Goal: Task Accomplishment & Management: Manage account settings

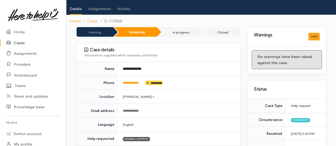
scroll to position [53, 0]
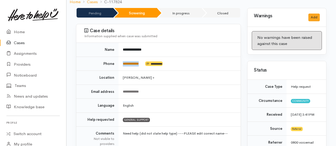
drag, startPoint x: 146, startPoint y: 56, endPoint x: 123, endPoint y: 55, distance: 22.6
click at [123, 57] on td "**********" at bounding box center [180, 64] width 122 height 14
drag, startPoint x: 123, startPoint y: 55, endPoint x: 124, endPoint y: 58, distance: 3.7
copy td "**********"
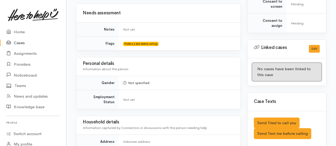
scroll to position [353, 0]
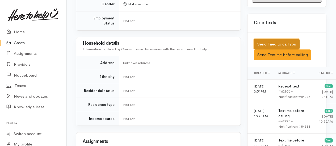
click at [270, 48] on button "Send Tried to call you" at bounding box center [277, 44] width 46 height 11
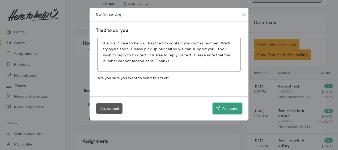
click at [229, 109] on button "Yes, send" at bounding box center [228, 108] width 30 height 11
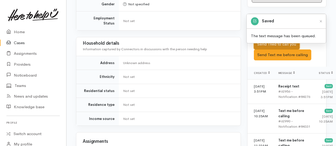
scroll to position [513, 0]
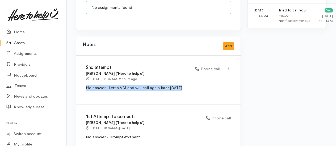
drag, startPoint x: 83, startPoint y: 72, endPoint x: 179, endPoint y: 72, distance: 96.0
click at [179, 72] on div "2nd attempt Kyleigh Pike ('Here to help u') 17 Sep 2025 11:32AM - 2 hours ago P…" at bounding box center [158, 80] width 164 height 49
drag, startPoint x: 179, startPoint y: 72, endPoint x: 175, endPoint y: 73, distance: 4.3
copy p "No answer. Left a VM and will call again later today."
click at [227, 42] on button "Add" at bounding box center [228, 46] width 11 height 8
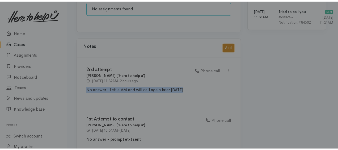
scroll to position [509, 0]
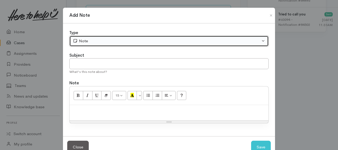
click at [83, 39] on div "Note" at bounding box center [167, 41] width 188 height 6
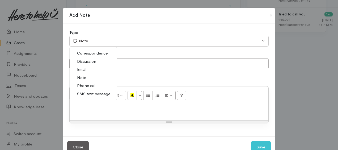
click at [85, 85] on span "Phone call" at bounding box center [86, 86] width 19 height 6
select select "3"
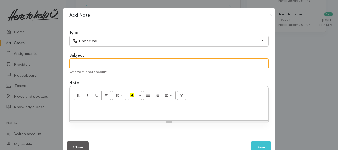
click at [81, 64] on input "text" at bounding box center [168, 63] width 199 height 11
type input "3rd attempt"
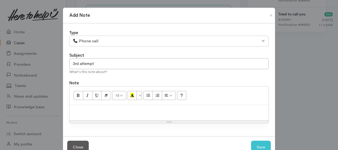
paste div
click at [72, 110] on span "No answer. Left a VM and will call again later today." at bounding box center [121, 110] width 98 height 5
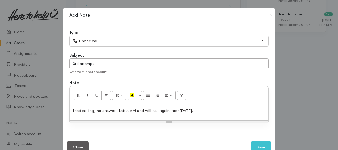
click at [167, 109] on span "Tried calling, no answer. Left a VM and will call again later today." at bounding box center [132, 110] width 121 height 5
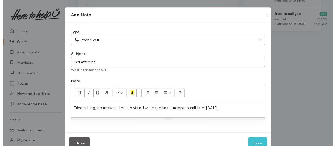
scroll to position [14, 0]
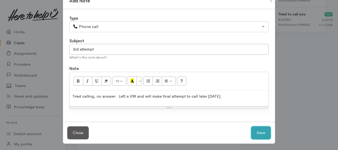
click at [258, 131] on button "Save" at bounding box center [261, 132] width 20 height 13
select select "1"
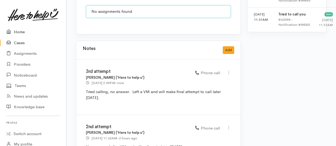
click at [20, 32] on link "Home" at bounding box center [33, 32] width 66 height 11
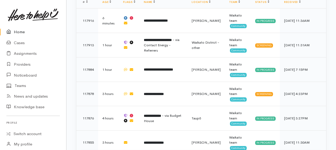
scroll to position [472, 0]
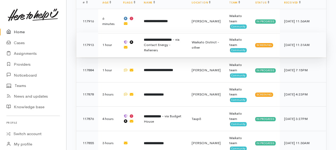
click at [158, 41] on span "- via Contact Energy - Referrers" at bounding box center [162, 44] width 36 height 15
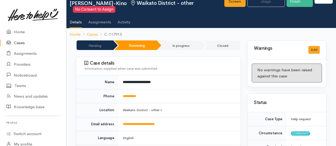
scroll to position [53, 0]
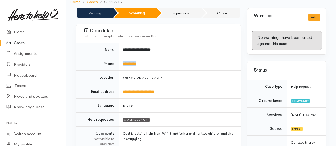
drag, startPoint x: 147, startPoint y: 63, endPoint x: 117, endPoint y: 63, distance: 30.0
click at [117, 63] on tr "**********" at bounding box center [158, 64] width 164 height 14
drag, startPoint x: 117, startPoint y: 63, endPoint x: 124, endPoint y: 64, distance: 7.4
copy tr "**********"
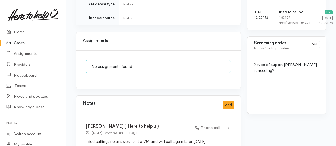
scroll to position [467, 0]
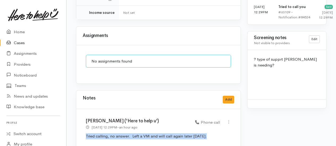
drag, startPoint x: 86, startPoint y: 121, endPoint x: 206, endPoint y: 121, distance: 120.4
click at [206, 133] on p "Tried calling, no answer. Left a VM and will call again later today." at bounding box center [158, 136] width 145 height 6
drag, startPoint x: 206, startPoint y: 121, endPoint x: 198, endPoint y: 123, distance: 8.5
copy p "Tried calling, no answer. Left a VM and will call again later today."
click at [230, 96] on button "Add" at bounding box center [228, 100] width 11 height 8
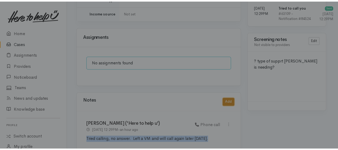
scroll to position [463, 0]
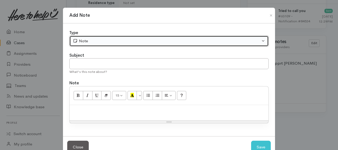
click at [83, 43] on div "Note" at bounding box center [167, 41] width 188 height 6
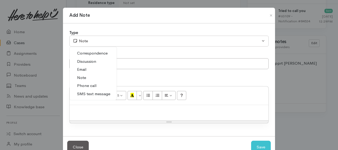
click at [89, 83] on span "Phone call" at bounding box center [86, 86] width 19 height 6
select select "3"
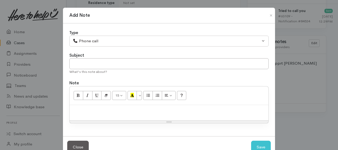
paste div
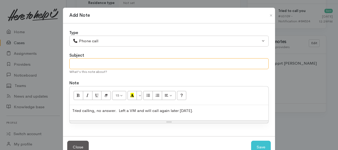
click at [86, 61] on input "text" at bounding box center [168, 63] width 199 height 11
type input "2nd attempt"
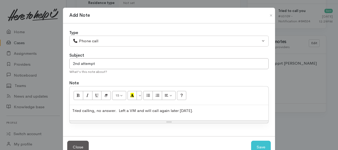
click at [96, 109] on span "Tried calling, no answer. Left a VM and will call again later today." at bounding box center [132, 110] width 121 height 5
click at [153, 109] on span "Tried calling, went straight to VM. no answer. Left a VM and will call again la…" at bounding box center [151, 110] width 159 height 5
click at [208, 108] on p "Tried calling, went straight to VM. Left a VM and will call again later today." at bounding box center [169, 111] width 194 height 6
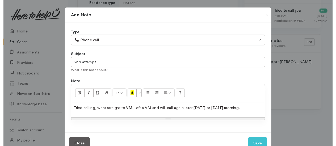
scroll to position [14, 0]
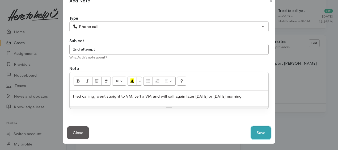
click at [255, 136] on button "Save" at bounding box center [261, 132] width 20 height 13
select select "1"
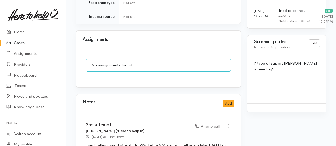
scroll to position [384, 0]
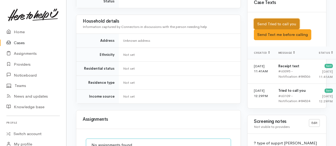
click at [281, 27] on button "Send Tried to call you" at bounding box center [277, 24] width 46 height 11
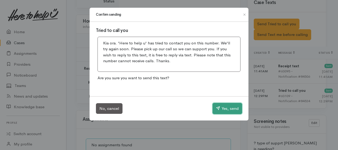
click at [229, 110] on button "Yes, send" at bounding box center [228, 108] width 30 height 11
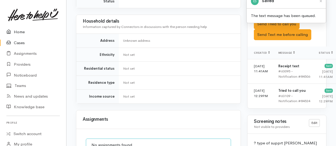
click at [18, 31] on link "Home" at bounding box center [33, 32] width 66 height 11
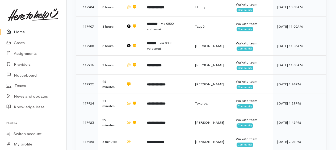
scroll to position [286, 0]
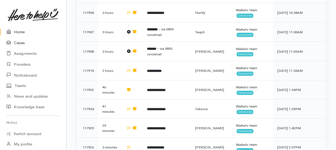
click at [20, 44] on link "Cases" at bounding box center [33, 42] width 66 height 11
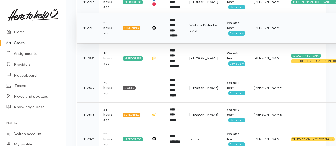
scroll to position [133, 0]
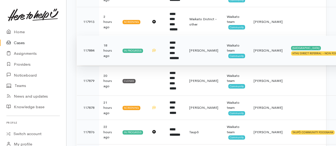
click at [177, 41] on b "**********" at bounding box center [174, 50] width 9 height 19
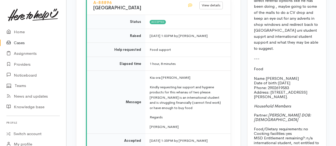
scroll to position [691, 0]
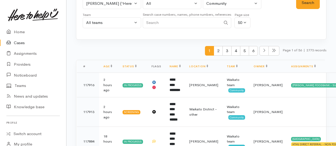
scroll to position [80, 0]
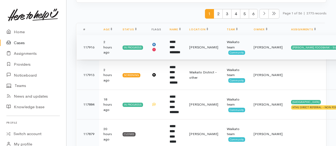
click at [176, 45] on b "**********" at bounding box center [175, 47] width 11 height 14
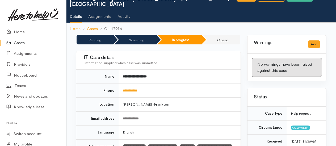
scroll to position [53, 0]
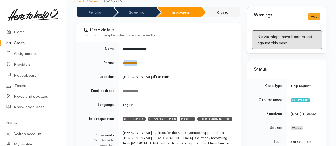
drag, startPoint x: 147, startPoint y: 54, endPoint x: 125, endPoint y: 56, distance: 21.4
click at [125, 56] on td "**********" at bounding box center [180, 63] width 122 height 14
drag, startPoint x: 125, startPoint y: 56, endPoint x: 129, endPoint y: 56, distance: 3.7
copy link "**********"
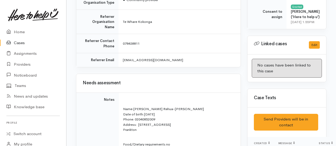
scroll to position [251, 0]
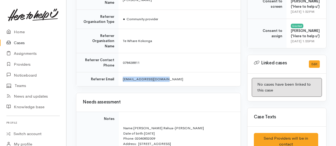
drag, startPoint x: 168, startPoint y: 55, endPoint x: 123, endPoint y: 54, distance: 45.5
click at [123, 72] on td "sharondt.twk@gmail.com" at bounding box center [180, 79] width 122 height 14
drag, startPoint x: 123, startPoint y: 54, endPoint x: 126, endPoint y: 56, distance: 3.7
copy span "sharondt.twk@gmail.com"
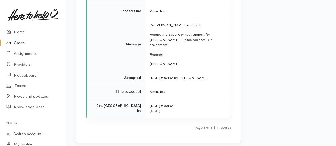
scroll to position [942, 0]
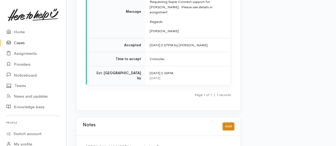
click at [228, 123] on button "Add" at bounding box center [228, 127] width 11 height 8
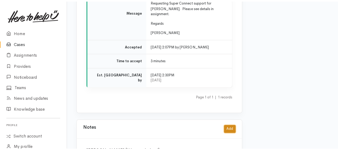
scroll to position [933, 0]
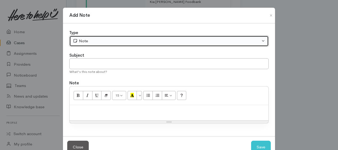
click at [89, 43] on div "Note" at bounding box center [167, 41] width 188 height 6
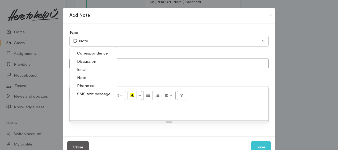
click at [87, 91] on span "SMS text message" at bounding box center [93, 94] width 33 height 6
select select "5"
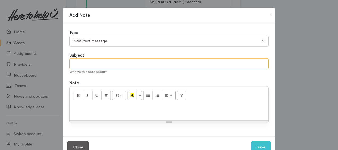
click at [81, 66] on input "text" at bounding box center [168, 63] width 199 height 11
drag, startPoint x: 101, startPoint y: 64, endPoint x: 170, endPoint y: 62, distance: 69.1
click at [170, 62] on input "follow up etxt confi,rirng super connect supprt" at bounding box center [168, 63] width 199 height 11
click at [117, 63] on input "follow up etxt confi,rirng super connect supprt" at bounding box center [168, 63] width 199 height 11
click at [160, 63] on input "follow up etxt confirming super connect supprt" at bounding box center [168, 63] width 199 height 11
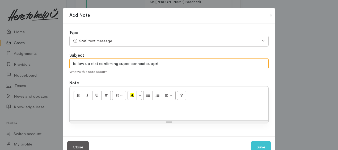
type input "follow up etxt confirming super connect supprt"
drag, startPoint x: 93, startPoint y: 110, endPoint x: 110, endPoint y: 117, distance: 18.9
click at [93, 110] on p at bounding box center [169, 111] width 194 height 6
paste div
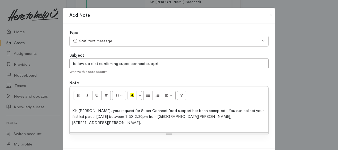
click at [72, 108] on span "Kia ora Janira, your request for Super Connect food support has been accepted. …" at bounding box center [167, 116] width 191 height 17
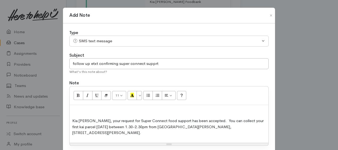
click at [71, 107] on div "Kia ora Janira, your request for Super Connect food support has been accepted. …" at bounding box center [169, 124] width 199 height 38
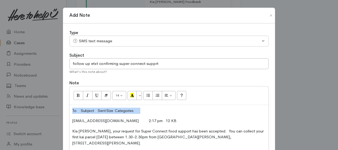
drag, startPoint x: 70, startPoint y: 110, endPoint x: 156, endPoint y: 110, distance: 85.9
click at [156, 110] on div "To Subject Sent Size Categories 2040852009@etxt.co.nz 2:17 pm 12 KB Kia ora Jan…" at bounding box center [169, 129] width 199 height 48
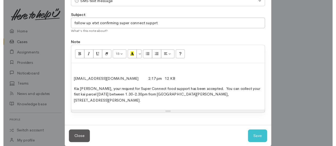
scroll to position [41, 0]
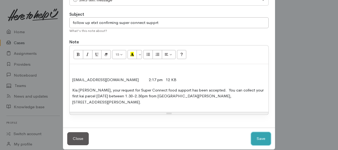
click at [259, 132] on button "Save" at bounding box center [261, 138] width 20 height 13
select select "1"
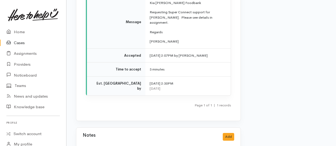
scroll to position [1013, 0]
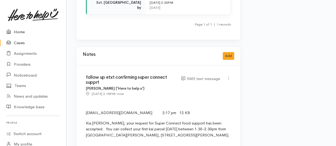
click at [16, 31] on link "Home" at bounding box center [33, 32] width 66 height 11
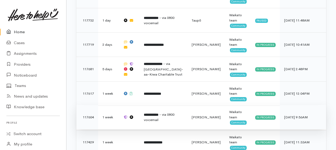
scroll to position [711, 0]
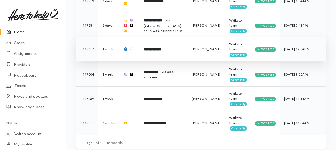
click at [160, 48] on b "**********" at bounding box center [152, 49] width 17 height 3
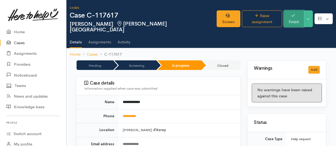
click at [296, 16] on button "Finish" at bounding box center [294, 18] width 20 height 17
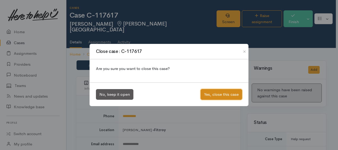
click at [223, 96] on button "Yes, close this case" at bounding box center [221, 94] width 41 height 11
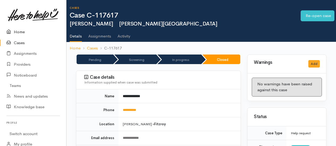
click at [16, 34] on link "Home" at bounding box center [33, 32] width 66 height 11
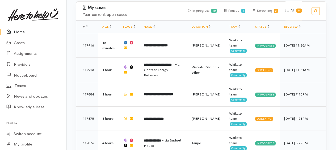
scroll to position [342, 0]
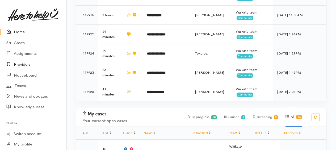
click at [22, 63] on link "Providers" at bounding box center [33, 64] width 66 height 11
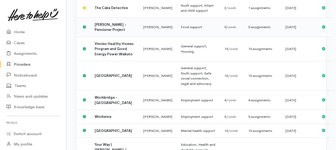
scroll to position [577, 0]
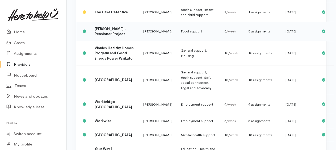
click at [177, 41] on td "Food support" at bounding box center [199, 31] width 44 height 19
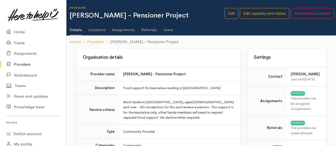
click at [124, 30] on link "Assignments" at bounding box center [123, 27] width 23 height 15
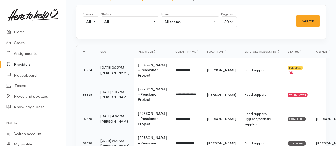
scroll to position [80, 0]
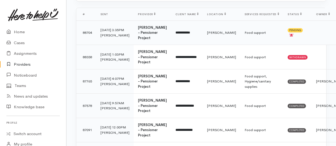
click at [134, 37] on td "Vinnies Hamilton - Pensioner Project" at bounding box center [152, 32] width 37 height 24
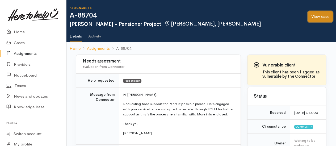
click at [323, 17] on link "View case" at bounding box center [320, 16] width 25 height 11
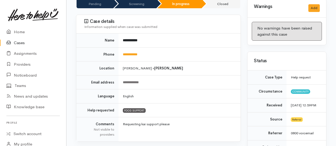
scroll to position [53, 0]
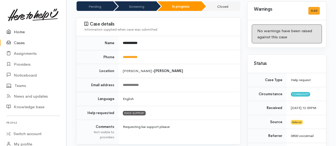
click at [19, 31] on link "Home" at bounding box center [33, 32] width 66 height 11
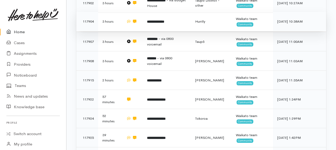
scroll to position [266, 0]
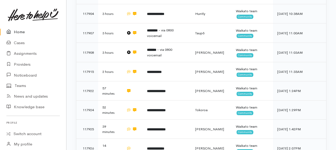
click at [19, 32] on link "Home" at bounding box center [33, 32] width 66 height 11
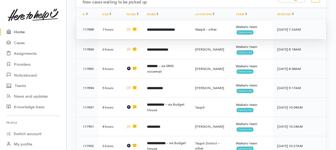
scroll to position [106, 0]
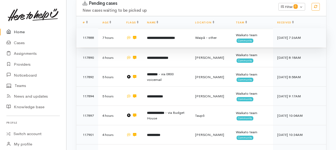
click at [158, 37] on b "**********" at bounding box center [161, 37] width 28 height 3
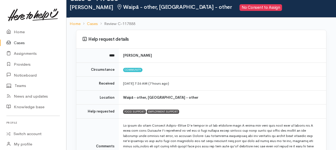
scroll to position [53, 0]
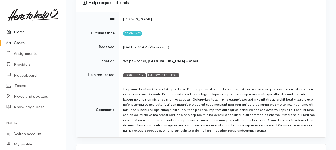
click at [20, 32] on link "Home" at bounding box center [33, 32] width 66 height 11
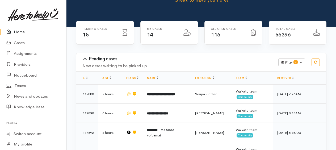
scroll to position [53, 0]
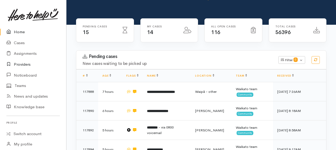
click at [23, 61] on link "Providers" at bounding box center [33, 64] width 66 height 11
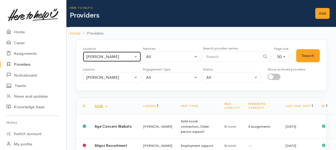
click at [101, 54] on div "[PERSON_NAME]" at bounding box center [109, 57] width 47 height 6
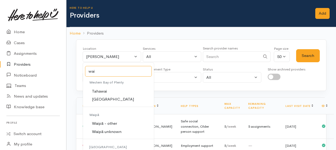
type input "wai"
click at [109, 124] on span "Waipā - other" at bounding box center [104, 123] width 25 height 6
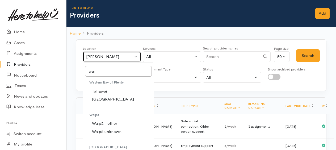
select select "166"
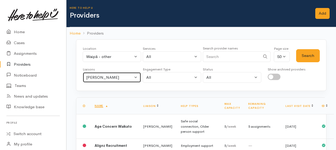
click at [116, 78] on div "Kyleigh Pike" at bounding box center [109, 77] width 47 height 6
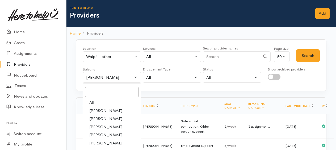
click at [94, 102] on span "All" at bounding box center [91, 102] width 5 height 6
select select "null"
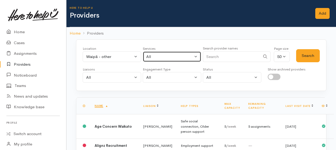
click at [163, 55] on div "All" at bounding box center [169, 57] width 47 height 6
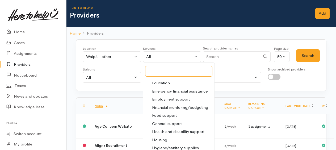
scroll to position [66, 0]
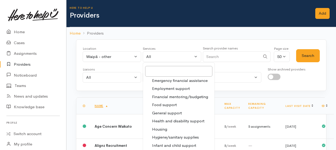
click at [165, 106] on span "Food support" at bounding box center [164, 105] width 25 height 6
select select "3"
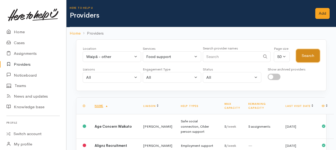
click at [316, 60] on button "Search" at bounding box center [308, 55] width 24 height 13
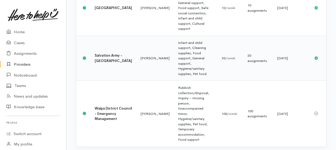
scroll to position [143, 0]
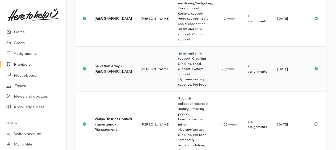
click at [174, 74] on td "Infant and child support, Cleaning supplies, Food support, General support, Hyg…" at bounding box center [196, 68] width 44 height 45
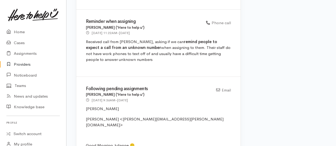
scroll to position [585, 0]
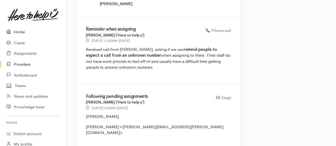
click at [23, 31] on link "Home" at bounding box center [33, 32] width 66 height 11
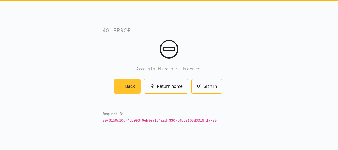
drag, startPoint x: 125, startPoint y: 88, endPoint x: 120, endPoint y: 69, distance: 20.4
click at [125, 88] on link "Back" at bounding box center [127, 86] width 27 height 15
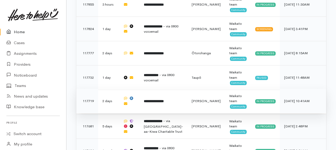
scroll to position [611, 0]
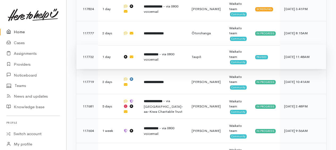
click span "- via 0800 voicemail"
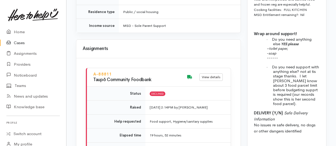
scroll to position [702, 0]
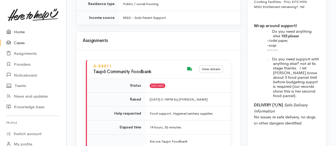
click at [20, 29] on link "Home" at bounding box center [33, 32] width 66 height 11
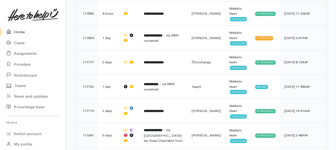
scroll to position [611, 0]
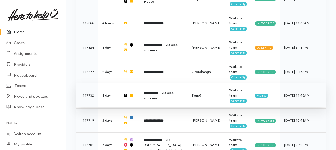
click at [169, 89] on td "**********" at bounding box center [164, 95] width 48 height 24
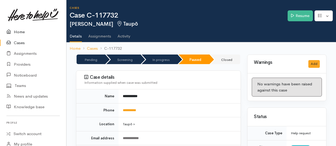
click at [16, 32] on link "Home" at bounding box center [33, 32] width 66 height 11
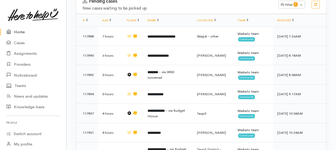
scroll to position [80, 0]
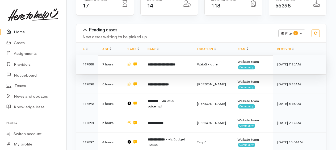
click at [161, 65] on b "**********" at bounding box center [162, 64] width 28 height 3
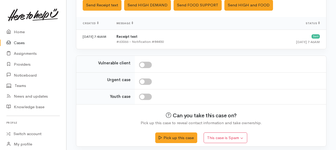
scroll to position [224, 0]
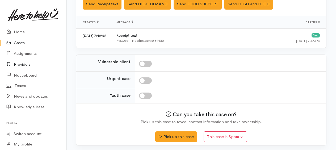
click at [20, 64] on link "Providers" at bounding box center [33, 64] width 66 height 11
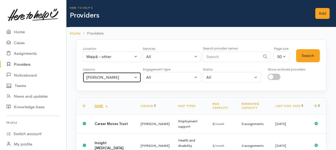
click at [107, 76] on div "[PERSON_NAME]" at bounding box center [109, 77] width 47 height 6
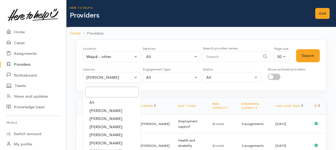
click at [93, 100] on span "All" at bounding box center [91, 102] width 5 height 6
select select "null"
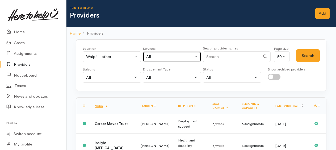
click at [165, 55] on div "All" at bounding box center [169, 57] width 47 height 6
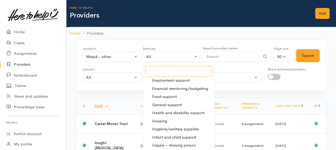
scroll to position [66, 0]
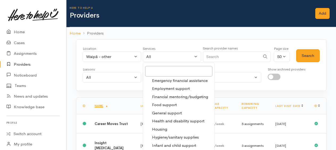
click at [163, 88] on span "Employment support" at bounding box center [171, 89] width 38 height 6
select select "10"
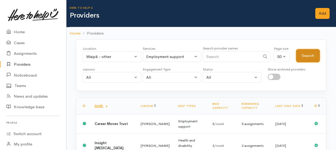
click at [310, 58] on button "Search" at bounding box center [308, 55] width 24 height 13
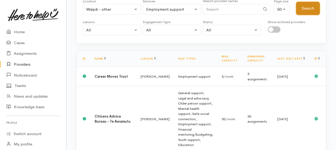
scroll to position [0, 0]
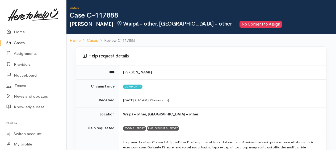
scroll to position [221, 0]
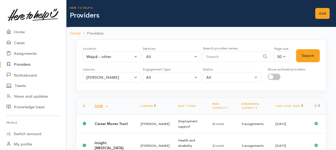
select select "10"
click at [117, 76] on div "Kyleigh Pike" at bounding box center [109, 77] width 47 height 6
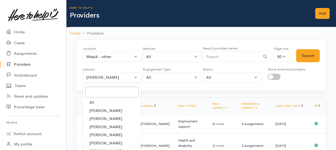
click at [93, 103] on span "All" at bounding box center [91, 102] width 5 height 6
select select "null"
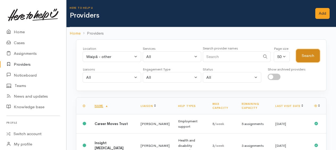
click at [307, 56] on button "Search" at bounding box center [308, 55] width 24 height 13
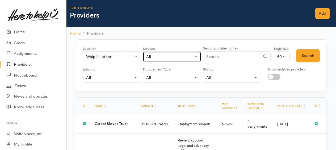
click at [173, 57] on div "All" at bounding box center [169, 57] width 47 height 6
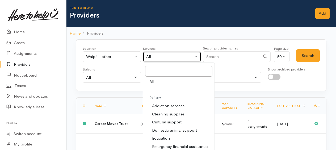
click at [181, 54] on div "All" at bounding box center [169, 57] width 47 height 6
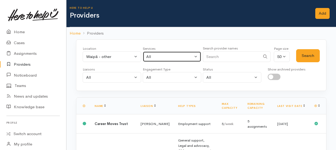
click at [177, 57] on div "All" at bounding box center [169, 57] width 47 height 6
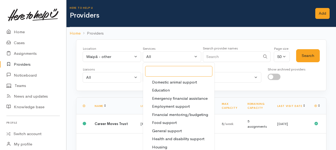
scroll to position [53, 0]
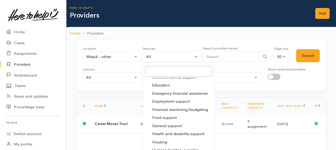
click at [166, 101] on span "Employment support" at bounding box center [171, 101] width 38 height 6
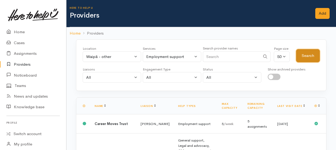
click at [306, 59] on button "Search" at bounding box center [308, 55] width 24 height 13
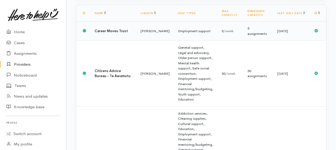
scroll to position [0, 0]
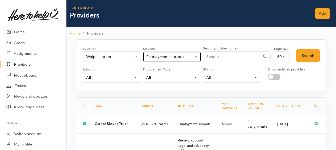
click at [170, 57] on div "Employment support" at bounding box center [169, 57] width 47 height 6
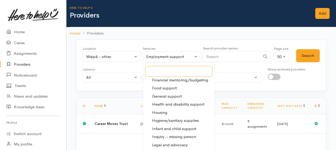
scroll to position [53, 0]
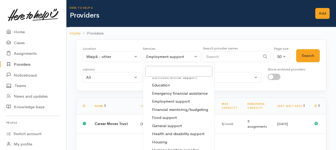
click at [167, 117] on span "Food support" at bounding box center [164, 118] width 25 height 6
select select "3"
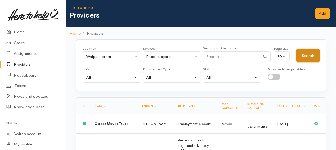
click at [308, 57] on button "Search" at bounding box center [308, 55] width 24 height 13
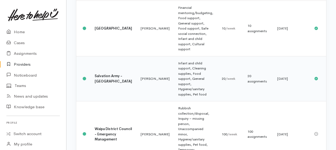
scroll to position [133, 0]
click at [174, 43] on td "Financial mentoring/budgeting, Food support, General support, Food support, Saf…" at bounding box center [196, 29] width 44 height 56
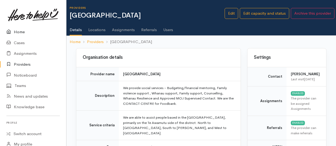
click at [21, 30] on link "Home" at bounding box center [33, 32] width 66 height 11
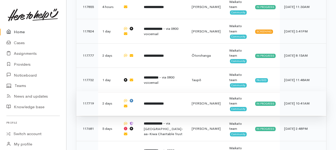
scroll to position [638, 0]
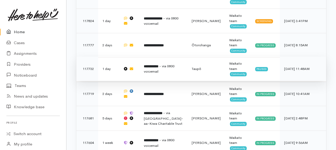
click at [157, 65] on span "- via 0800 voicemail" at bounding box center [159, 69] width 31 height 10
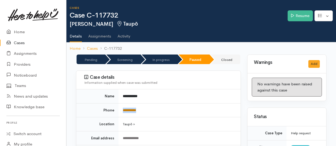
drag, startPoint x: 148, startPoint y: 109, endPoint x: 123, endPoint y: 111, distance: 25.1
click at [123, 111] on td "**********" at bounding box center [180, 110] width 122 height 14
copy link "**********"
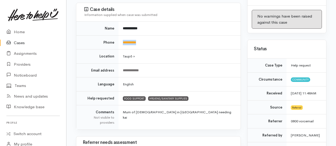
scroll to position [37, 0]
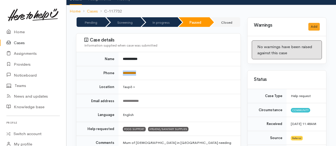
copy link "**********"
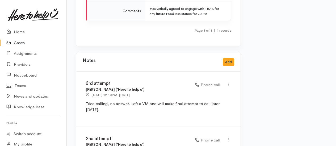
scroll to position [888, 0]
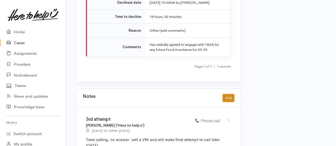
click at [232, 95] on button "Add" at bounding box center [228, 98] width 11 height 8
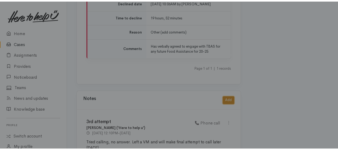
scroll to position [883, 0]
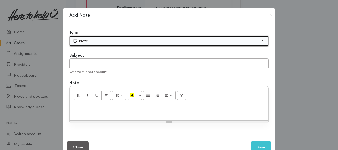
click at [89, 37] on button "Note" at bounding box center [168, 41] width 199 height 11
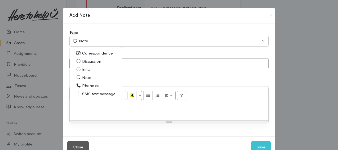
click at [83, 83] on span "Phone call" at bounding box center [91, 86] width 19 height 6
select select "3"
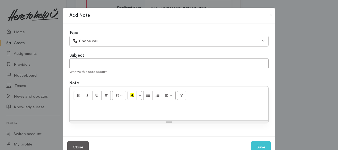
click at [87, 111] on p at bounding box center [169, 111] width 194 height 6
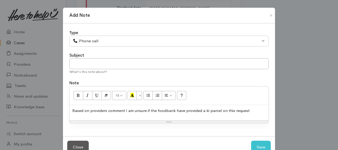
click at [249, 108] on p "Based on providers comment I am unsure if the foodbank have provided a ki parce…" at bounding box center [169, 111] width 194 height 6
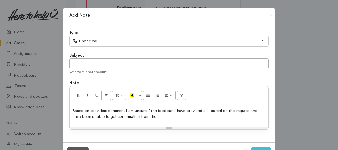
click at [163, 112] on p "Based on providers comment I am unsure if the foodbank have provided a ki parce…" at bounding box center [169, 114] width 194 height 12
click at [153, 116] on p "Based on providers comment I am unsure if the foodbank have provided a ki parce…" at bounding box center [169, 114] width 194 height 12
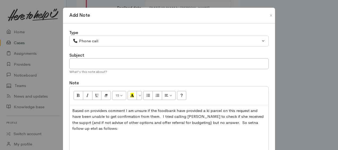
drag, startPoint x: 209, startPoint y: 120, endPoint x: 212, endPoint y: 131, distance: 10.4
click at [205, 145] on div "Based on providers comment I am unsure if the foodbank have provided a ki parce…" at bounding box center [169, 132] width 199 height 54
drag, startPoint x: 86, startPoint y: 135, endPoint x: 95, endPoint y: 136, distance: 9.1
click at [86, 135] on div "Based on providers comment I am unsure if the foodbank have provided a ki parce…" at bounding box center [169, 132] width 199 height 54
copy br
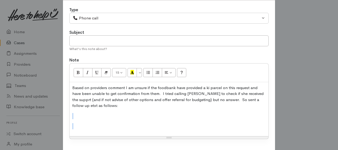
scroll to position [47, 0]
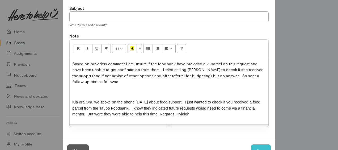
drag, startPoint x: 75, startPoint y: 88, endPoint x: 79, endPoint y: 91, distance: 4.9
click at [75, 89] on div "Based on providers comment I am unsure if the foodbank have provided a ki parce…" at bounding box center [169, 91] width 199 height 66
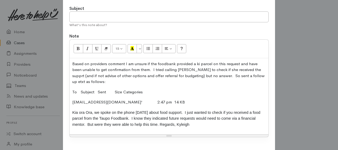
click at [196, 62] on p "Based on providers comment I am unsure if the foodbank provided a ki parcel on …" at bounding box center [169, 73] width 194 height 24
click at [242, 69] on p "Based on providers comment I am unsure if the foodbank provided a kai parcel on…" at bounding box center [169, 73] width 194 height 24
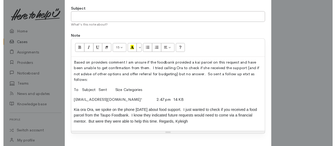
scroll to position [75, 0]
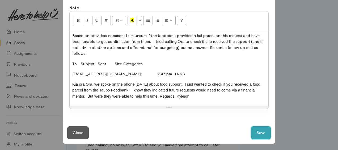
click at [256, 132] on button "Save" at bounding box center [261, 132] width 20 height 13
select select "1"
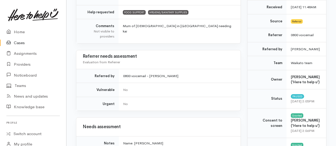
scroll to position [0, 0]
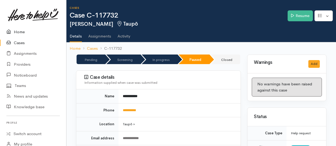
click at [19, 32] on link "Home" at bounding box center [33, 32] width 66 height 11
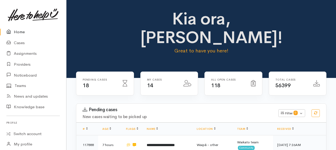
click at [20, 31] on link "Home" at bounding box center [33, 32] width 66 height 11
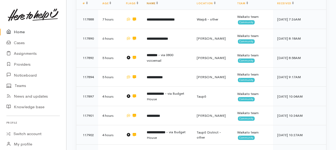
scroll to position [106, 0]
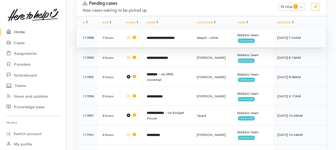
click at [164, 39] on b "**********" at bounding box center [161, 37] width 28 height 3
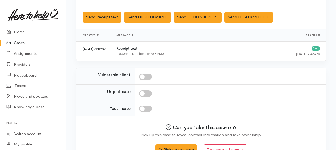
scroll to position [213, 0]
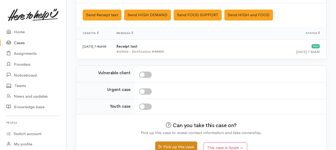
click at [183, 145] on button "Pick up this case" at bounding box center [176, 146] width 42 height 11
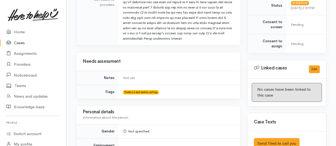
scroll to position [292, 0]
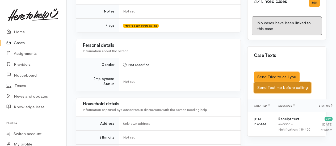
click at [283, 90] on button "Send Text me before calling" at bounding box center [282, 87] width 57 height 11
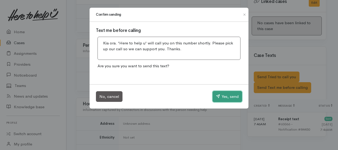
click at [229, 99] on button "Yes, send" at bounding box center [228, 96] width 30 height 11
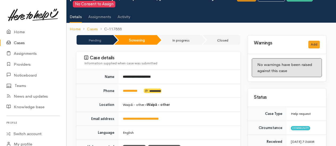
scroll to position [0, 0]
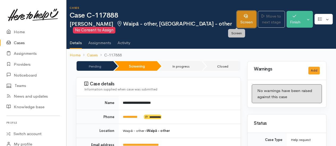
click at [237, 21] on link "Screen" at bounding box center [246, 19] width 19 height 17
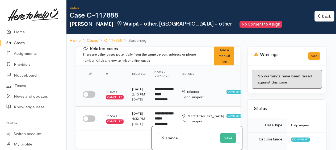
click at [88, 98] on input "checkbox" at bounding box center [89, 94] width 13 height 6
checkbox input "true"
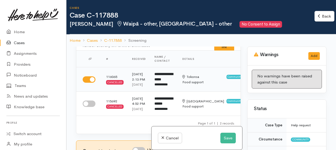
scroll to position [27, 0]
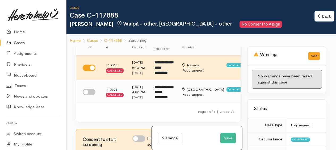
click at [86, 95] on input "checkbox" at bounding box center [89, 92] width 13 height 6
checkbox input "true"
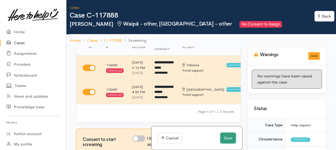
click at [229, 139] on button "Save" at bounding box center [227, 138] width 15 height 11
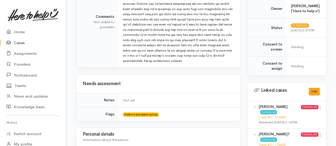
scroll to position [257, 0]
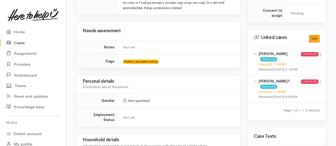
click at [322, 57] on icon at bounding box center [321, 54] width 5 height 5
click at [295, 66] on link "View case" at bounding box center [302, 65] width 42 height 8
click at [320, 85] on link at bounding box center [321, 83] width 5 height 6
click at [296, 97] on link "View case" at bounding box center [302, 92] width 42 height 8
click at [18, 63] on link "Providers" at bounding box center [33, 64] width 66 height 11
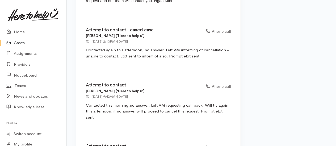
scroll to position [572, 0]
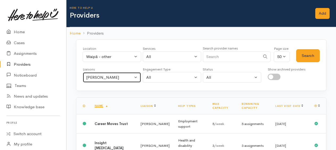
click at [110, 77] on div "[PERSON_NAME]" at bounding box center [109, 77] width 47 height 6
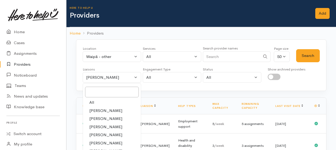
click at [95, 103] on link "All" at bounding box center [112, 102] width 58 height 8
select select "null"
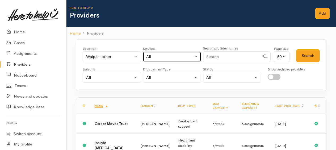
click at [156, 54] on div "All" at bounding box center [169, 57] width 47 height 6
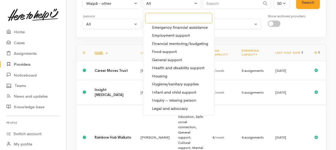
scroll to position [39, 0]
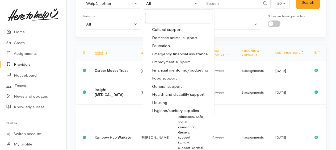
click at [166, 77] on span "Food support" at bounding box center [164, 78] width 25 height 6
select select "3"
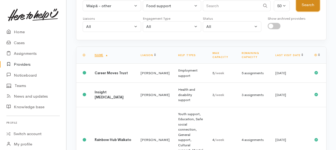
click at [317, 4] on button "Search" at bounding box center [308, 4] width 24 height 13
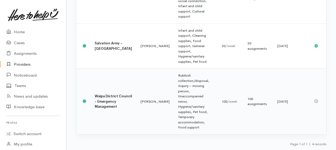
scroll to position [169, 0]
click at [174, 44] on td "Infant and child support, Cleaning supplies, Food support, General support, Hyg…" at bounding box center [196, 45] width 44 height 45
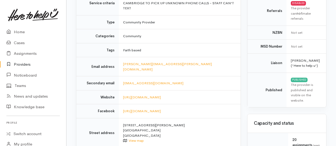
scroll to position [27, 0]
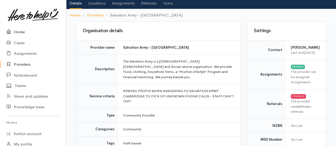
click at [22, 33] on link "Home" at bounding box center [33, 32] width 66 height 11
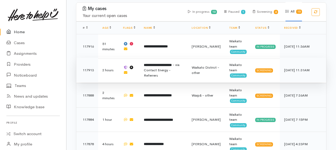
scroll to position [452, 0]
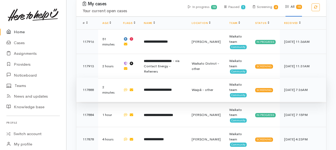
click at [162, 81] on td "**********" at bounding box center [164, 90] width 48 height 24
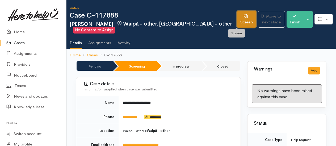
click at [240, 21] on link "Screen" at bounding box center [246, 19] width 19 height 17
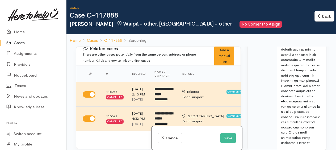
scroll to position [558, 0]
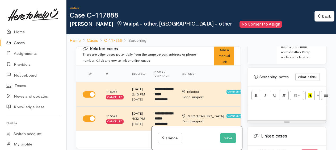
paste div
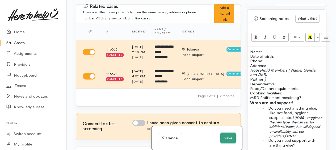
click at [228, 139] on button "Save" at bounding box center [227, 138] width 15 height 11
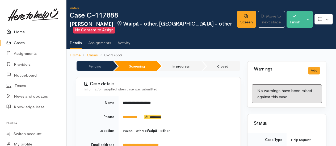
click at [19, 32] on link "Home" at bounding box center [33, 32] width 66 height 11
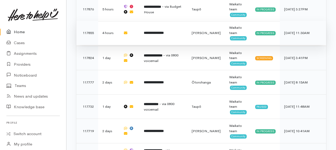
scroll to position [611, 0]
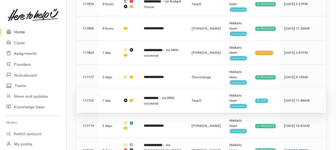
click at [158, 96] on b "**********" at bounding box center [151, 97] width 15 height 3
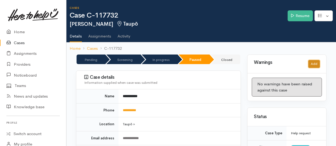
click at [317, 64] on button "Add" at bounding box center [313, 64] width 11 height 8
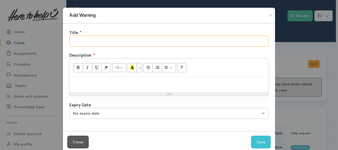
click at [146, 45] on input "text" at bounding box center [168, 41] width 199 height 11
click at [83, 40] on input "future food support" at bounding box center [168, 41] width 199 height 11
click at [132, 41] on input "future referrals for food support" at bounding box center [168, 41] width 199 height 11
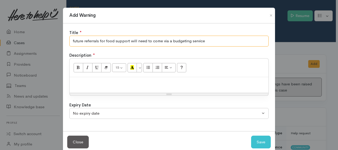
type input "future referrals for food support will need to come via a budgeting service"
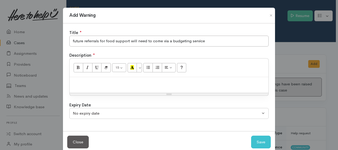
click at [144, 82] on p at bounding box center [169, 83] width 194 height 6
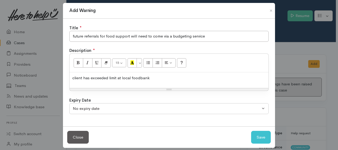
scroll to position [9, 0]
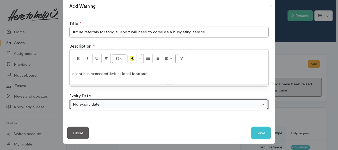
click at [171, 102] on div "No expiry date" at bounding box center [167, 104] width 188 height 6
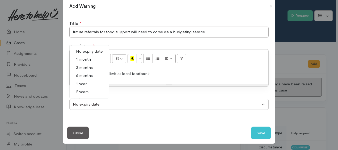
click at [89, 67] on span "3 months" at bounding box center [84, 68] width 17 height 6
select select "2"
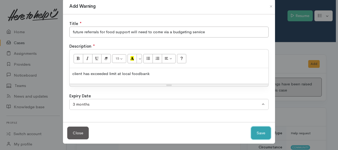
click at [263, 135] on button "Save" at bounding box center [261, 133] width 20 height 13
select select "0"
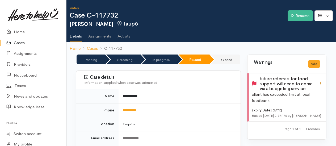
click at [322, 84] on icon at bounding box center [321, 83] width 5 height 5
click at [293, 94] on link "Edit" at bounding box center [302, 94] width 42 height 8
type input "future referrals for food support will need to come via a budgeting service"
select select "2"
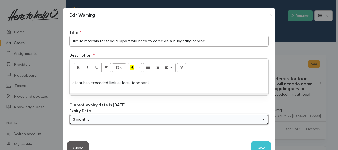
click at [215, 120] on div "3 months" at bounding box center [167, 119] width 188 height 6
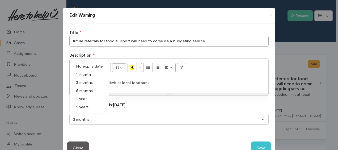
scroll to position [15, 0]
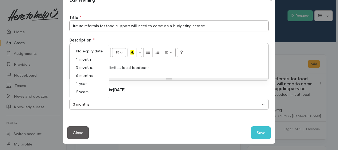
click at [84, 73] on span "6 months" at bounding box center [84, 76] width 17 height 6
select select "3"
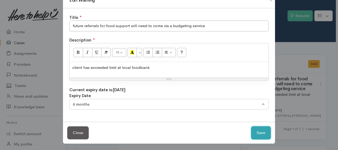
click at [256, 134] on button "Save" at bounding box center [261, 132] width 20 height 13
select select "0"
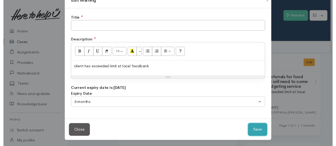
scroll to position [9, 0]
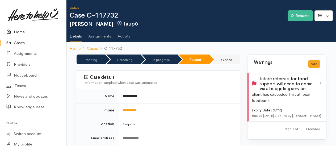
click at [19, 31] on link "Home" at bounding box center [33, 32] width 66 height 11
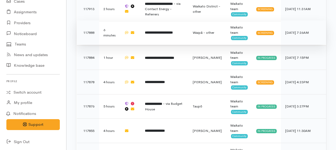
scroll to position [505, 0]
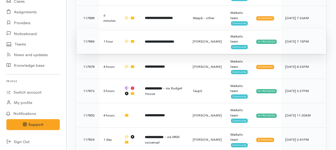
click at [157, 40] on b "**********" at bounding box center [159, 41] width 29 height 3
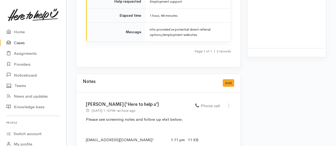
scroll to position [843, 0]
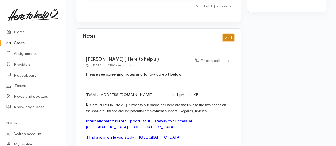
click at [228, 34] on button "Add" at bounding box center [228, 38] width 11 height 8
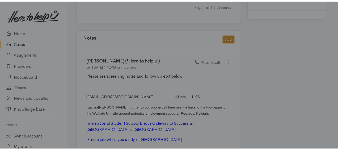
scroll to position [839, 0]
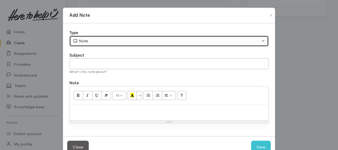
click at [107, 41] on div "Note" at bounding box center [167, 41] width 188 height 6
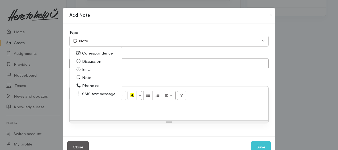
click at [86, 53] on span "Correspondence" at bounding box center [97, 53] width 31 height 6
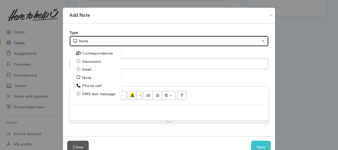
select select "6"
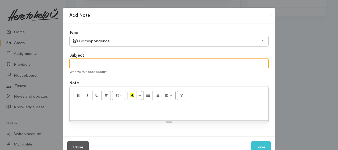
click at [76, 65] on input "text" at bounding box center [168, 63] width 199 height 11
type input "text reply"
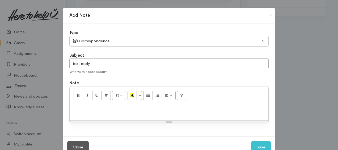
paste div
click at [71, 108] on div "Thank you Kayleigh" at bounding box center [169, 113] width 199 height 16
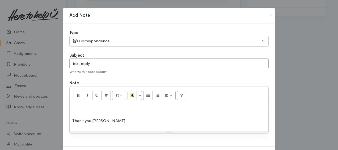
click at [71, 108] on div "Thank you Kayleigh" at bounding box center [169, 118] width 199 height 26
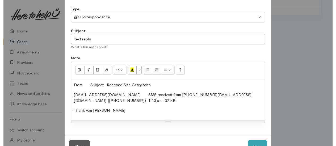
scroll to position [41, 0]
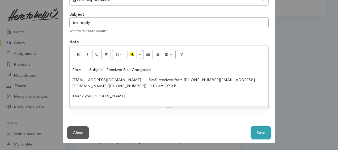
click at [260, 137] on button "Save" at bounding box center [261, 132] width 20 height 13
select select "1"
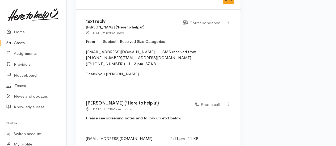
scroll to position [918, 0]
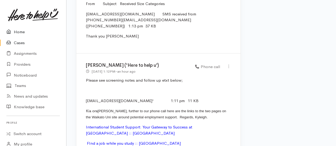
click link "Home"
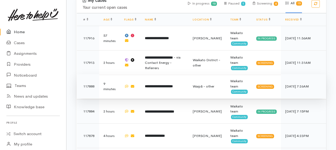
scroll to position [425, 0]
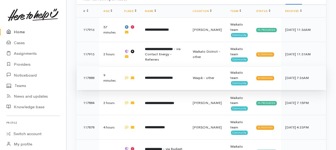
click at [161, 76] on b "**********" at bounding box center [159, 77] width 28 height 3
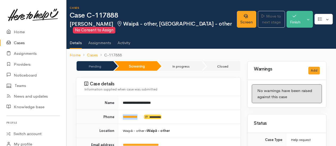
drag, startPoint x: 144, startPoint y: 116, endPoint x: 122, endPoint y: 115, distance: 21.9
click at [122, 115] on td "**********" at bounding box center [180, 117] width 122 height 14
drag, startPoint x: 122, startPoint y: 115, endPoint x: 126, endPoint y: 115, distance: 3.8
copy td "**********"
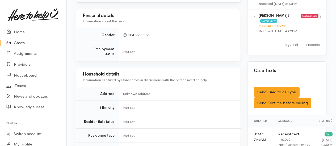
scroll to position [323, 0]
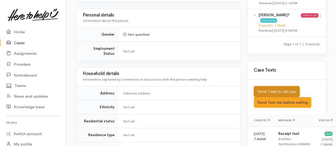
click at [275, 97] on button "Send Tried to call you" at bounding box center [277, 91] width 46 height 11
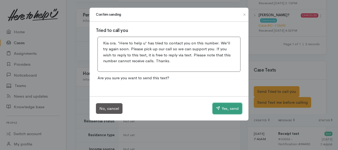
click at [225, 108] on button "Yes, send" at bounding box center [228, 108] width 30 height 11
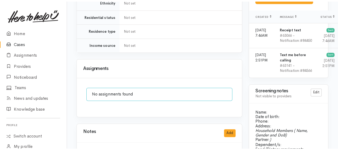
scroll to position [509, 0]
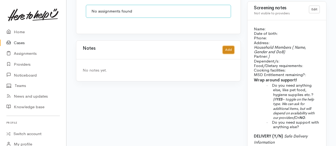
click at [227, 46] on button "Add" at bounding box center [228, 50] width 11 height 8
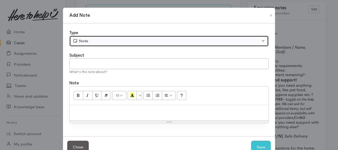
click at [134, 39] on div "Note" at bounding box center [167, 41] width 188 height 6
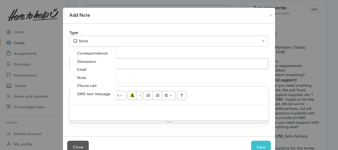
click at [92, 85] on span "Phone call" at bounding box center [86, 86] width 19 height 6
select select "3"
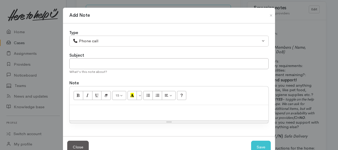
click at [98, 106] on div at bounding box center [169, 113] width 199 height 16
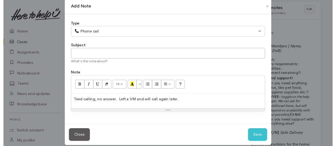
scroll to position [14, 0]
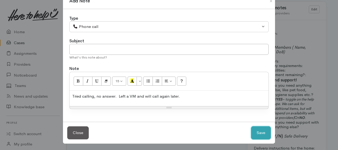
click at [261, 131] on button "Save" at bounding box center [261, 132] width 20 height 13
select select "1"
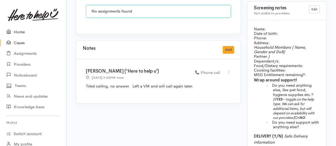
click at [22, 33] on link "Home" at bounding box center [33, 32] width 66 height 11
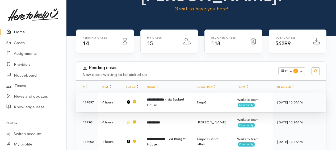
scroll to position [106, 0]
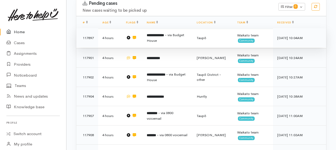
click at [160, 36] on b "**********" at bounding box center [155, 34] width 17 height 3
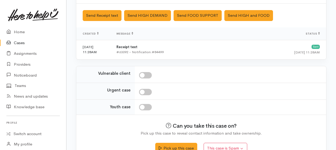
scroll to position [225, 0]
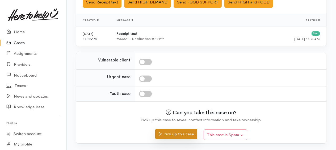
click at [181, 134] on button "Pick up this case" at bounding box center [176, 134] width 42 height 11
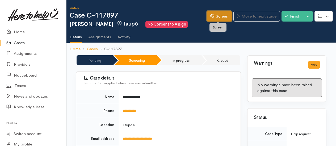
drag, startPoint x: 225, startPoint y: 17, endPoint x: 227, endPoint y: 20, distance: 2.9
click at [225, 17] on link "Screen" at bounding box center [219, 16] width 25 height 11
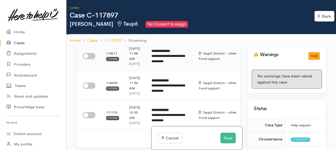
scroll to position [80, 0]
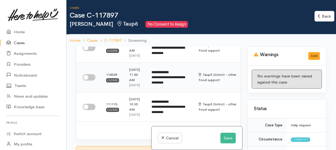
click at [87, 81] on input "checkbox" at bounding box center [89, 77] width 13 height 6
checkbox input "true"
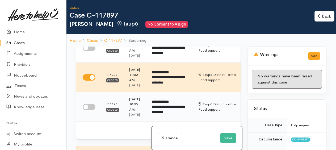
click at [86, 110] on input "checkbox" at bounding box center [89, 107] width 13 height 6
checkbox input "true"
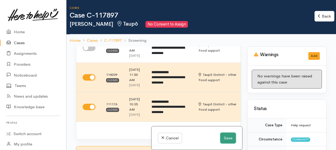
click at [226, 139] on button "Save" at bounding box center [227, 138] width 15 height 11
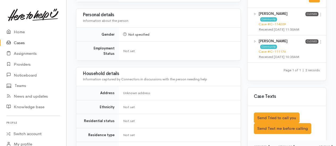
scroll to position [319, 0]
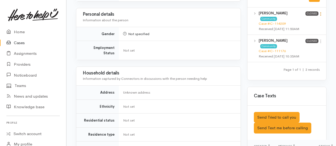
click at [322, 16] on icon at bounding box center [321, 14] width 5 height 5
click at [303, 28] on link "View case" at bounding box center [302, 24] width 42 height 8
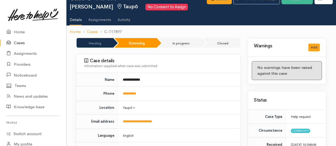
scroll to position [0, 0]
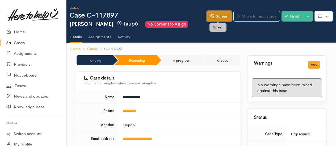
click at [214, 15] on link "Screen" at bounding box center [219, 16] width 25 height 11
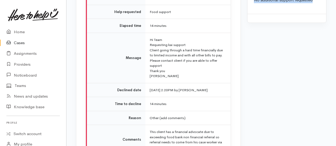
scroll to position [672, 0]
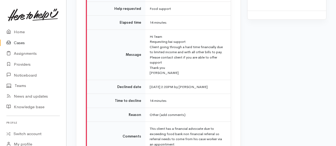
drag, startPoint x: 253, startPoint y: 50, endPoint x: 317, endPoint y: 43, distance: 64.2
copy div "Name [PERSON_NAME] Phone [PHONE_NUMBER] DOB [DEMOGRAPHIC_DATA] [DEMOGRAPHIC_DAT…"
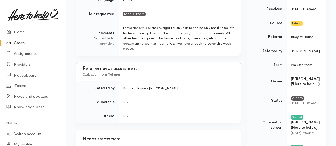
scroll to position [133, 0]
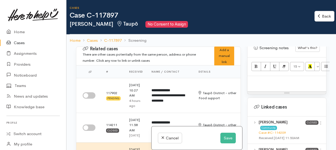
scroll to position [479, 0]
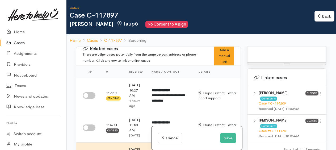
paste div
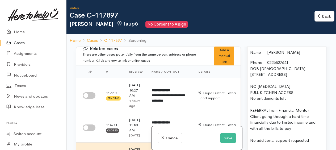
scroll to position [12, 0]
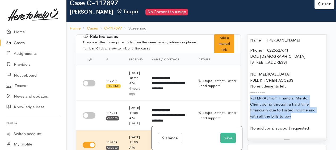
drag, startPoint x: 251, startPoint y: 116, endPoint x: 310, endPoint y: 134, distance: 61.6
click at [310, 131] on p "Phone 0226527641 DOB 30/10/1966 2548 State Highway 5, Ohaaki, New Zealand NO FO…" at bounding box center [286, 89] width 73 height 84
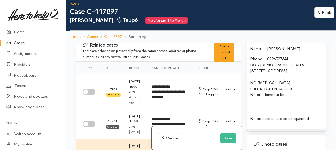
scroll to position [0, 0]
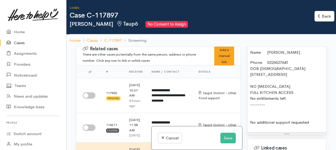
click at [250, 64] on div "Name Robert Reweti Phone 0226527641 DOB 30/10/1966 2548 State Highway 5, Ohaaki…" at bounding box center [287, 90] width 79 height 86
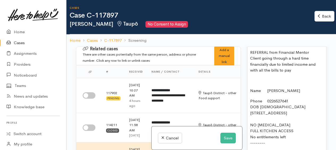
click at [309, 65] on p "REFERRAL from Financial Mentor Client going through a hard time financially due…" at bounding box center [286, 61] width 73 height 24
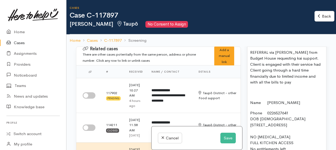
click at [310, 77] on p "REFERRAL via Tania Toma from Budget House requesting kai support. Client is eng…" at bounding box center [286, 67] width 73 height 36
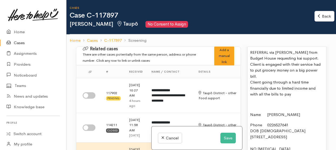
click at [313, 86] on p "REFERRAL via Tania Toma from Budget House requesting kai support. Client is eng…" at bounding box center [286, 73] width 73 height 48
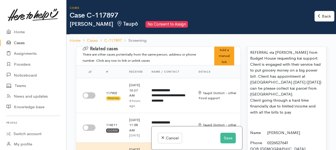
drag, startPoint x: 300, startPoint y: 88, endPoint x: 272, endPoint y: 110, distance: 35.5
click at [267, 111] on p "REFERRAL via Tania Toma from Budget House requesting kai support. Client is eng…" at bounding box center [286, 82] width 73 height 66
click at [269, 106] on p "REFERRAL via Tania Toma from Budget House requesting kai support. Client is eng…" at bounding box center [286, 82] width 73 height 66
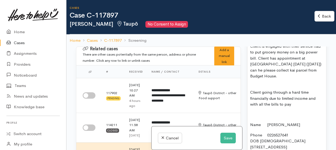
scroll to position [505, 0]
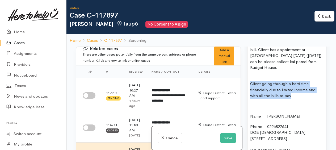
drag, startPoint x: 249, startPoint y: 97, endPoint x: 297, endPoint y: 112, distance: 50.2
click at [297, 112] on div "REFERRAL via Tania Toma from Budget House requesting kai support. Client is eng…" at bounding box center [287, 108] width 79 height 176
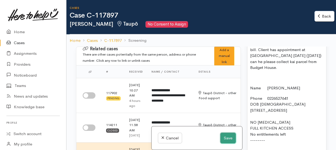
click at [230, 140] on button "Save" at bounding box center [227, 138] width 15 height 11
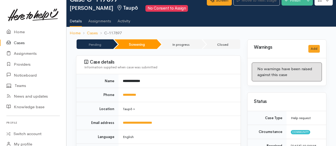
scroll to position [27, 0]
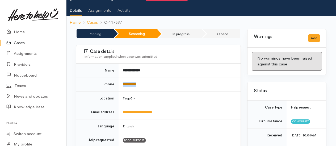
drag, startPoint x: 147, startPoint y: 83, endPoint x: 123, endPoint y: 83, distance: 23.4
click at [123, 83] on td "**********" at bounding box center [180, 84] width 122 height 14
copy link "**********"
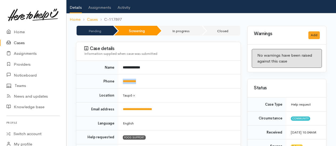
scroll to position [56, 0]
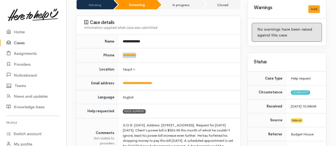
click at [221, 56] on td "**********" at bounding box center [180, 55] width 122 height 14
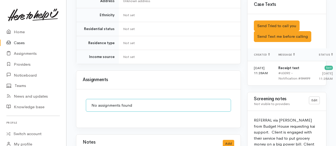
scroll to position [425, 0]
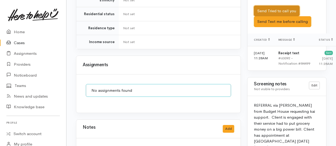
click at [277, 15] on button "Send Tried to call you" at bounding box center [277, 11] width 46 height 11
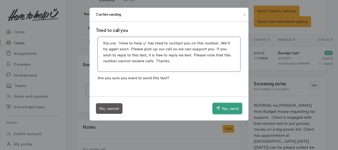
drag, startPoint x: 225, startPoint y: 108, endPoint x: 224, endPoint y: 104, distance: 4.8
click at [225, 108] on button "Yes, send" at bounding box center [228, 108] width 30 height 11
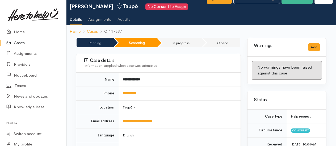
scroll to position [0, 0]
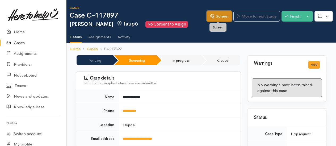
click at [226, 15] on link "Screen" at bounding box center [219, 16] width 25 height 11
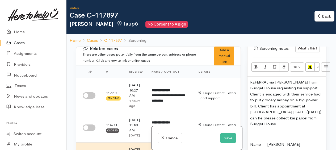
scroll to position [505, 0]
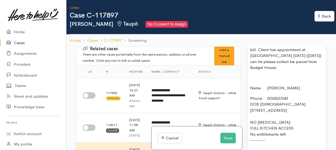
click at [256, 81] on p at bounding box center [286, 78] width 73 height 6
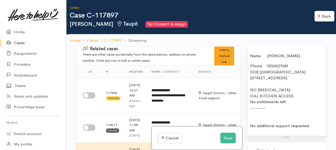
scroll to position [558, 0]
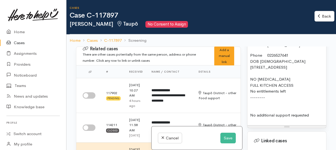
drag, startPoint x: 294, startPoint y: 110, endPoint x: 250, endPoint y: 111, distance: 43.1
click at [250, 111] on p "Phone 0226527641 DOB 30/10/1966 2548 State Highway 5, Ohaaki, New Zealand NO FO…" at bounding box center [286, 85] width 73 height 66
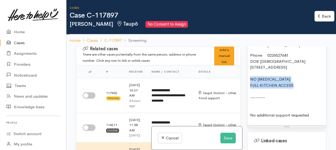
drag, startPoint x: 250, startPoint y: 97, endPoint x: 302, endPoint y: 106, distance: 53.3
click at [302, 106] on div "REFERRAL via Tania Toma from Budget House requesting kai support. Client is eng…" at bounding box center [287, 46] width 79 height 158
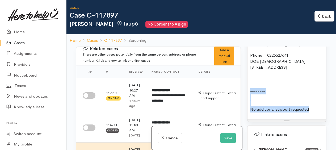
drag, startPoint x: 250, startPoint y: 108, endPoint x: 310, endPoint y: 126, distance: 62.7
click at [310, 119] on div "REFERRAL via Tania Toma from Budget House requesting kai support. Client is eng…" at bounding box center [287, 43] width 79 height 152
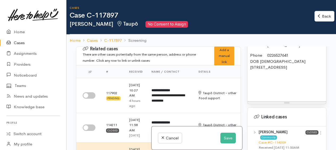
click at [253, 94] on p "Phone 0226527641 DOB 30/10/1966 2548 State Highway 5, Ohaaki, New Zealand" at bounding box center [286, 73] width 73 height 42
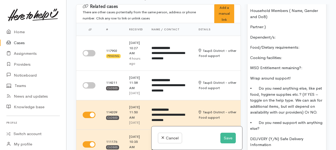
scroll to position [615, 0]
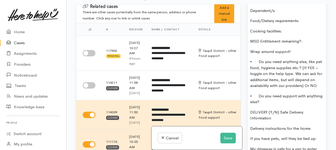
click at [307, 44] on p "MSD Entitlement remaining?:" at bounding box center [286, 41] width 73 height 6
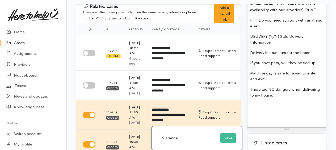
scroll to position [695, 0]
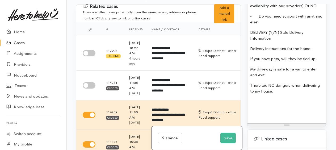
click at [267, 25] on p "• Do you need support with anything else?" at bounding box center [286, 19] width 73 height 12
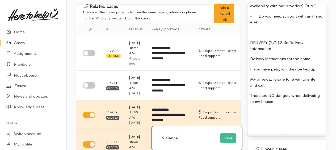
drag, startPoint x: 249, startPoint y: 61, endPoint x: 300, endPoint y: 122, distance: 79.7
click at [289, 36] on p at bounding box center [286, 33] width 73 height 6
drag, startPoint x: 268, startPoint y: 62, endPoint x: 299, endPoint y: 120, distance: 65.9
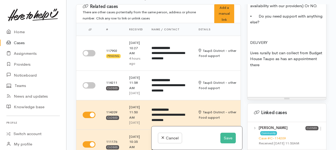
click at [293, 68] on p "Lives rurally but can collect from Budget House Taupo as has an appointment the…" at bounding box center [286, 59] width 73 height 18
click at [225, 137] on button "Save" at bounding box center [227, 138] width 15 height 11
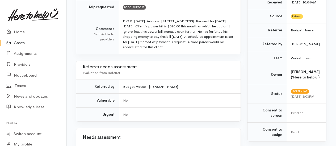
scroll to position [160, 0]
click at [18, 29] on link "Home" at bounding box center [33, 32] width 66 height 11
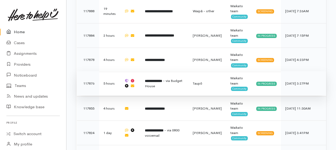
scroll to position [391, 0]
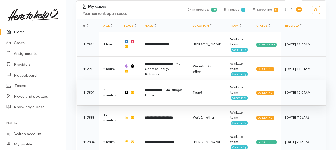
click at [160, 91] on span "- via Budget House" at bounding box center [163, 92] width 37 height 10
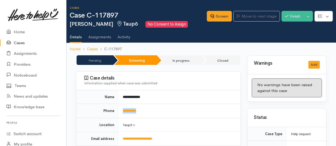
drag, startPoint x: 149, startPoint y: 108, endPoint x: 123, endPoint y: 108, distance: 26.6
click at [123, 108] on td "**********" at bounding box center [180, 111] width 122 height 14
copy link "**********"
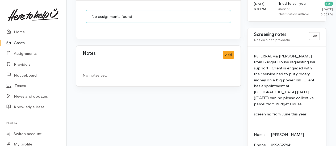
scroll to position [558, 0]
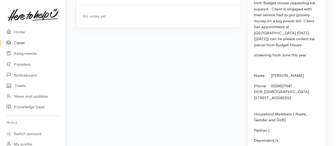
click at [265, 66] on p at bounding box center [287, 65] width 66 height 6
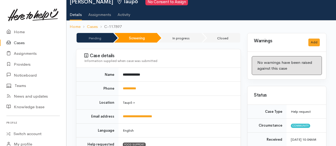
scroll to position [0, 0]
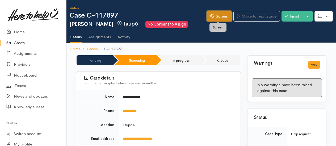
click at [213, 15] on link "Screen" at bounding box center [219, 16] width 25 height 11
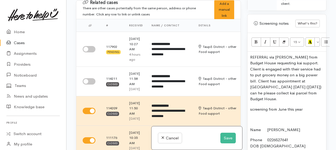
scroll to position [454, 0]
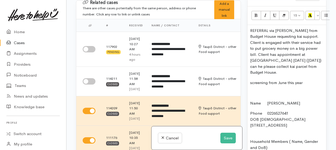
click at [274, 76] on p "REFERRAL via [PERSON_NAME] from Budget House requesting kai support. Client is …" at bounding box center [286, 52] width 73 height 48
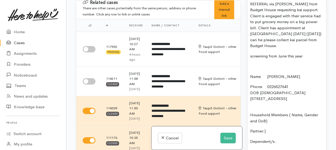
scroll to position [534, 0]
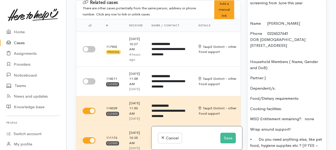
click at [260, 16] on p at bounding box center [286, 13] width 73 height 6
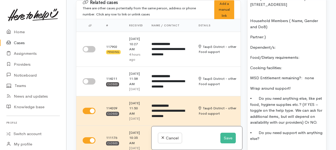
scroll to position [587, 0]
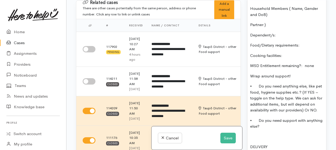
click at [269, 28] on p "Partner:)" at bounding box center [286, 25] width 73 height 6
click at [304, 48] on p "Food/Dietary requirements:" at bounding box center [286, 45] width 73 height 6
click at [283, 38] on p "Dependent/s:" at bounding box center [286, 35] width 73 height 6
drag, startPoint x: 250, startPoint y: 42, endPoint x: 284, endPoint y: 43, distance: 34.8
click at [284, 43] on div "REFERRAL via [PERSON_NAME] from Budget House requesting kai support. Client is …" at bounding box center [287, 46] width 79 height 309
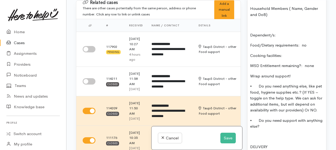
click at [287, 59] on p "Cooking facilities:" at bounding box center [286, 56] width 73 height 6
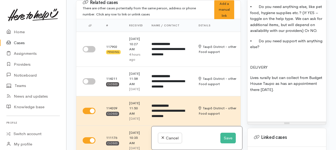
scroll to position [667, 0]
click at [307, 31] on p "• Do you need anything else, like pet food, hygiene supplies etc.? (If YES – to…" at bounding box center [286, 18] width 73 height 30
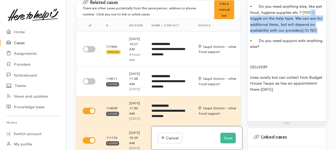
drag, startPoint x: 310, startPoint y: 31, endPoint x: 319, endPoint y: 49, distance: 19.7
click at [319, 33] on p "• Do you need anything else, like pet food, hygiene supplies etc.? (YES – toggl…" at bounding box center [286, 18] width 73 height 30
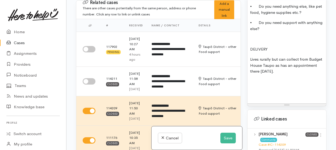
click at [281, 32] on p "• Do you need support with anything else?" at bounding box center [286, 26] width 73 height 12
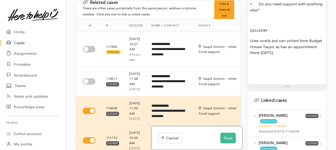
scroll to position [693, 0]
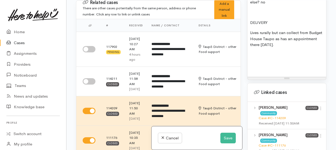
click at [304, 48] on p "Lives rurally but can collect from Budget House Taupo as has an appointment the…" at bounding box center [286, 39] width 73 height 18
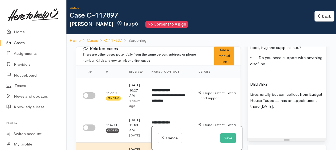
scroll to position [667, 0]
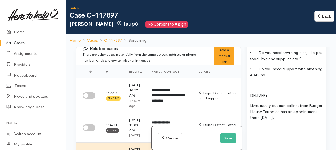
click at [273, 78] on p "• Do you need support with anything else? no" at bounding box center [286, 72] width 73 height 12
click at [308, 62] on p "• Do you need anything else, like pet food, hygiene supplies etc.?" at bounding box center [286, 56] width 73 height 12
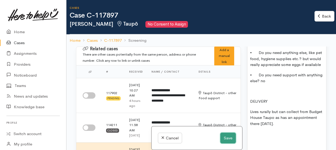
click at [228, 137] on button "Save" at bounding box center [227, 138] width 15 height 11
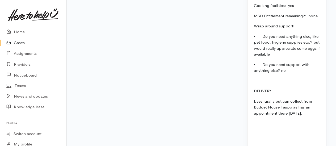
scroll to position [740, 0]
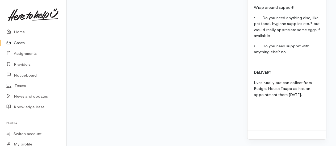
click at [257, 105] on div at bounding box center [287, 105] width 66 height 6
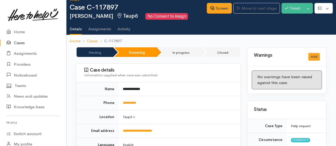
scroll to position [0, 0]
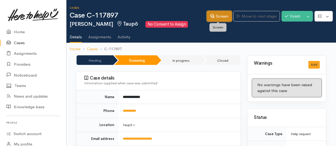
click at [220, 18] on link "Screen" at bounding box center [219, 16] width 25 height 11
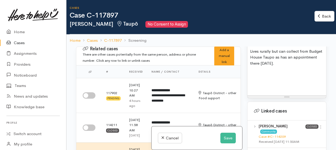
scroll to position [744, 0]
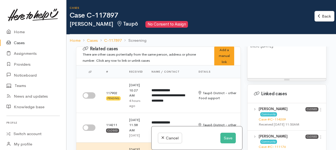
click at [255, 59] on div at bounding box center [286, 56] width 73 height 6
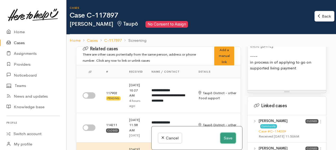
click at [223, 140] on button "Save" at bounding box center [227, 138] width 15 height 11
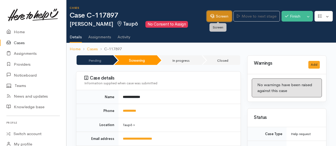
click at [220, 15] on link "Screen" at bounding box center [219, 16] width 25 height 11
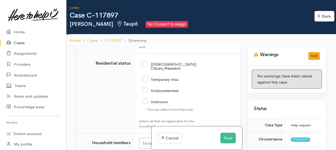
scroll to position [1122, 0]
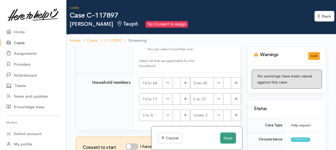
click at [229, 140] on button "Save" at bounding box center [227, 138] width 15 height 11
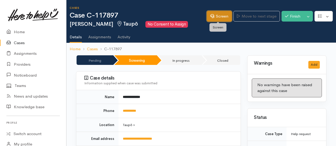
click at [220, 15] on link "Screen" at bounding box center [219, 16] width 25 height 11
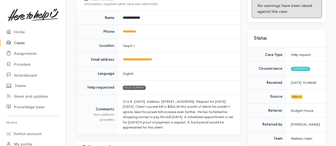
scroll to position [80, 0]
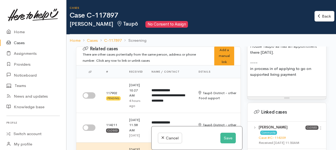
scroll to position [747, 0]
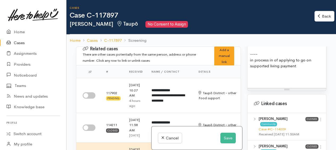
click at [305, 47] on p "Lives rurally but can collect from Budget House Taupo as has an appointment the…" at bounding box center [286, 38] width 73 height 18
click at [225, 139] on button "Save" at bounding box center [227, 138] width 15 height 11
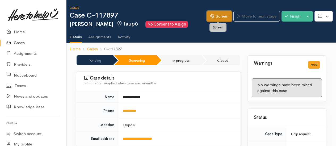
click at [215, 17] on link "Screen" at bounding box center [219, 16] width 25 height 11
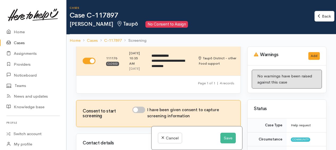
scroll to position [186, 0]
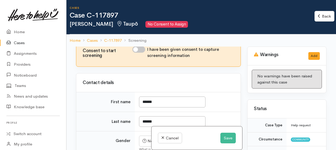
click at [139, 53] on input "I have been given consent to capture screening information" at bounding box center [138, 49] width 13 height 6
checkbox input "true"
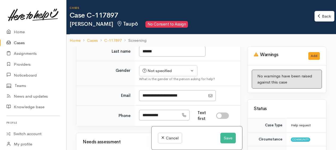
scroll to position [266, 0]
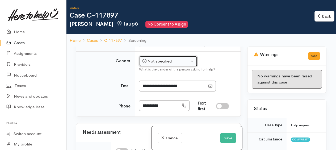
click at [158, 64] on div "Not specified" at bounding box center [166, 61] width 47 height 6
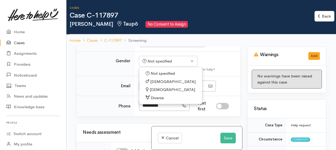
click at [153, 85] on span "[DEMOGRAPHIC_DATA]" at bounding box center [172, 82] width 45 height 6
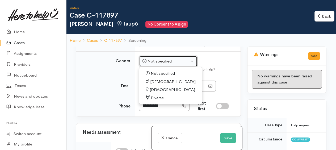
select select "[DEMOGRAPHIC_DATA]"
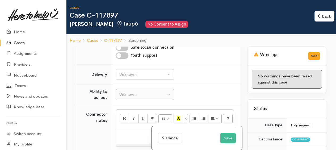
scroll to position [532, 0]
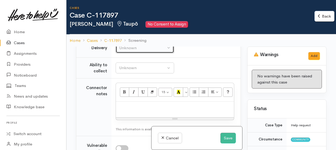
click at [139, 51] on div "Unknown" at bounding box center [142, 48] width 47 height 6
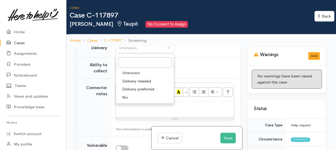
click at [129, 92] on span "Delivery preferred" at bounding box center [138, 89] width 32 height 6
select select "2"
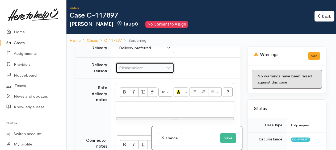
click at [126, 71] on div "Please select" at bounding box center [142, 68] width 47 height 6
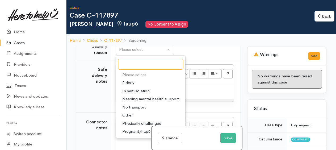
scroll to position [558, 0]
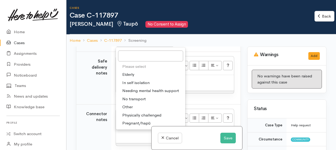
drag, startPoint x: 128, startPoint y: 121, endPoint x: 165, endPoint y: 109, distance: 39.3
click at [128, 110] on span "Other" at bounding box center [127, 107] width 10 height 6
select select "7"
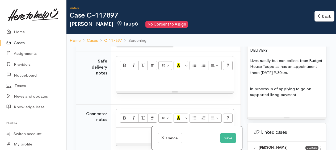
scroll to position [744, 0]
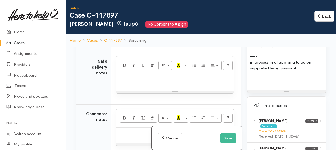
drag, startPoint x: 250, startPoint y: 57, endPoint x: 319, endPoint y: 72, distance: 70.7
click at [319, 49] on p "Lives rurally but can collect from Budget House Taupo as has an appointment the…" at bounding box center [286, 40] width 73 height 18
copy p "Lives rurally but can collect from Budget House Taupo as has an appointment the…"
paste div
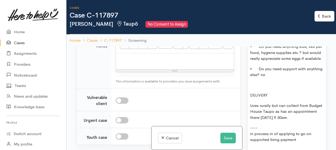
scroll to position [665, 0]
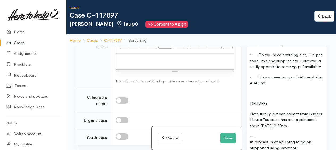
drag, startPoint x: 273, startPoint y: 90, endPoint x: 264, endPoint y: 89, distance: 9.3
click at [264, 70] on p "• Do you need anything else, like pet food, hygiene supplies etc.? but would re…" at bounding box center [286, 61] width 73 height 18
click at [286, 70] on p "• Do you need anything else, like pet food, hygiene supplies etc.? but would re…" at bounding box center [286, 61] width 73 height 18
click at [301, 70] on p "• Do you need anything else, like pet food, hygiene supplies etc.? but would re…" at bounding box center [286, 61] width 73 height 18
click at [277, 70] on p "• Do you need anything else? No but he would really appreciate some eggs if ava…" at bounding box center [286, 61] width 73 height 18
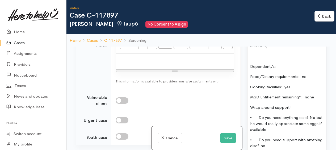
scroll to position [594, 0]
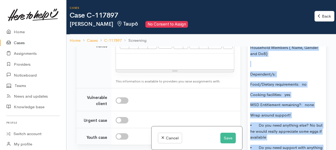
drag, startPoint x: 275, startPoint y: 102, endPoint x: 251, endPoint y: 66, distance: 43.4
click at [251, 66] on div "REFERRAL via Tania Toma from Budget House requesting kai support. Client is eng…" at bounding box center [287, 85] width 79 height 309
click at [283, 90] on div "REFERRAL via Tania Toma from Budget House requesting kai support. Client is eng…" at bounding box center [287, 85] width 79 height 309
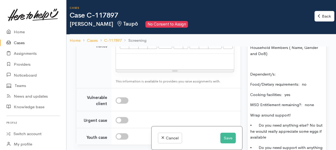
drag, startPoint x: 288, startPoint y: 66, endPoint x: 290, endPoint y: 70, distance: 4.9
click at [290, 57] on p "Household Members ( Name, Gender and DoB)" at bounding box center [286, 51] width 73 height 12
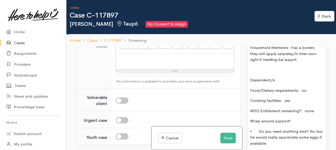
drag, startPoint x: 283, startPoint y: 73, endPoint x: 266, endPoint y: 64, distance: 19.0
click at [266, 63] on p "Household Members: Has a border, they will apply serpatey/in their own right if…" at bounding box center [286, 54] width 73 height 18
click at [290, 63] on p "Household Members: Has a border, they will apply serpatey/in their own right if…" at bounding box center [286, 54] width 73 height 18
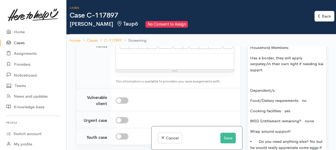
drag, startPoint x: 259, startPoint y: 83, endPoint x: 315, endPoint y: 95, distance: 57.7
click at [316, 94] on div "REFERRAL via Tania Toma from Budget House requesting kai support. Client is eng…" at bounding box center [287, 93] width 79 height 325
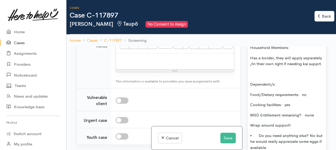
click at [259, 67] on p "Has a border, they will apply separately /in their own right if needing kai sup…" at bounding box center [286, 61] width 73 height 12
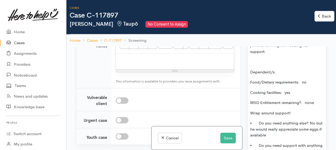
scroll to position [621, 0]
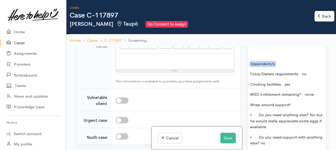
drag, startPoint x: 248, startPoint y: 82, endPoint x: 283, endPoint y: 80, distance: 34.6
click at [283, 80] on div "REFERRAL via Tania Toma from Budget House requesting kai support. Client is eng…" at bounding box center [287, 67] width 79 height 325
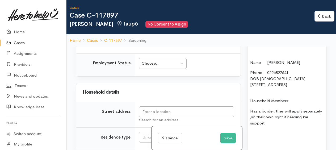
scroll to position [771, 0]
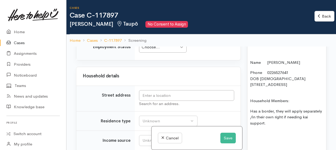
click at [156, 50] on div "Choose..." at bounding box center [160, 47] width 37 height 6
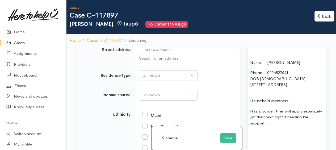
scroll to position [818, 0]
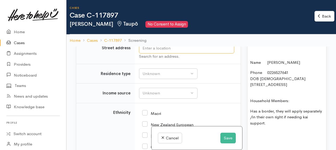
click at [150, 54] on input "text" at bounding box center [186, 48] width 95 height 11
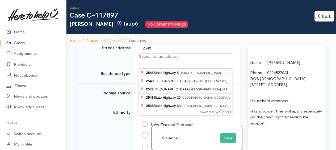
type input "2548 State Highway 5, Ohaaki, New Zealand"
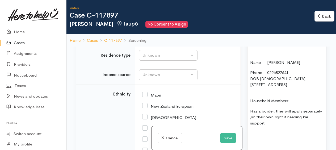
scroll to position [845, 0]
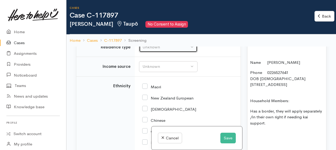
click at [156, 50] on div "Unknown" at bounding box center [166, 47] width 47 height 6
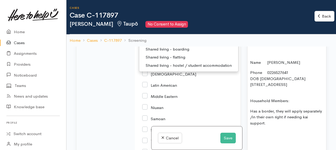
scroll to position [898, 0]
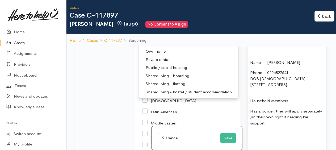
click at [154, 47] on span "Other" at bounding box center [151, 43] width 10 height 6
select select "8"
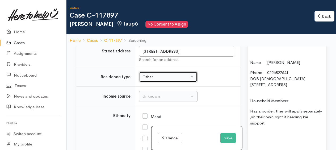
scroll to position [865, 0]
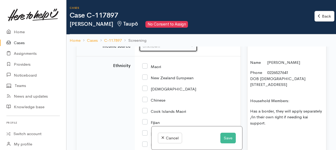
click at [160, 49] on div "Unknown" at bounding box center [166, 46] width 47 height 6
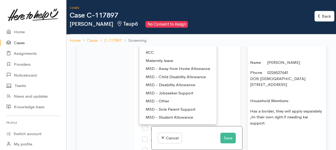
scroll to position [945, 0]
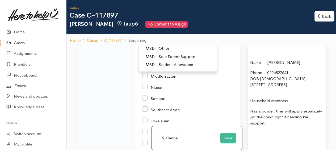
click at [170, 44] on span "MSD - Jobseeker Support" at bounding box center [170, 40] width 48 height 6
select select "4"
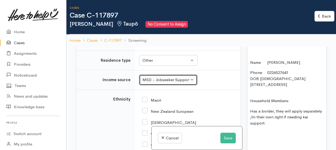
scroll to position [884, 0]
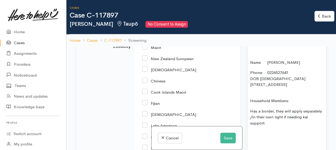
click at [145, 49] on input "Maori" at bounding box center [151, 47] width 19 height 5
checkbox input "true"
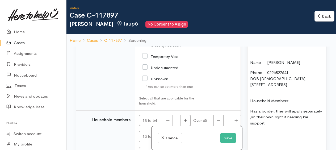
scroll to position [1097, 0]
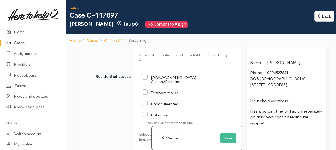
click at [145, 83] on input "NZ Citizen/Resident" at bounding box center [169, 79] width 54 height 9
checkbox input "true"
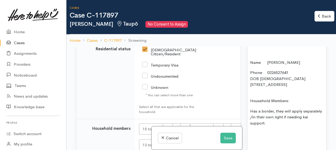
scroll to position [1177, 0]
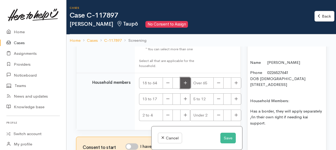
click at [184, 85] on icon "button" at bounding box center [185, 83] width 3 height 4
type input "1"
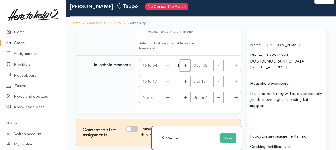
scroll to position [46, 0]
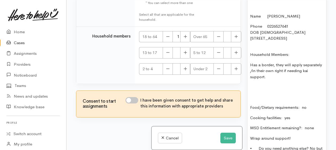
click at [129, 100] on input "I have been given consent to get help and share this information with appropria…" at bounding box center [131, 100] width 13 height 6
checkbox input "true"
click at [225, 138] on button "Save" at bounding box center [227, 138] width 15 height 11
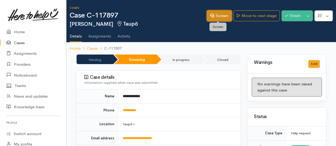
click at [219, 18] on link "Screen" at bounding box center [219, 15] width 25 height 11
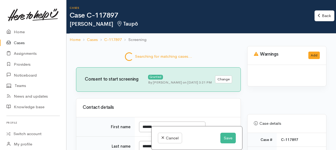
select select "7"
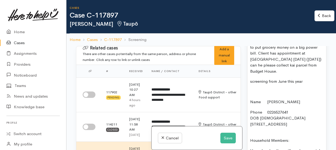
scroll to position [559, 0]
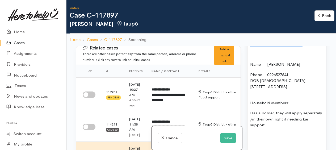
drag, startPoint x: 290, startPoint y: 86, endPoint x: 249, endPoint y: 87, distance: 40.1
click at [249, 87] on div "REFERRAL via [PERSON_NAME] from Budget House requesting kai support. Client is …" at bounding box center [287, 148] width 79 height 325
click at [253, 94] on div "REFERRAL via [PERSON_NAME] from Budget House requesting kai support. Client is …" at bounding box center [287, 148] width 79 height 325
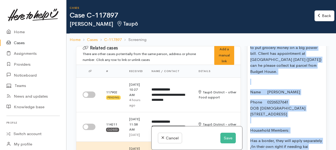
scroll to position [521, 0]
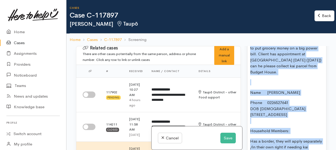
drag, startPoint x: 272, startPoint y: 78, endPoint x: 247, endPoint y: 69, distance: 27.4
click at [247, 69] on div "Warnings Add No warnings have been raised against this case Add Warning Title ●…" at bounding box center [287, 121] width 86 height 150
copy div "REFERRAL via [PERSON_NAME] from Budget House requesting kai support. Client is …"
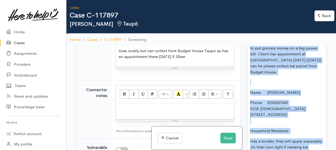
scroll to position [611, 0]
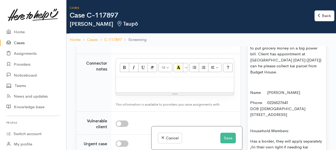
paste div
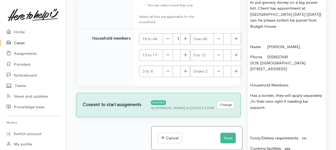
scroll to position [1379, 0]
click at [224, 137] on button "Save" at bounding box center [227, 138] width 15 height 11
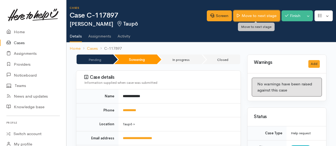
click at [255, 18] on link "Move to next stage" at bounding box center [256, 15] width 46 height 11
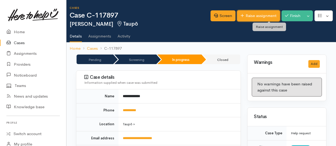
click at [252, 15] on link "Raise assignment" at bounding box center [258, 15] width 43 height 11
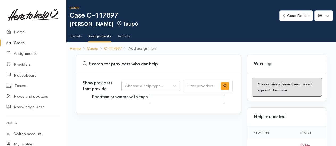
select select
click at [145, 83] on div "Choose a help type..." at bounding box center [148, 86] width 47 height 6
click at [139, 111] on span "Food support" at bounding box center [140, 111] width 25 height 6
select select "3"
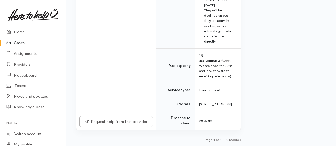
scroll to position [361, 0]
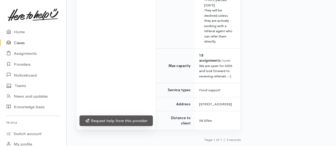
click at [121, 120] on link "Request help from this provider" at bounding box center [115, 120] width 73 height 11
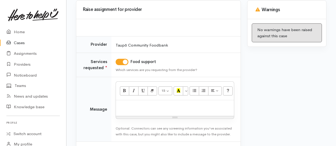
scroll to position [77, 0]
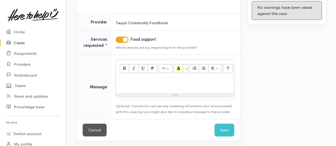
drag, startPoint x: 142, startPoint y: 83, endPoint x: 182, endPoint y: 74, distance: 41.7
click at [141, 83] on p at bounding box center [175, 84] width 113 height 6
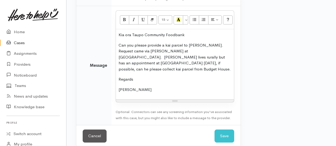
scroll to position [125, 0]
click at [222, 129] on button "Save" at bounding box center [225, 135] width 20 height 13
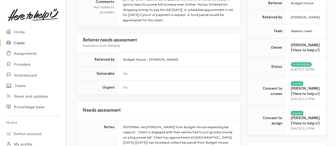
scroll to position [114, 0]
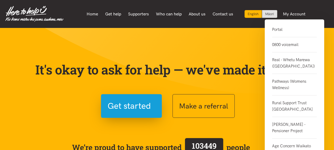
click at [278, 30] on link "Portal" at bounding box center [294, 31] width 45 height 11
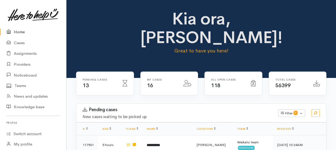
click at [18, 32] on link "Home" at bounding box center [33, 32] width 66 height 11
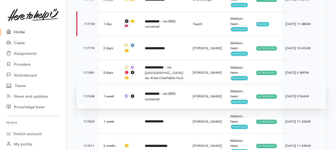
scroll to position [684, 0]
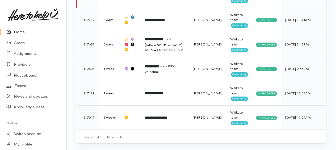
click at [18, 31] on link "Home" at bounding box center [33, 32] width 66 height 11
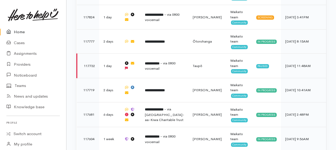
scroll to position [604, 0]
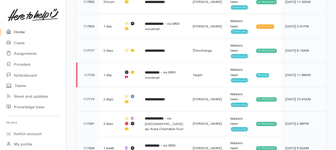
click at [18, 31] on link "Home" at bounding box center [33, 32] width 66 height 11
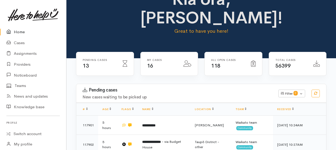
scroll to position [106, 0]
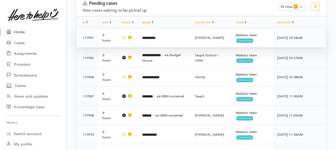
click at [146, 37] on b "**********" at bounding box center [148, 37] width 13 height 3
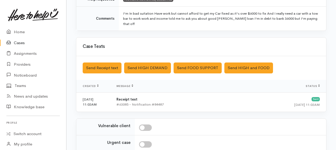
scroll to position [133, 0]
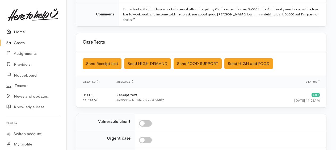
click at [16, 31] on link "Home" at bounding box center [33, 32] width 66 height 11
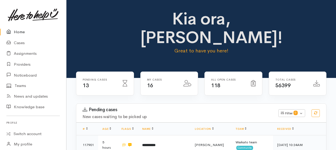
scroll to position [133, 0]
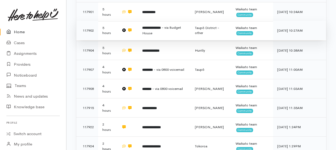
click at [147, 28] on b "**********" at bounding box center [151, 27] width 19 height 3
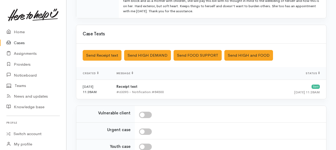
scroll to position [236, 0]
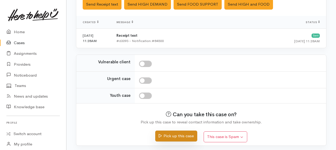
click at [190, 134] on button "Pick up this case" at bounding box center [176, 136] width 42 height 11
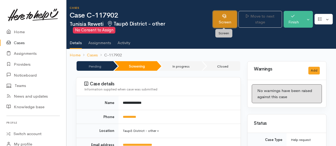
click at [222, 23] on link "Screen" at bounding box center [225, 19] width 24 height 17
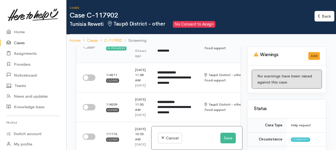
scroll to position [53, 0]
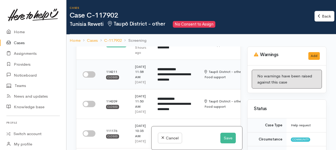
click at [86, 77] on input "checkbox" at bounding box center [89, 74] width 13 height 6
checkbox input "true"
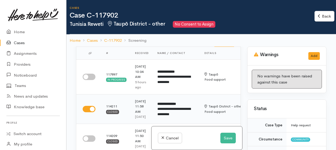
scroll to position [27, 0]
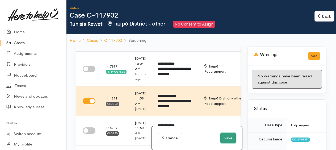
click at [229, 141] on button "Save" at bounding box center [227, 138] width 15 height 11
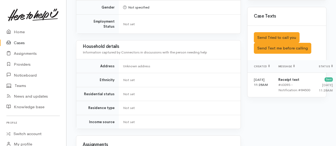
scroll to position [292, 0]
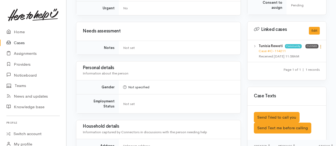
click at [319, 49] on icon at bounding box center [321, 46] width 5 height 5
click at [293, 60] on link "View case" at bounding box center [302, 57] width 42 height 8
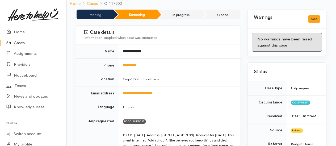
scroll to position [0, 0]
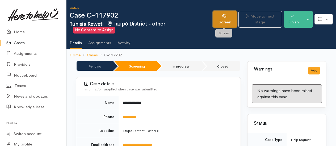
click at [222, 22] on link "Screen" at bounding box center [225, 19] width 24 height 17
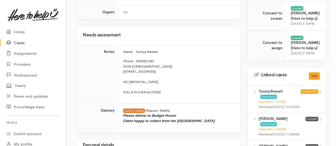
scroll to position [266, 0]
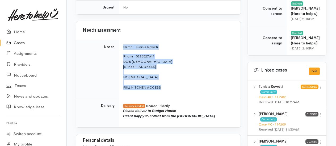
drag, startPoint x: 137, startPoint y: 45, endPoint x: 202, endPoint y: 93, distance: 80.6
click at [202, 93] on td "Name [GEOGRAPHIC_DATA] Reweti Phone [PHONE_NUMBER] DOB [DEMOGRAPHIC_DATA] [DEMO…" at bounding box center [180, 69] width 122 height 59
copy td "Name [GEOGRAPHIC_DATA] Reweti Phone [PHONE_NUMBER] DOB [DEMOGRAPHIC_DATA] [DEMO…"
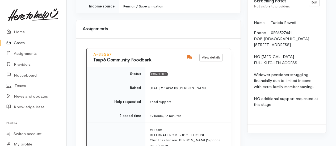
scroll to position [558, 0]
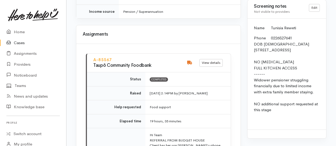
click at [309, 58] on p "Phone [PHONE_NUMBER] DOB [DEMOGRAPHIC_DATA] [DEMOGRAPHIC_DATA][GEOGRAPHIC_DATA]…" at bounding box center [287, 77] width 66 height 84
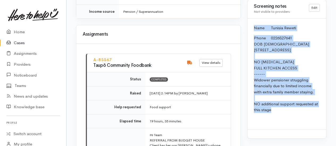
drag, startPoint x: 252, startPoint y: 43, endPoint x: 292, endPoint y: 128, distance: 94.3
click at [292, 128] on div "Name [GEOGRAPHIC_DATA] Reweti Phone [PHONE_NUMBER] DOB [DEMOGRAPHIC_DATA] [DEMO…" at bounding box center [287, 74] width 79 height 111
drag, startPoint x: 292, startPoint y: 128, endPoint x: 269, endPoint y: 100, distance: 36.8
copy div "Name [GEOGRAPHIC_DATA] Reweti Phone [PHONE_NUMBER] DOB [DEMOGRAPHIC_DATA] [DEMO…"
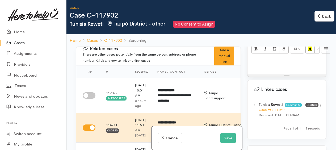
scroll to position [505, 0]
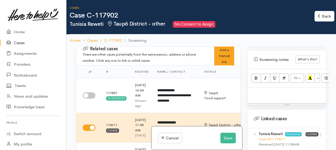
paste div
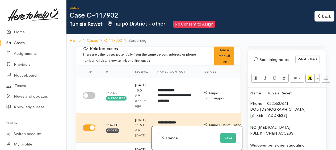
scroll to position [41, 0]
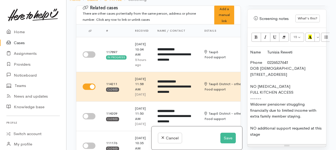
click at [249, 63] on div "Name Tunisia Reweti Phone 0226527641 DOB 4/04/1943 1146 Te Toke Road Ohaaki NO …" at bounding box center [287, 96] width 79 height 98
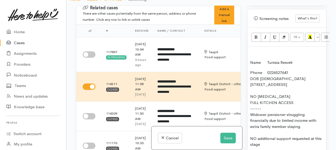
click at [252, 61] on div "Name Tunisia Reweti Phone 0226527641 DOB 4/04/1943 1146 Te Toke Road Ohaaki NO …" at bounding box center [287, 101] width 79 height 108
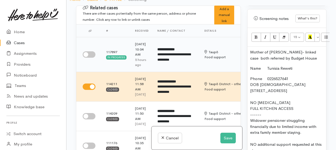
click at [88, 52] on input "checkbox" at bounding box center [89, 54] width 13 height 6
checkbox input "true"
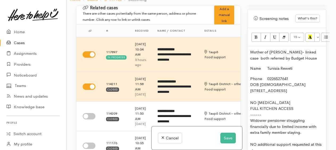
click at [311, 61] on p "Mother of Robert Rewiti- linked case both referred by Budget House" at bounding box center [286, 55] width 73 height 12
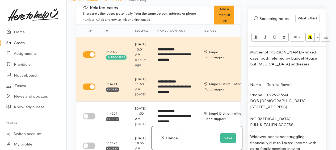
drag, startPoint x: 258, startPoint y: 78, endPoint x: 296, endPoint y: 79, distance: 37.8
click at [306, 67] on p "Mother of Robert Rewiti- linked case both referred by Budget House but serpate …" at bounding box center [286, 58] width 73 height 18
click at [265, 67] on p "Mother of Robert Rewiti- linked case both referred by Budget House but serpate …" at bounding box center [286, 58] width 73 height 18
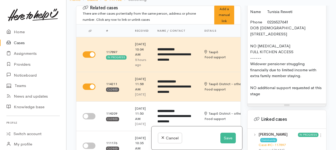
scroll to position [585, 0]
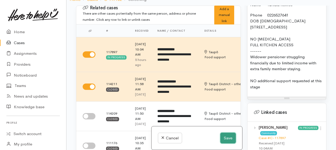
click at [227, 140] on button "Save" at bounding box center [227, 138] width 15 height 11
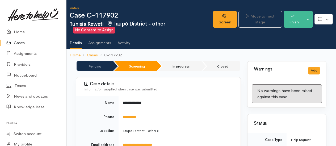
scroll to position [80, 0]
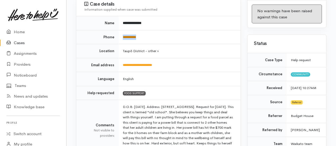
drag, startPoint x: 144, startPoint y: 36, endPoint x: 123, endPoint y: 37, distance: 21.3
click at [123, 37] on td "**********" at bounding box center [180, 37] width 122 height 14
copy link "**********"
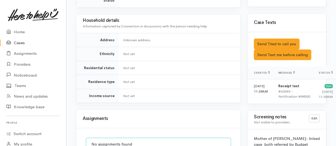
scroll to position [399, 0]
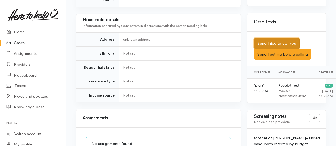
click at [279, 49] on button "Send Tried to call you" at bounding box center [277, 43] width 46 height 11
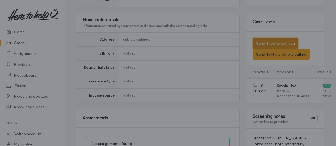
scroll to position [393, 0]
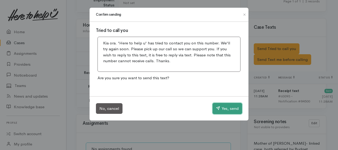
click at [232, 109] on button "Yes, send" at bounding box center [228, 108] width 30 height 11
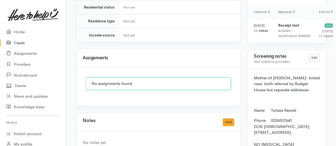
scroll to position [542, 0]
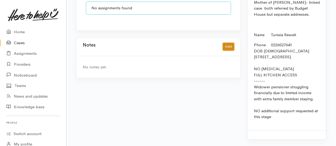
click at [229, 43] on button "Add" at bounding box center [228, 47] width 11 height 8
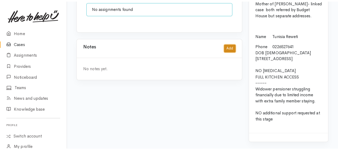
scroll to position [537, 0]
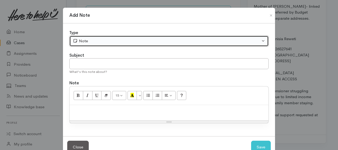
click at [129, 39] on div "Note" at bounding box center [167, 41] width 188 height 6
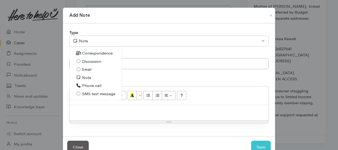
click at [85, 87] on span "Phone call" at bounding box center [91, 86] width 19 height 6
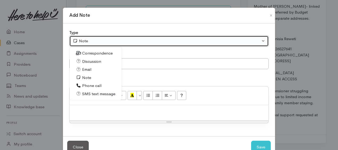
select select "3"
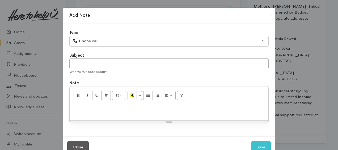
click at [99, 115] on div at bounding box center [169, 113] width 199 height 16
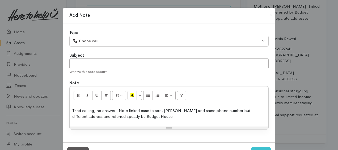
click at [165, 110] on p "Tried calling, no answer. Note linked case to son, Rpbert and same phone number…" at bounding box center [169, 114] width 194 height 12
drag, startPoint x: 167, startPoint y: 111, endPoint x: 160, endPoint y: 119, distance: 10.8
click at [160, 119] on div "Tried calling, no answer. Note linked case to son, Rpbert and same phone number…" at bounding box center [169, 116] width 199 height 22
click at [166, 110] on p "Tried calling, no answer. Note linked case to son, Rpbert and same phone number…" at bounding box center [169, 114] width 194 height 12
click at [203, 110] on p "Tried calling, no answer. Note linked case to son, Robert and same phone number…" at bounding box center [169, 114] width 194 height 12
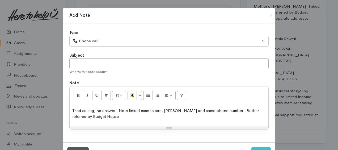
click at [235, 110] on p "Tried calling, no answer. Note linked case to son, Robert and same phone number…" at bounding box center [169, 114] width 194 height 12
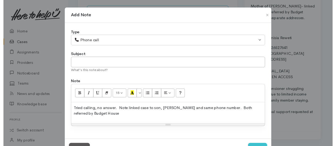
scroll to position [20, 0]
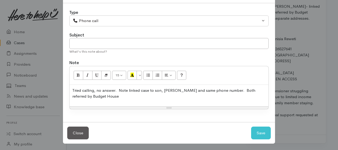
click at [86, 95] on p "Tried calling, no answer. Note linked case to son, Robert and same phone number…" at bounding box center [169, 93] width 194 height 12
click at [115, 89] on p "Tried calling, no answer. Note linked case to son, Robert and same phone number…" at bounding box center [169, 93] width 194 height 12
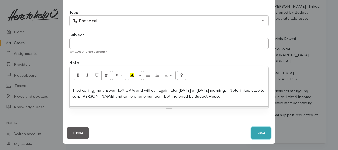
click at [262, 133] on button "Save" at bounding box center [261, 133] width 20 height 13
select select "1"
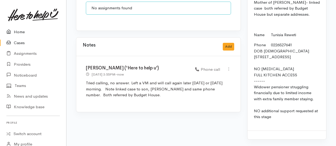
click at [20, 32] on link "Home" at bounding box center [33, 32] width 66 height 11
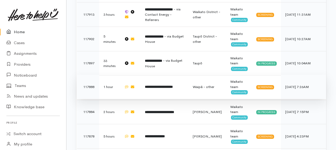
scroll to position [399, 0]
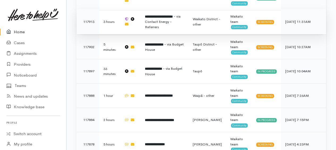
click at [153, 18] on b "**********" at bounding box center [159, 16] width 28 height 3
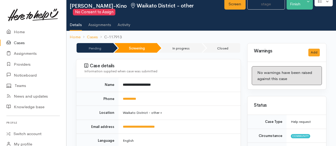
scroll to position [27, 0]
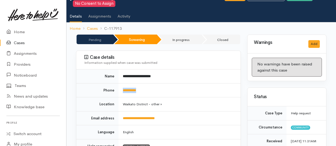
drag, startPoint x: 148, startPoint y: 88, endPoint x: 123, endPoint y: 86, distance: 24.6
click at [123, 86] on td "**********" at bounding box center [180, 90] width 122 height 14
drag, startPoint x: 123, startPoint y: 86, endPoint x: 125, endPoint y: 89, distance: 3.6
copy link "**********"
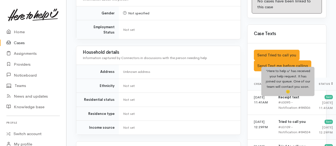
scroll to position [363, 0]
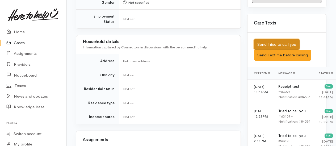
click at [281, 48] on button "Send Tried to call you" at bounding box center [277, 44] width 46 height 11
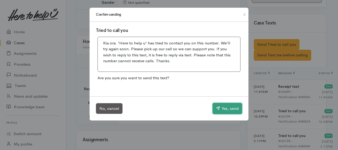
click at [234, 107] on button "Yes, send" at bounding box center [228, 108] width 30 height 11
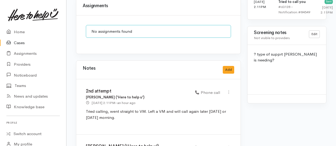
scroll to position [496, 0]
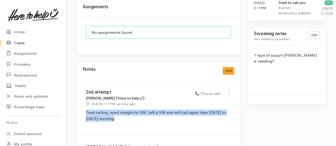
drag, startPoint x: 84, startPoint y: 95, endPoint x: 115, endPoint y: 104, distance: 32.4
click at [115, 104] on div "2nd attempt Kyleigh Pike ('Here to help u') 17 Sep 2025 2:11PM - an hour ago Ph…" at bounding box center [158, 107] width 164 height 55
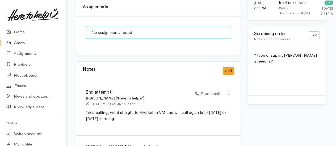
drag, startPoint x: 115, startPoint y: 104, endPoint x: 130, endPoint y: 109, distance: 15.4
click at [130, 109] on div "2nd attempt Kyleigh Pike ('Here to help u') 17 Sep 2025 2:11PM - an hour ago Ph…" at bounding box center [158, 107] width 164 height 55
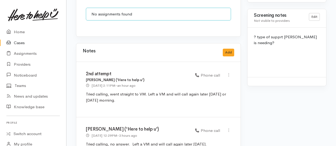
scroll to position [523, 0]
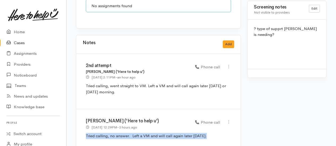
drag, startPoint x: 86, startPoint y: 123, endPoint x: 215, endPoint y: 130, distance: 129.1
click at [215, 130] on div "Kyleigh Pike ('Here to help u') 17 Sep 2025 12:29PM - 3 hours ago Phone call" at bounding box center [158, 131] width 164 height 44
drag, startPoint x: 215, startPoint y: 130, endPoint x: 183, endPoint y: 122, distance: 32.6
copy p "Tried calling, no answer. Left a VM and will call again later today."
click at [228, 40] on button "Add" at bounding box center [228, 44] width 11 height 8
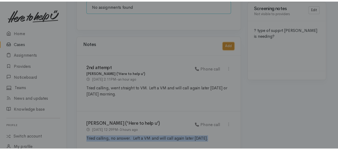
scroll to position [519, 0]
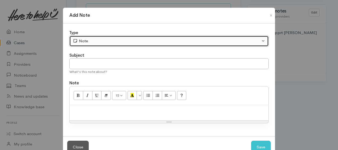
click at [88, 39] on div "Note" at bounding box center [167, 41] width 188 height 6
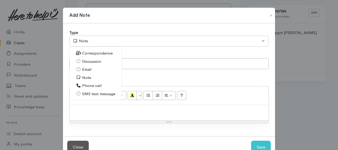
click at [86, 86] on span "Phone call" at bounding box center [91, 86] width 19 height 6
select select "3"
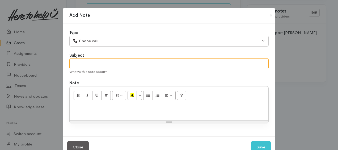
click at [90, 66] on input "text" at bounding box center [168, 63] width 199 height 11
type input "3rd attempt"
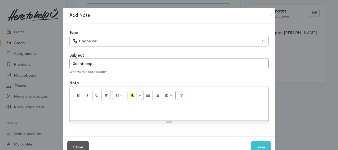
paste div
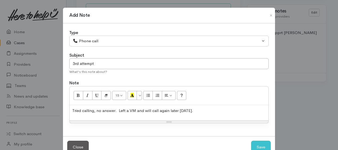
click at [190, 109] on p "Tried calling, no answer. Left a VM and will call again later today." at bounding box center [169, 111] width 194 height 6
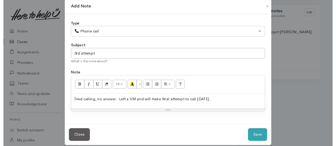
scroll to position [14, 0]
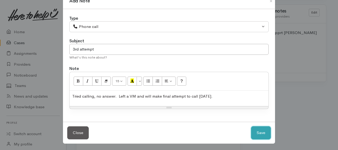
click at [258, 131] on button "Save" at bounding box center [261, 132] width 20 height 13
select select "1"
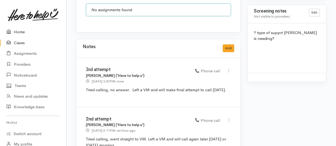
click at [22, 31] on link "Home" at bounding box center [33, 32] width 66 height 11
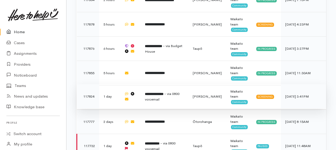
scroll to position [510, 0]
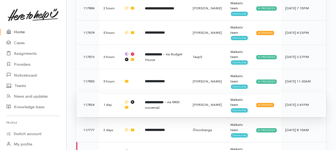
click at [169, 96] on td "**********" at bounding box center [165, 105] width 48 height 24
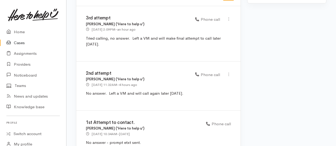
scroll to position [429, 0]
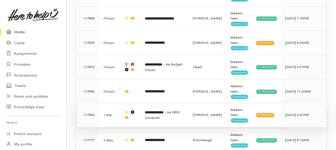
scroll to position [474, 0]
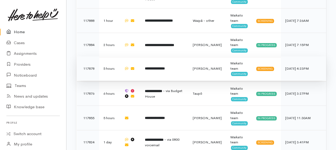
click at [165, 67] on b "**********" at bounding box center [155, 68] width 20 height 3
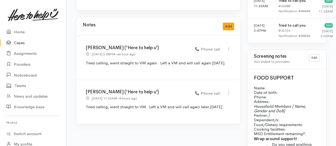
scroll to position [399, 0]
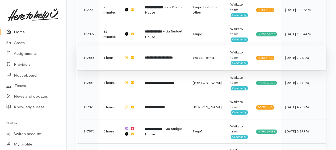
scroll to position [447, 0]
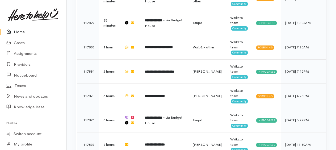
click at [19, 30] on link "Home" at bounding box center [33, 32] width 66 height 11
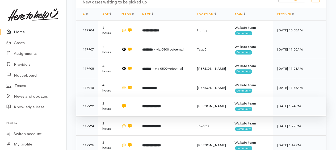
scroll to position [106, 0]
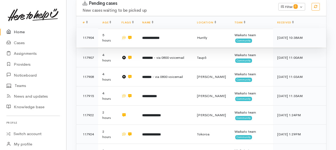
click at [149, 36] on b "**********" at bounding box center [150, 37] width 17 height 3
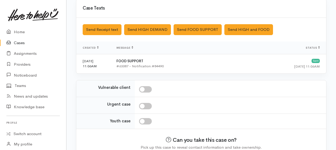
scroll to position [182, 0]
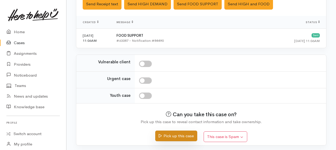
click at [180, 136] on button "Pick up this case" at bounding box center [176, 136] width 42 height 11
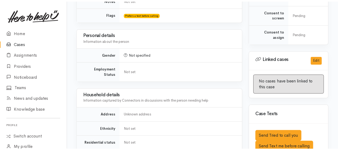
scroll to position [292, 0]
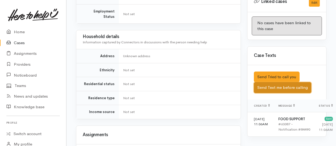
click at [272, 85] on button "Send Text me before calling" at bounding box center [282, 87] width 57 height 11
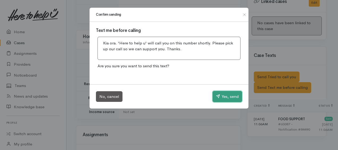
click at [223, 94] on button "Yes, send" at bounding box center [228, 96] width 30 height 11
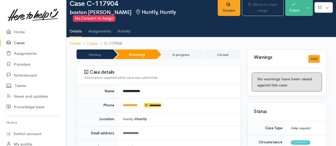
scroll to position [0, 0]
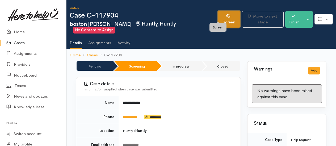
click at [218, 17] on link "Screen" at bounding box center [229, 19] width 23 height 17
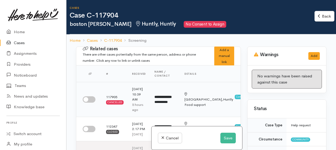
click at [87, 102] on input "checkbox" at bounding box center [89, 99] width 13 height 6
checkbox input "true"
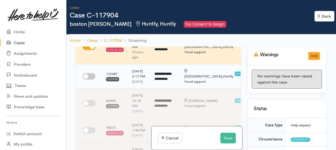
scroll to position [53, 0]
click at [87, 79] on input "checkbox" at bounding box center [89, 76] width 13 height 6
checkbox input "true"
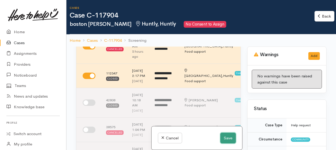
click at [228, 137] on button "Save" at bounding box center [227, 138] width 15 height 11
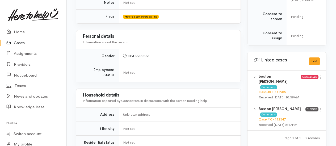
scroll to position [292, 0]
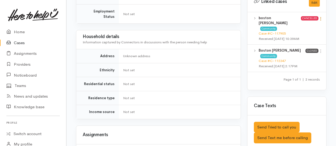
click at [322, 17] on icon at bounding box center [321, 18] width 5 height 5
click at [303, 27] on link "View case" at bounding box center [302, 29] width 42 height 8
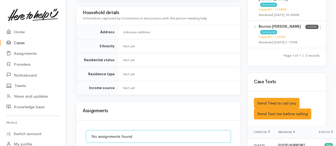
scroll to position [370, 0]
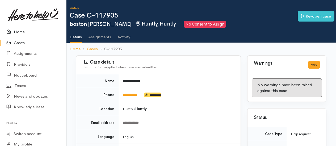
click at [19, 32] on link "Home" at bounding box center [33, 32] width 66 height 11
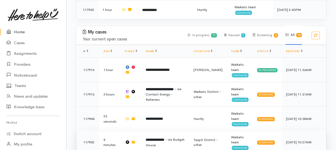
scroll to position [346, 0]
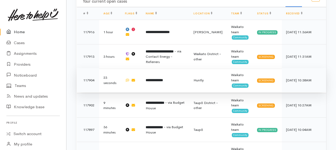
click at [163, 78] on b "**********" at bounding box center [154, 79] width 17 height 3
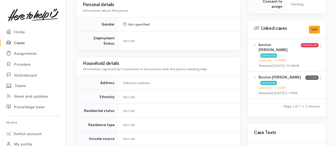
scroll to position [266, 0]
click at [321, 76] on icon at bounding box center [321, 78] width 5 height 5
click at [296, 85] on link "View case" at bounding box center [302, 88] width 42 height 8
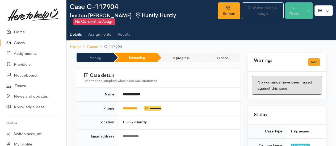
scroll to position [0, 0]
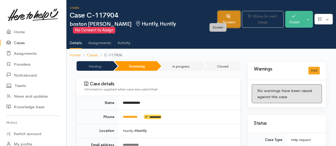
drag, startPoint x: 221, startPoint y: 16, endPoint x: 225, endPoint y: 18, distance: 4.3
click at [221, 16] on link "Screen" at bounding box center [229, 19] width 23 height 17
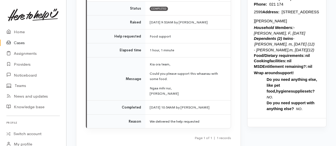
scroll to position [558, 0]
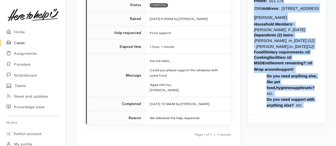
drag, startPoint x: 254, startPoint y: 19, endPoint x: 306, endPoint y: 137, distance: 129.0
click at [306, 115] on div "FOOD SUPPORT    Name :   Boston Norman Date of birth :   3/12/1978 Phone:     0…" at bounding box center [287, 42] width 79 height 146
drag, startPoint x: 306, startPoint y: 137, endPoint x: 284, endPoint y: 119, distance: 28.9
copy div "FOOD SUPPORT    Name :   Boston Norman Date of birth :   3/12/1978 Phone:     0…"
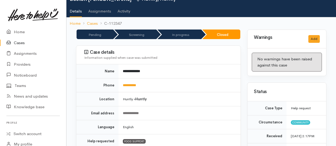
scroll to position [0, 0]
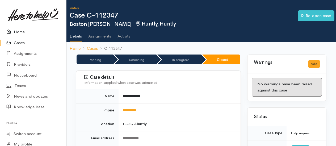
click at [23, 31] on link "Home" at bounding box center [33, 32] width 66 height 11
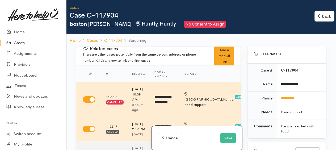
scroll to position [292, 0]
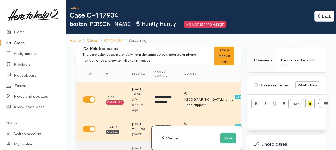
paste div
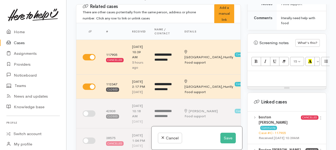
scroll to position [346, 0]
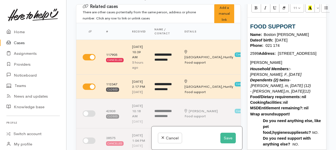
click at [250, 21] on div "FOOD SUPPORT    Name :   Boston Norman Date of birth :   3/12/1978 Phone:     0…" at bounding box center [287, 84] width 79 height 132
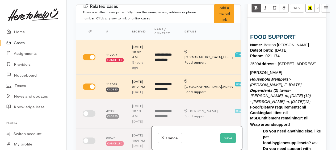
click at [251, 24] on div "FOOD SUPPORT    Name :   Boston Norman Date of birth :   3/12/1978 Phone:     0…" at bounding box center [287, 89] width 79 height 143
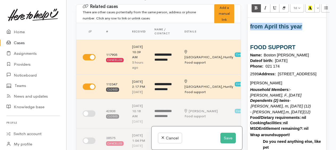
drag, startPoint x: 249, startPoint y: 30, endPoint x: 305, endPoint y: 31, distance: 55.6
click at [305, 31] on div "from April this year FOOD SUPPORT    Name :   Boston Norman Date of birth :   3…" at bounding box center [287, 94] width 79 height 153
click at [256, 10] on icon "Bold (CTRL+B)" at bounding box center [255, 8] width 3 height 5
click at [316, 12] on button "More Color" at bounding box center [317, 7] width 5 height 9
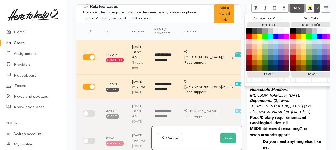
click at [297, 10] on button "16" at bounding box center [297, 7] width 14 height 9
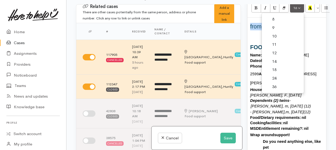
drag, startPoint x: 276, startPoint y: 65, endPoint x: 277, endPoint y: 59, distance: 6.1
click at [276, 65] on link "14" at bounding box center [283, 61] width 42 height 9
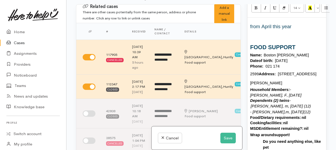
click at [299, 33] on div "from April this year FOOD SUPPORT" at bounding box center [286, 37] width 73 height 28
click at [227, 139] on button "Save" at bounding box center [227, 138] width 15 height 11
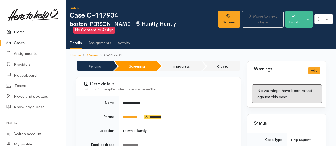
click at [18, 31] on link "Home" at bounding box center [33, 32] width 66 height 11
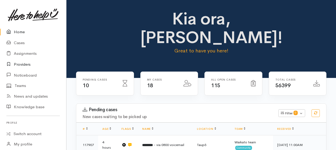
click at [23, 64] on link "Providers" at bounding box center [33, 64] width 66 height 11
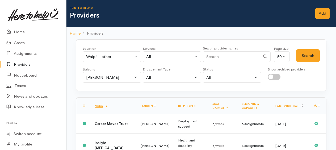
click at [29, 65] on link "Providers" at bounding box center [33, 64] width 66 height 11
click at [90, 57] on div "Waipā - other" at bounding box center [109, 57] width 47 height 6
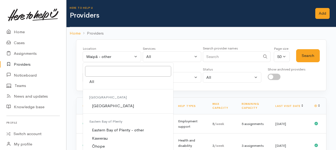
click at [91, 80] on span "All" at bounding box center [91, 82] width 5 height 6
select select "-1"
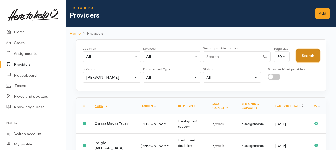
click at [305, 56] on button "Search" at bounding box center [308, 55] width 24 height 13
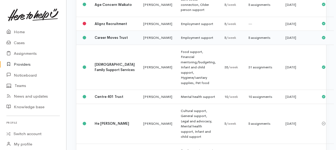
scroll to position [133, 0]
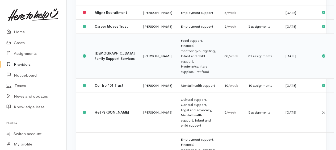
click at [251, 59] on div "31 assignments" at bounding box center [262, 55] width 29 height 5
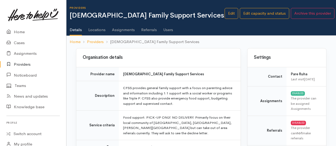
click at [121, 29] on link "Assignments" at bounding box center [123, 27] width 23 height 15
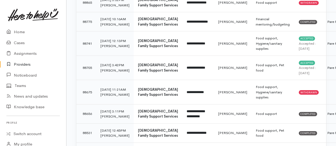
scroll to position [186, 0]
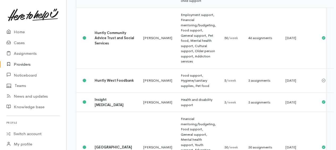
scroll to position [266, 0]
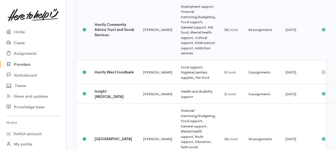
click at [248, 32] on div "46 assignments" at bounding box center [262, 29] width 29 height 5
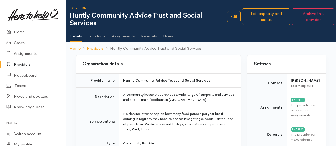
click at [129, 37] on link "Assignments" at bounding box center [123, 34] width 23 height 15
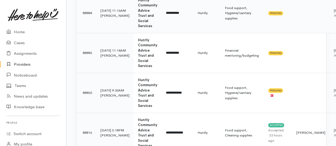
scroll to position [160, 0]
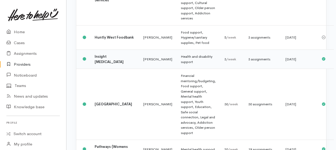
scroll to position [292, 0]
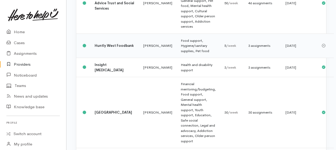
click at [248, 48] on div "3 assignments" at bounding box center [262, 45] width 29 height 5
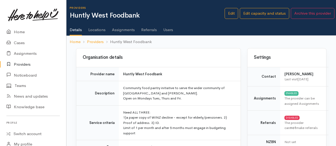
click at [124, 28] on link "Assignments" at bounding box center [123, 27] width 23 height 15
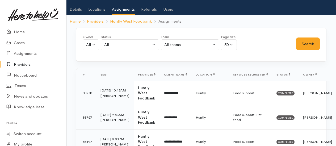
scroll to position [80, 0]
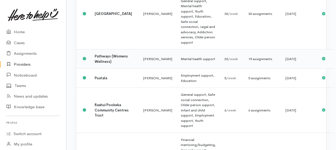
scroll to position [403, 0]
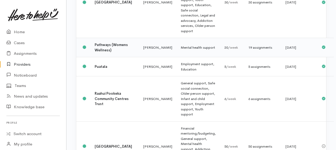
click at [248, 50] on div "19 assignments" at bounding box center [262, 47] width 29 height 5
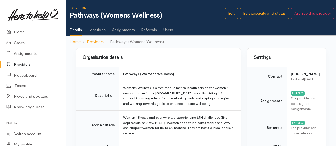
click at [123, 31] on link "Assignments" at bounding box center [123, 27] width 23 height 15
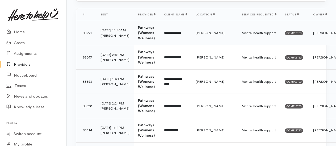
scroll to position [80, 0]
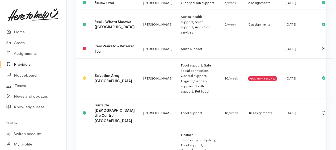
scroll to position [645, 0]
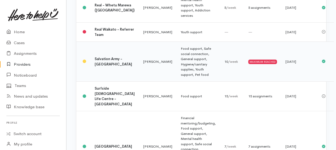
click at [224, 64] on div "10 /week" at bounding box center [231, 61] width 15 height 5
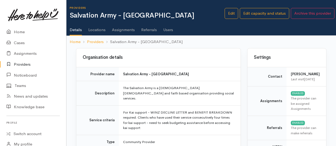
click at [118, 29] on link "Assignments" at bounding box center [123, 27] width 23 height 15
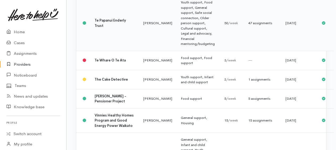
scroll to position [861, 0]
click at [248, 26] on div "47 assignments" at bounding box center [262, 22] width 29 height 5
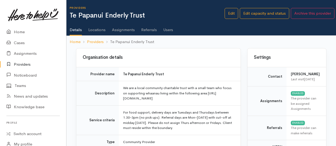
click at [122, 29] on link "Assignments" at bounding box center [123, 27] width 23 height 15
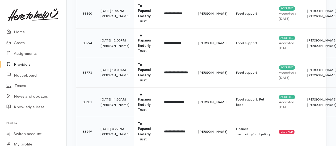
scroll to position [106, 0]
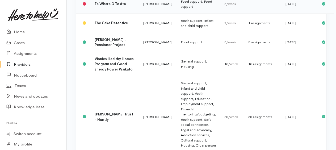
scroll to position [919, 0]
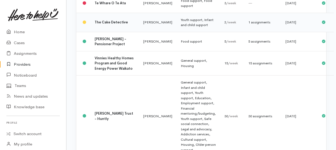
click at [248, 25] on div "1 assignments" at bounding box center [262, 22] width 29 height 5
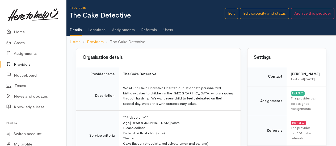
click at [122, 30] on link "Assignments" at bounding box center [123, 27] width 23 height 15
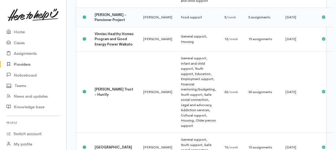
scroll to position [972, 0]
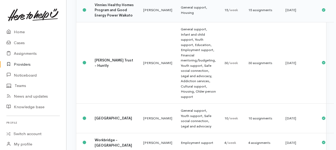
click at [248, 13] on div "15 assignments" at bounding box center [262, 9] width 29 height 5
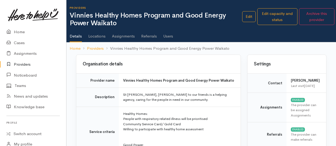
click at [128, 36] on link "Assignments" at bounding box center [123, 34] width 23 height 15
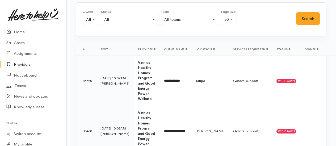
scroll to position [53, 0]
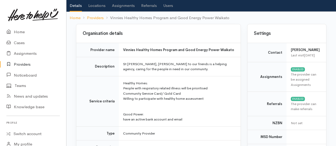
scroll to position [53, 0]
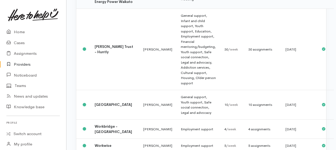
scroll to position [972, 0]
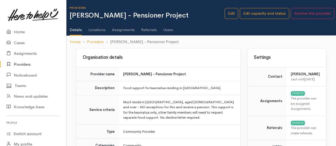
click at [118, 30] on link "Assignments" at bounding box center [123, 27] width 23 height 15
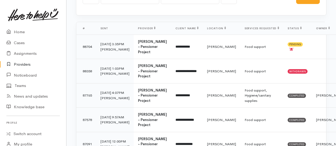
scroll to position [80, 0]
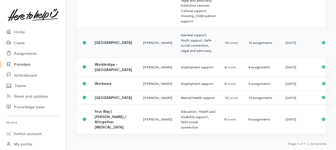
scroll to position [1116, 0]
click at [18, 32] on link "Home" at bounding box center [33, 32] width 66 height 11
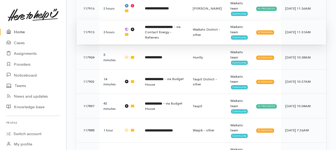
scroll to position [399, 0]
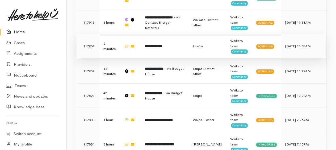
click at [160, 44] on b "**********" at bounding box center [153, 45] width 17 height 3
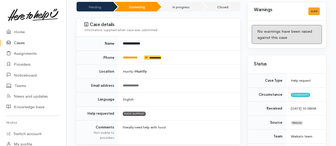
scroll to position [53, 0]
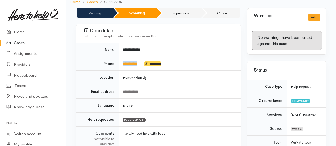
drag, startPoint x: 144, startPoint y: 55, endPoint x: 121, endPoint y: 56, distance: 23.1
click at [121, 57] on td "**********" at bounding box center [180, 64] width 122 height 14
drag, startPoint x: 121, startPoint y: 56, endPoint x: 125, endPoint y: 57, distance: 4.6
copy td "**********"
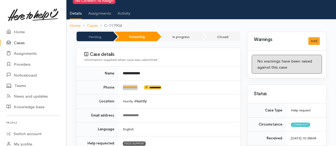
scroll to position [0, 0]
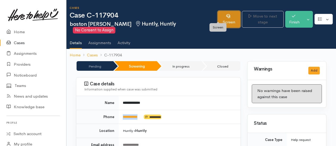
click at [221, 15] on link "Screen" at bounding box center [229, 19] width 23 height 17
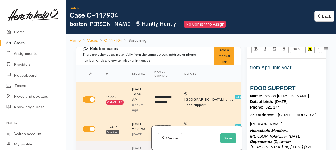
scroll to position [346, 0]
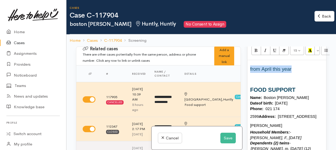
drag, startPoint x: 250, startPoint y: 71, endPoint x: 304, endPoint y: 75, distance: 53.8
click at [304, 73] on p "from April this year" at bounding box center [286, 68] width 73 height 7
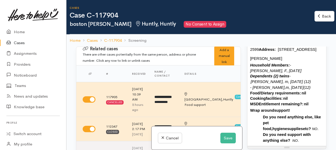
scroll to position [399, 0]
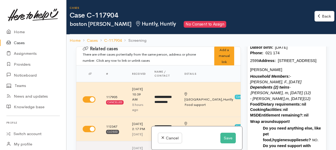
click at [314, 96] on p "- Mata Norman, m, 19/12/2014 (12)" at bounding box center [286, 99] width 73 height 6
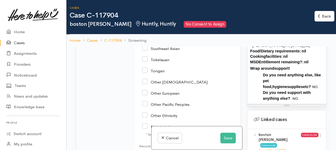
scroll to position [984, 0]
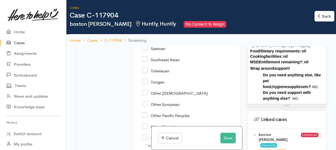
click at [146, 51] on input "Samoan" at bounding box center [153, 48] width 23 height 5
checkbox input "true"
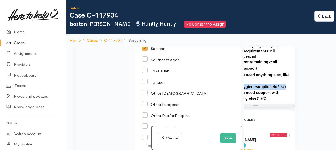
drag, startPoint x: 262, startPoint y: 84, endPoint x: 325, endPoint y: 84, distance: 63.0
click at [325, 84] on div "Warnings Add No warnings have been raised against this case Add Warning Title ●…" at bounding box center [287, 122] width 86 height 150
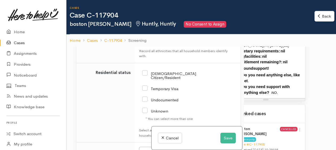
scroll to position [452, 19]
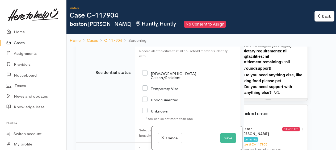
click at [284, 78] on p "dog food please pet ." at bounding box center [274, 81] width 61 height 6
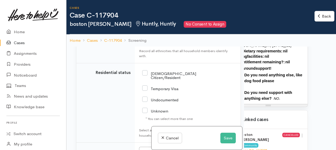
click at [145, 79] on input "[DEMOGRAPHIC_DATA] Citizen/Resident" at bounding box center [169, 75] width 54 height 9
checkbox input "true"
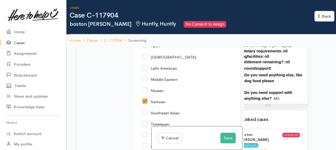
scroll to position [931, 0]
click at [231, 132] on div "Cancel Save" at bounding box center [197, 138] width 91 height 24
click at [231, 137] on button "Save" at bounding box center [227, 138] width 15 height 11
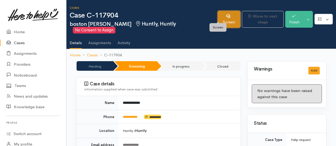
click at [218, 13] on link "Screen" at bounding box center [229, 19] width 23 height 17
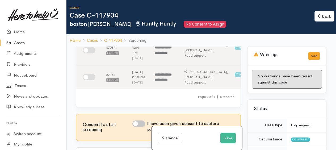
scroll to position [239, 0]
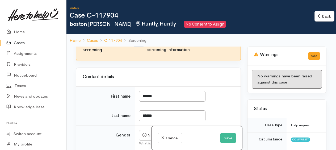
click at [136, 47] on input "I have been given consent to capture screening information" at bounding box center [138, 44] width 13 height 6
checkbox input "true"
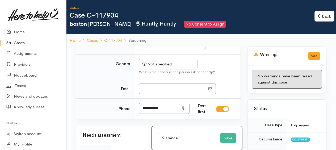
scroll to position [319, 0]
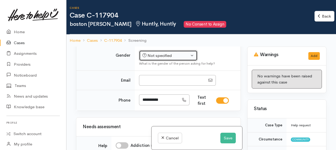
click at [181, 59] on div "Not specified" at bounding box center [166, 56] width 47 height 6
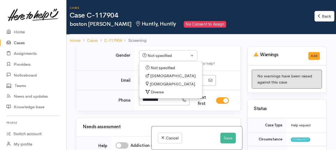
click at [155, 79] on span "[DEMOGRAPHIC_DATA]" at bounding box center [172, 76] width 45 height 6
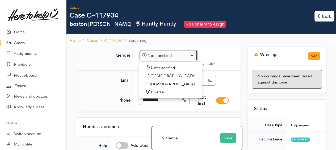
select select "[DEMOGRAPHIC_DATA]"
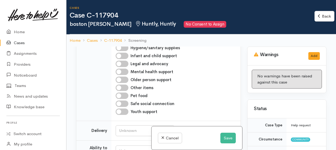
scroll to position [505, 0]
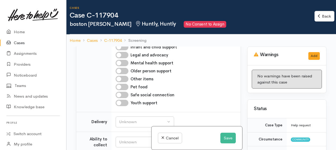
click at [120, 90] on input "Pet food" at bounding box center [122, 87] width 13 height 6
checkbox input "true"
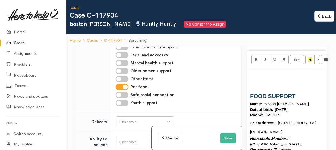
scroll to position [346, 0]
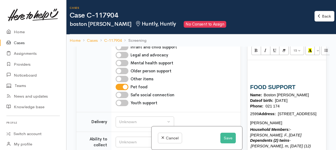
click at [259, 70] on p at bounding box center [286, 67] width 73 height 5
click at [254, 78] on p at bounding box center [286, 76] width 73 height 7
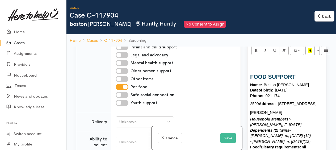
click at [291, 99] on p "Name :   Boston Norman Date of birth :   3/12/1978 Phone:     021 174 2599 Addr…" at bounding box center [286, 99] width 73 height 35
click at [322, 107] on div "FOOD SUPPORT    Name :   Boston Norman Date of birth :   3/12/1978 Phone:     0…" at bounding box center [287, 130] width 79 height 140
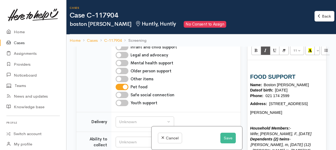
scroll to position [372, 0]
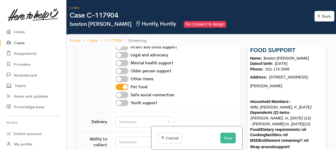
click at [318, 104] on p "Wife; Elisapesi Norman, F, 17/06/1978" at bounding box center [286, 107] width 73 height 6
click at [280, 110] on span "Dependents (2) twins" at bounding box center [269, 112] width 39 height 4
click at [317, 124] on p "- Mata Norman, m, 19/12/2014 (12)" at bounding box center [286, 124] width 73 height 6
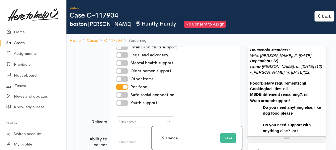
scroll to position [425, 0]
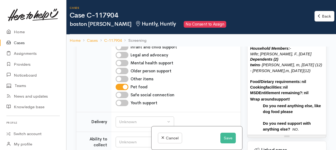
click at [315, 91] on p "Cooking facilities :   nil MSD Entitlement remaining ?:    nil" at bounding box center [286, 90] width 73 height 11
click at [322, 104] on div "FOOD SUPPORT    Name :   Boston Norman Date of birth :   3/12/1978 Phone:     0…" at bounding box center [287, 57] width 79 height 154
click at [262, 110] on ul "Do you need anything else? dog food please" at bounding box center [286, 112] width 73 height 18
click at [309, 129] on p "Do you need support with anything else? NO ." at bounding box center [293, 126] width 61 height 12
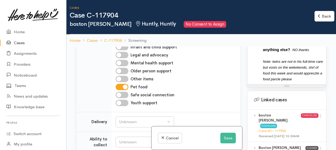
scroll to position [505, 0]
drag, startPoint x: 282, startPoint y: 66, endPoint x: 278, endPoint y: 61, distance: 6.9
click at [278, 61] on span "Note: twins are not in his full-time care but vosts on the wekekends, shrt of f…" at bounding box center [293, 70] width 60 height 22
drag, startPoint x: 269, startPoint y: 79, endPoint x: 267, endPoint y: 74, distance: 5.7
click at [266, 74] on span "Note: twins are not in his full-time care but stay on the weekends. Short on fo…" at bounding box center [293, 70] width 60 height 22
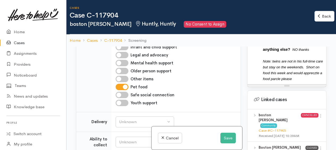
click at [280, 78] on span "Note: twins are not in his full-time care but stay on the weekends. Short on fo…" at bounding box center [293, 70] width 60 height 22
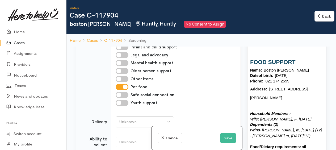
scroll to position [355, 0]
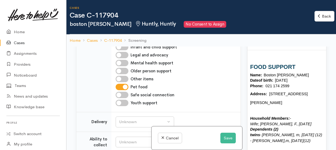
drag, startPoint x: 314, startPoint y: 77, endPoint x: 250, endPoint y: 69, distance: 64.0
click at [250, 69] on div "FOOD SUPPORT    Name :   Boston Norman Date of birth :   3/12/1978 Phone:     0…" at bounding box center [287, 142] width 79 height 184
click at [250, 69] on span "FOOD SUPPORT" at bounding box center [272, 67] width 45 height 6
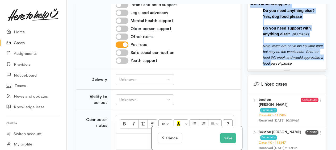
scroll to position [509, 0]
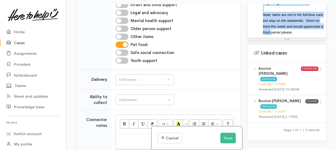
drag, startPoint x: 249, startPoint y: 78, endPoint x: 313, endPoint y: 35, distance: 76.7
copy div "Name :   Boston Norman Date of birth :   3/12/1978 Phone:     021 174 2599 Addr…"
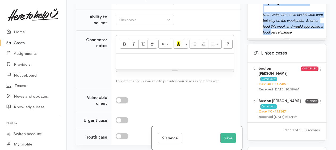
scroll to position [638, 0]
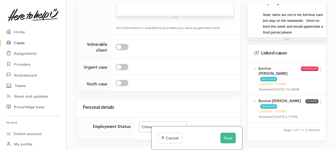
paste div
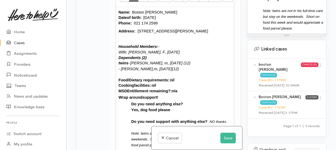
scroll to position [577, 0]
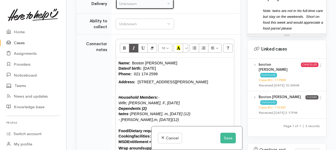
click at [131, 7] on div "Unknown" at bounding box center [142, 4] width 47 height 6
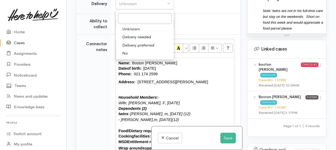
click at [127, 57] on link "No" at bounding box center [145, 53] width 58 height 8
select select "1"
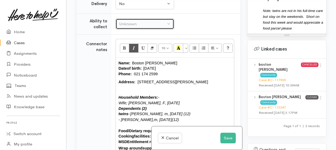
click at [125, 27] on div "Unknown" at bounding box center [142, 24] width 47 height 6
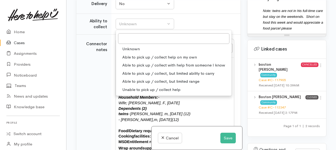
drag, startPoint x: 128, startPoint y: 88, endPoint x: 127, endPoint y: 79, distance: 9.1
click at [128, 60] on span "Able to pick up / collect help on my own" at bounding box center [159, 57] width 75 height 6
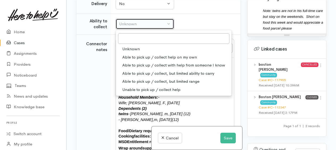
select select "2"
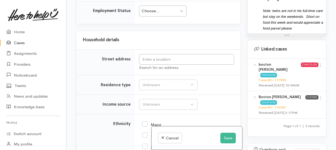
scroll to position [896, 0]
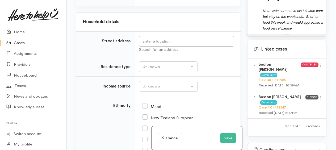
click at [154, 47] on input "text" at bounding box center [186, 41] width 95 height 11
drag, startPoint x: 144, startPoint y: 61, endPoint x: 143, endPoint y: 55, distance: 6.2
click at [144, 31] on div "Household details" at bounding box center [158, 22] width 164 height 19
click at [178, 47] on input "text" at bounding box center [186, 41] width 95 height 11
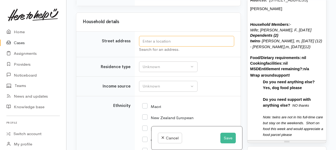
scroll to position [350, 0]
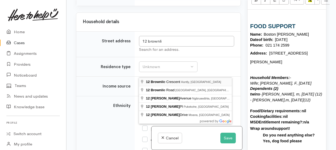
type input "12 Brownlie Crescent, Huntly, New Zealand"
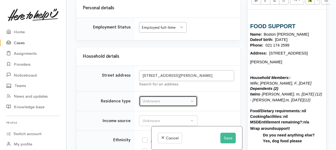
click at [165, 98] on div "Unknown" at bounding box center [166, 101] width 47 height 6
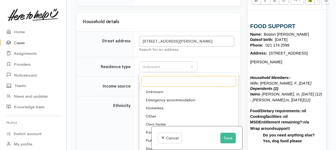
scroll to position [976, 0]
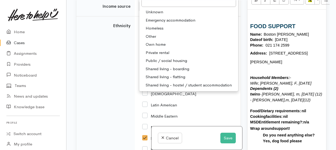
click at [157, 56] on span "Private rental" at bounding box center [158, 53] width 24 height 6
select select "2"
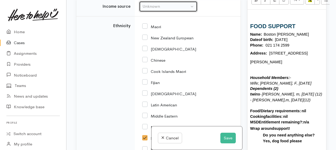
click at [146, 10] on div "Unknown" at bounding box center [166, 6] width 47 height 6
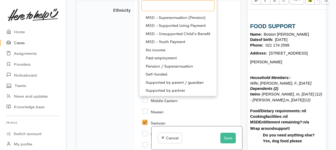
scroll to position [1002, 0]
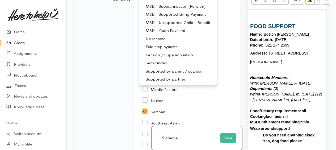
click at [161, 50] on span "Paid employment" at bounding box center [161, 47] width 31 height 6
select select "1"
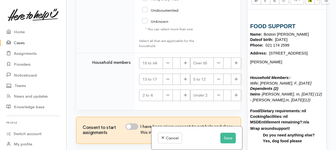
scroll to position [1295, 0]
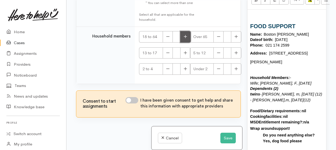
click at [183, 43] on button "button" at bounding box center [185, 36] width 10 height 11
type input "2"
click at [234, 55] on icon "button" at bounding box center [235, 53] width 3 height 4
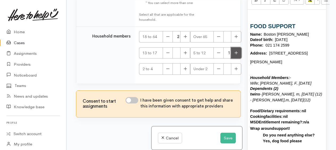
type input "2"
click at [129, 98] on input "I have been given consent to get help and share this information with appropria…" at bounding box center [131, 100] width 13 height 6
checkbox input "true"
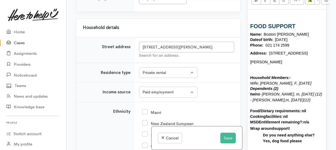
scroll to position [887, 0]
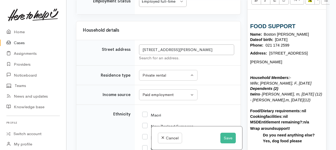
click at [182, 7] on div "Employed full-time Employed full-time" at bounding box center [163, 1] width 48 height 11
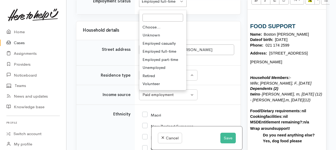
click at [208, 14] on td "Employed full-time Employed full-time Choose... Unknown Employed casually Emplo…" at bounding box center [188, 3] width 106 height 23
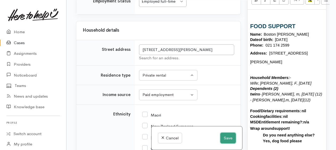
click at [228, 138] on button "Save" at bounding box center [227, 138] width 15 height 11
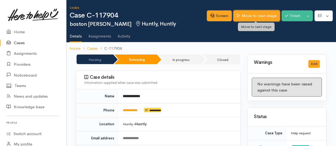
click at [254, 14] on link "Move to next stage" at bounding box center [256, 15] width 46 height 11
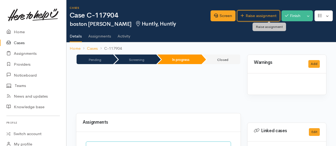
click at [250, 17] on link "Raise assignment" at bounding box center [258, 15] width 43 height 11
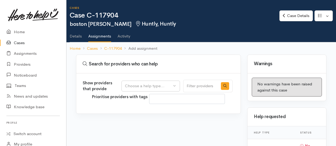
select select
click at [145, 82] on button "Choose a help type..." at bounding box center [151, 86] width 58 height 11
click at [140, 111] on span "Food support" at bounding box center [140, 111] width 25 height 6
select select "3"
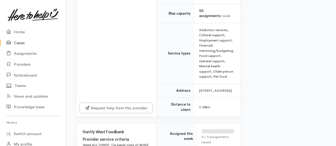
scroll to position [399, 0]
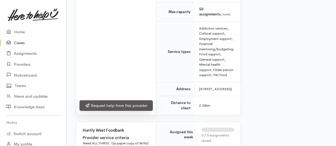
click at [116, 111] on link "Request help from this provider" at bounding box center [115, 105] width 73 height 11
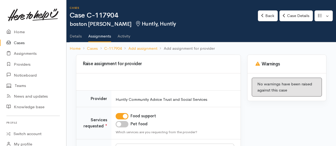
scroll to position [80, 0]
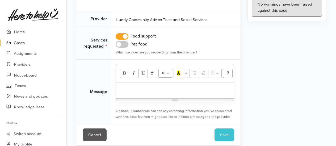
click at [122, 44] on input "Pet food" at bounding box center [122, 44] width 13 height 6
checkbox input "true"
click at [133, 89] on p at bounding box center [175, 88] width 113 height 6
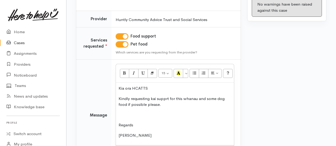
click at [176, 113] on p at bounding box center [175, 115] width 113 height 6
click at [167, 96] on p "Kindly requesting kai supprt for this whanau and some dog food if possible plea…" at bounding box center [175, 102] width 113 height 12
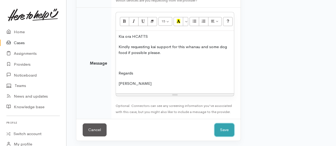
click at [225, 129] on button "Save" at bounding box center [225, 129] width 20 height 13
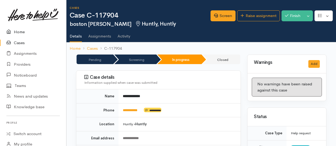
click at [20, 32] on link "Home" at bounding box center [33, 32] width 66 height 11
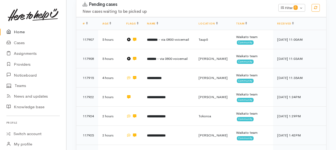
scroll to position [106, 0]
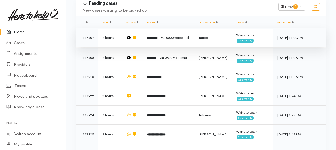
click at [155, 39] on b "********" at bounding box center [152, 37] width 11 height 3
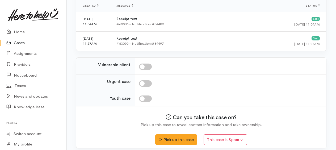
scroll to position [229, 0]
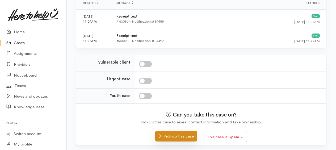
click at [176, 133] on button "Pick up this case" at bounding box center [176, 136] width 42 height 11
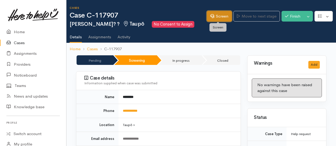
click at [211, 16] on icon at bounding box center [212, 16] width 4 height 4
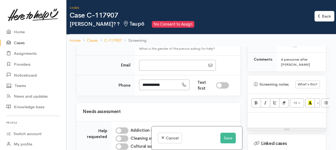
scroll to position [346, 0]
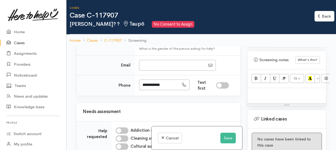
paste div
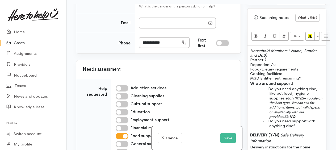
scroll to position [373, 0]
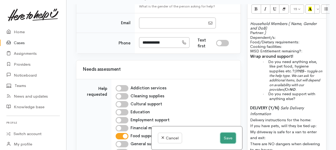
click at [230, 139] on button "Save" at bounding box center [227, 138] width 15 height 11
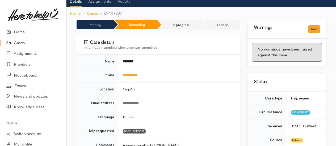
scroll to position [80, 0]
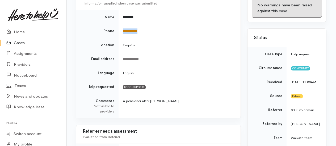
drag, startPoint x: 146, startPoint y: 29, endPoint x: 123, endPoint y: 29, distance: 23.1
click at [123, 29] on td "**********" at bounding box center [180, 31] width 122 height 14
drag, startPoint x: 123, startPoint y: 29, endPoint x: 125, endPoint y: 31, distance: 3.6
copy link "**********"
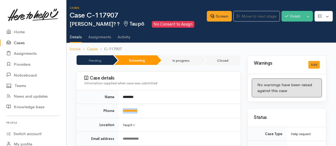
scroll to position [0, 0]
click at [217, 17] on link "Screen" at bounding box center [219, 16] width 25 height 11
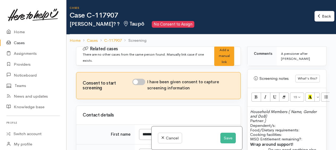
scroll to position [319, 0]
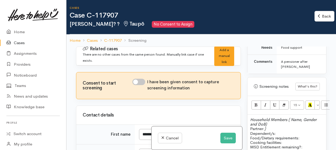
click at [136, 82] on input "I have been given consent to capture screening information" at bounding box center [138, 82] width 13 height 6
checkbox input "true"
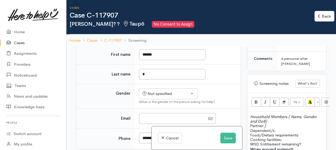
scroll to position [372, 0]
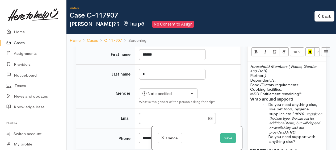
click at [250, 62] on div "Household Members ( Name, Gender and DoB) Partner: ) Dependent/s: Food/Dietary …" at bounding box center [287, 131] width 79 height 141
drag, startPoint x: 249, startPoint y: 63, endPoint x: 251, endPoint y: 72, distance: 9.4
click at [249, 63] on div "Household Members ( Name, Gender and DoB) Partner: ) Dependent/s: Food/Dietary …" at bounding box center [287, 131] width 79 height 141
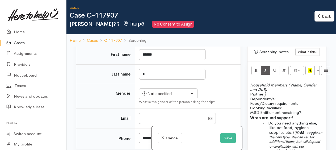
scroll to position [346, 0]
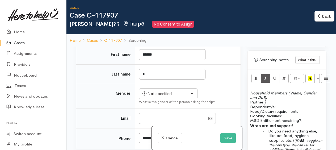
paste div
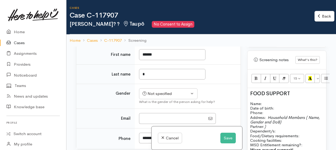
scroll to position [370, 0]
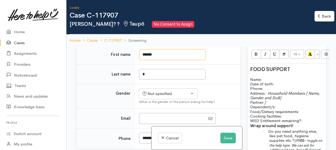
click at [164, 55] on input "******" at bounding box center [172, 54] width 66 height 11
type input "*****"
click at [217, 51] on td "*****" at bounding box center [188, 55] width 106 height 20
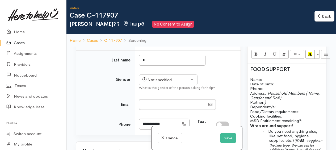
click at [267, 77] on p "Name: Date of birth: Phone:" at bounding box center [286, 84] width 73 height 14
click at [165, 66] on input "*" at bounding box center [172, 60] width 66 height 11
type input "***"
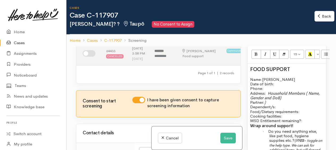
click at [280, 77] on p "Name: Chris Date of birth: Phone:" at bounding box center [286, 84] width 73 height 14
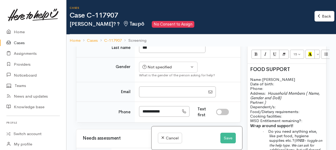
scroll to position [133, 0]
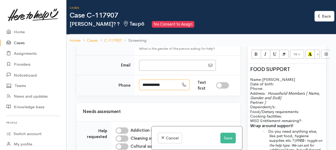
drag, startPoint x: 167, startPoint y: 83, endPoint x: 143, endPoint y: 83, distance: 24.5
click at [143, 83] on input "**********" at bounding box center [159, 84] width 40 height 11
click at [297, 80] on p "Name: Chris Lee Date of birth: Phone:   02109064211" at bounding box center [286, 84] width 73 height 14
click at [267, 91] on span at bounding box center [267, 93] width 1 height 5
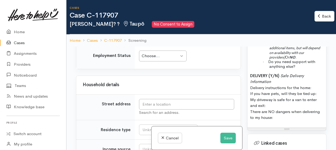
scroll to position [558, 0]
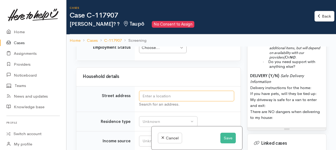
click at [160, 91] on input "text" at bounding box center [186, 96] width 95 height 11
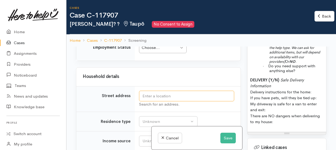
scroll to position [476, 0]
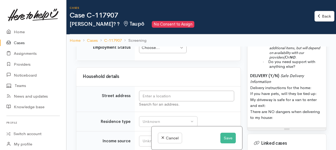
click at [280, 80] on p "DELIVERY (Y/N) Safe Delivery Information Delivery instructions for the home: If…" at bounding box center [286, 97] width 73 height 48
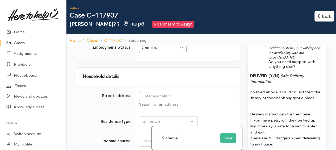
click at [318, 96] on p "no fixed abode. Could collect form the library or foodbank suggest a place" at bounding box center [286, 95] width 73 height 12
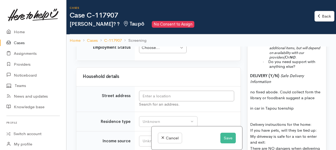
drag, startPoint x: 271, startPoint y: 107, endPoint x: 284, endPoint y: 110, distance: 13.7
click at [269, 115] on p "Delivery instructions for the home: If you have pets, will they be tied up: My …" at bounding box center [286, 136] width 73 height 42
click at [297, 106] on p "in car in Tapou toenship" at bounding box center [286, 108] width 73 height 6
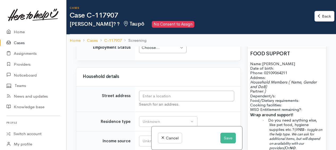
scroll to position [396, 0]
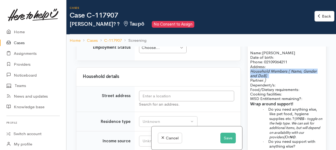
drag, startPoint x: 249, startPoint y: 69, endPoint x: 273, endPoint y: 72, distance: 23.4
click at [273, 72] on div "FOOD SUPPORT Name: Chris Lee Date of birth: Phone:   02109064211 Address:   Hou…" at bounding box center [287, 148] width 79 height 223
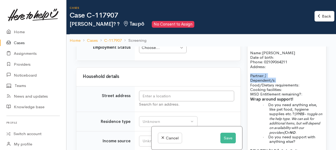
drag, startPoint x: 248, startPoint y: 71, endPoint x: 281, endPoint y: 77, distance: 33.2
click at [281, 77] on div "FOOD SUPPORT Name: Chris Lee Date of birth: Phone:   02109064211 Address: Partn…" at bounding box center [287, 146] width 79 height 219
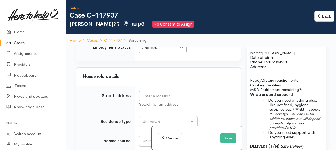
click at [304, 78] on p "Food/Dietary requirements: Cooking facilities: MSD Entitlement remaining?:" at bounding box center [286, 85] width 73 height 14
click at [290, 82] on p "Food/Dietary requirements: no Cooking facilities: MSD Entitlement remaining?:" at bounding box center [286, 85] width 73 height 14
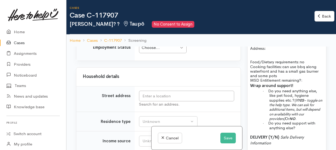
scroll to position [423, 0]
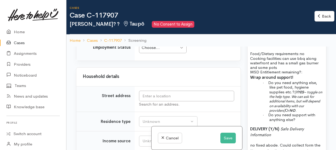
click at [314, 69] on p "Food/Dietary requirements: no Cooking facilities: can use bbq along waterfront …" at bounding box center [286, 62] width 73 height 23
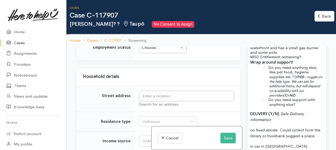
scroll to position [450, 0]
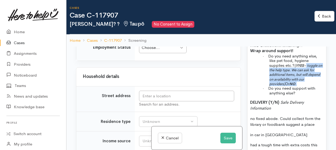
drag, startPoint x: 307, startPoint y: 64, endPoint x: 315, endPoint y: 79, distance: 17.7
click at [315, 79] on p "· Do you need anything else, like pet food, hygiene supplies etc.? (If YES – to…" at bounding box center [296, 70] width 54 height 32
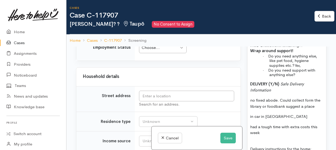
click at [292, 60] on span "Do you need anything else, like pet food, hygiene supplies etc.? Yes," at bounding box center [292, 60] width 49 height 14
click at [307, 63] on p "· Do you need anything else? Razors if possible hygiene supplies etc.? Yes," at bounding box center [296, 61] width 54 height 14
drag, startPoint x: 303, startPoint y: 57, endPoint x: 307, endPoint y: 62, distance: 6.2
click at [307, 62] on p "· Do you need anything else? Razors if possible hygiene supplies etc" at bounding box center [296, 61] width 54 height 14
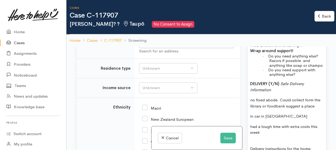
scroll to position [638, 0]
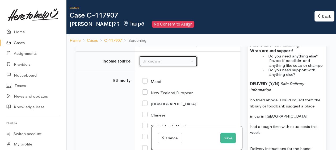
click at [159, 58] on div "Unknown" at bounding box center [166, 61] width 47 height 6
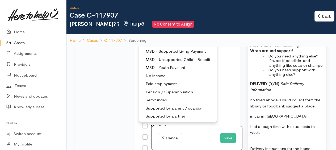
scroll to position [691, 0]
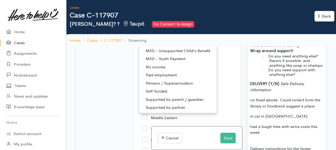
click at [159, 80] on span "Pension / Superannuation" at bounding box center [169, 83] width 47 height 6
select select "19"
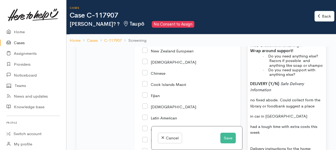
scroll to position [653, 0]
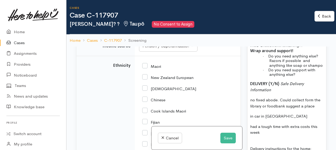
click at [146, 75] on input "New Zealand European" at bounding box center [167, 77] width 51 height 5
checkbox input "true"
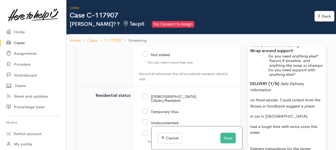
scroll to position [893, 0]
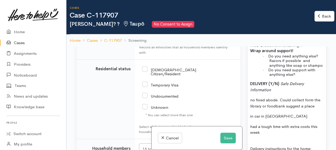
click at [145, 67] on input "[DEMOGRAPHIC_DATA] Citizen/Resident" at bounding box center [169, 71] width 54 height 9
checkbox input "true"
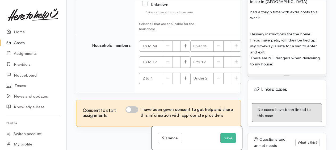
scroll to position [529, 0]
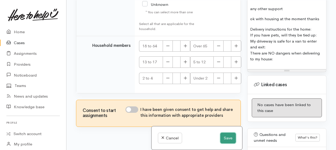
click at [226, 138] on button "Save" at bounding box center [227, 138] width 15 height 11
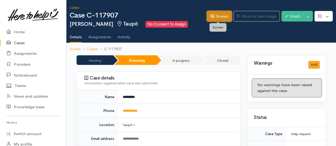
click at [215, 15] on link "Screen" at bounding box center [219, 16] width 25 height 11
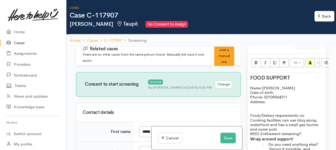
scroll to position [372, 0]
click at [280, 99] on p "Name: [PERSON_NAME] Date of birth: Phone:   [PHONE_NUMBER]" at bounding box center [286, 92] width 73 height 14
click at [230, 138] on button "Save" at bounding box center [227, 138] width 15 height 11
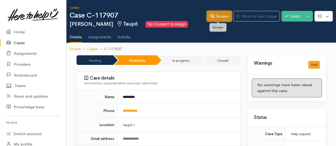
click at [216, 16] on link "Screen" at bounding box center [219, 16] width 25 height 11
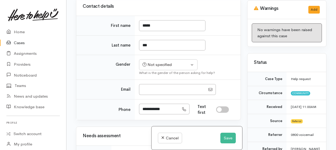
scroll to position [80, 0]
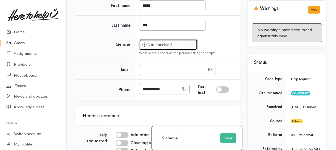
click at [164, 42] on div "Not specified" at bounding box center [166, 45] width 47 height 6
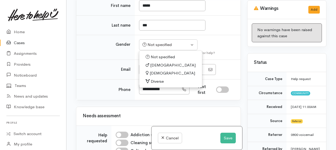
click at [161, 63] on link "[DEMOGRAPHIC_DATA]" at bounding box center [170, 65] width 63 height 8
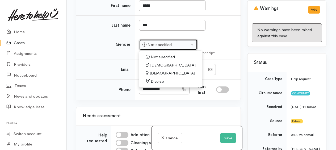
select select "[DEMOGRAPHIC_DATA]"
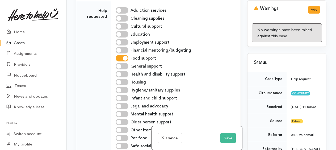
scroll to position [213, 0]
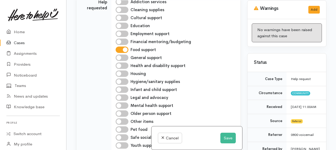
click at [119, 78] on input "Hygiene/sanitary supplies" at bounding box center [122, 81] width 13 height 6
checkbox input "true"
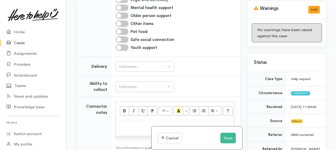
scroll to position [319, 0]
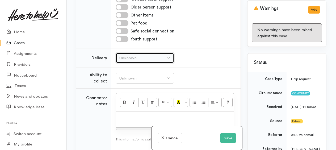
click at [152, 55] on div "Unknown" at bounding box center [142, 58] width 47 height 6
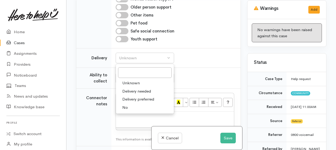
click at [127, 97] on span "Delivery preferred" at bounding box center [138, 99] width 32 height 6
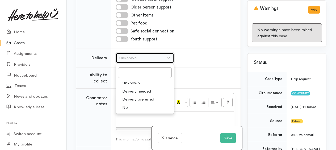
select select "2"
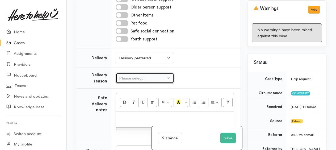
click at [127, 76] on div "Please select" at bounding box center [142, 78] width 47 height 6
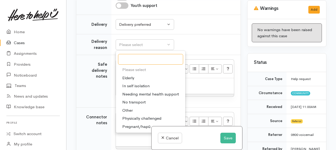
scroll to position [372, 0]
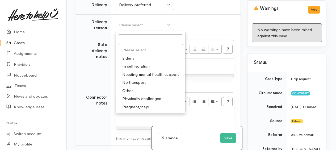
click at [129, 88] on span "Other" at bounding box center [127, 91] width 10 height 6
select select "7"
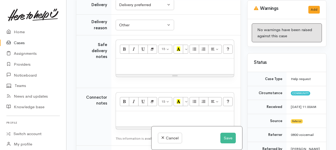
click at [133, 61] on p at bounding box center [175, 64] width 113 height 6
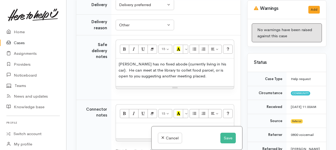
click at [186, 74] on p "[PERSON_NAME] has no fixed abode (currently living in his car). He can meet at …" at bounding box center [175, 70] width 113 height 18
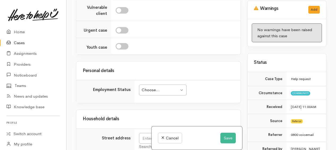
scroll to position [585, 0]
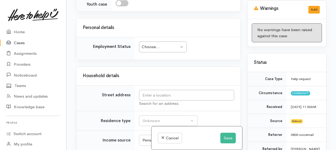
click at [155, 44] on div "Choose..." at bounding box center [160, 47] width 37 height 6
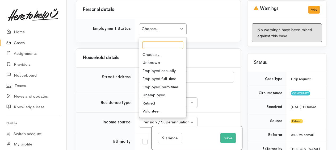
scroll to position [611, 0]
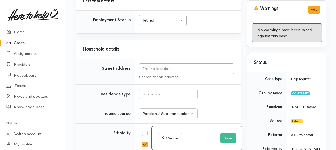
click at [157, 64] on input "text" at bounding box center [186, 68] width 95 height 11
click at [180, 63] on input "text" at bounding box center [186, 68] width 95 height 11
drag, startPoint x: 148, startPoint y: 63, endPoint x: 133, endPoint y: 63, distance: 14.9
click at [147, 63] on input "text" at bounding box center [186, 68] width 95 height 11
click at [85, 69] on td "Street address" at bounding box center [105, 72] width 58 height 26
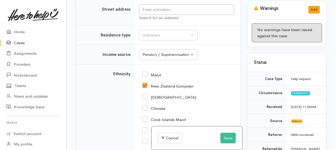
scroll to position [691, 0]
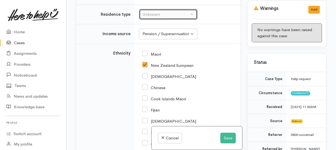
click at [153, 12] on div "Unknown" at bounding box center [166, 14] width 47 height 6
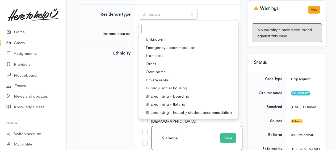
click at [151, 53] on span "Homeless" at bounding box center [155, 56] width 18 height 6
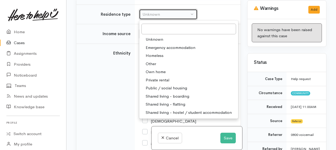
select select "9"
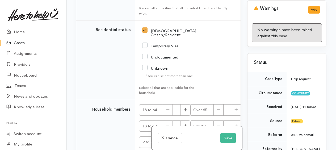
scroll to position [984, 0]
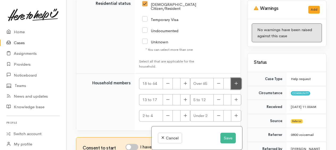
click at [235, 78] on button "button" at bounding box center [236, 83] width 10 height 11
type input "1"
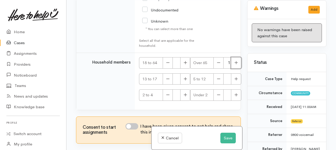
scroll to position [1021, 0]
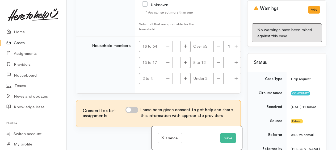
click at [127, 107] on input "I have been given consent to get help and share this information with appropria…" at bounding box center [131, 110] width 13 height 6
checkbox input "true"
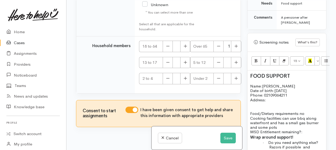
scroll to position [346, 0]
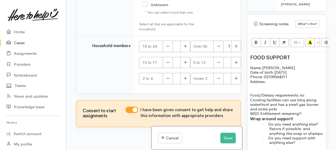
click at [276, 84] on p "Address:" at bounding box center [286, 81] width 73 height 5
click at [251, 112] on span "can use bbq along waterfront and has a small gas burner and some pots" at bounding box center [284, 104] width 68 height 14
click at [287, 112] on span "can use bbq along lakefront waterfront and has a small gas burner and some pots" at bounding box center [286, 104] width 73 height 14
click at [305, 116] on p "Food/Dietary requirements: no Cooking facilities: can use bbq along lakefront a…" at bounding box center [286, 104] width 73 height 23
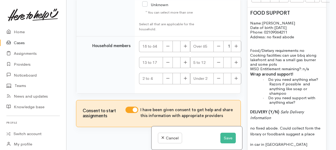
scroll to position [399, 0]
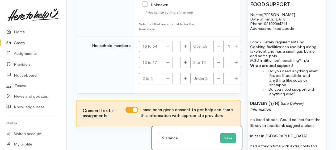
click at [292, 87] on p "· Do you need anything else? Razors if possible and anything like soap or shamp…" at bounding box center [296, 78] width 54 height 18
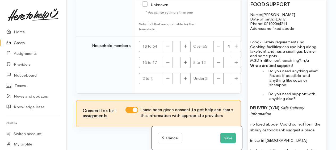
click at [303, 101] on p "· Do you need support with anything else?" at bounding box center [296, 95] width 54 height 9
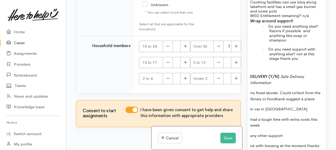
scroll to position [452, 0]
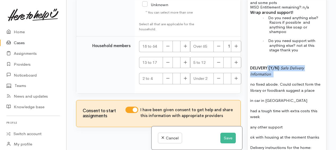
drag, startPoint x: 268, startPoint y: 81, endPoint x: 276, endPoint y: 85, distance: 9.2
click at [276, 77] on p "DELIVERY (Y/N) Safe Delivery Information" at bounding box center [286, 71] width 73 height 12
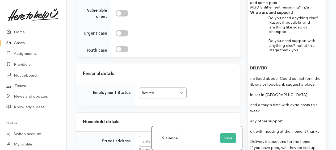
scroll to position [596, 0]
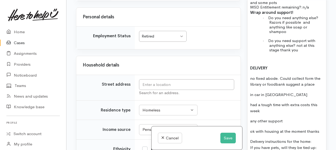
drag, startPoint x: 249, startPoint y: 92, endPoint x: 303, endPoint y: 122, distance: 61.9
click at [303, 122] on div "FOOD SUPPORT Name: [PERSON_NAME] Date of birth: [DEMOGRAPHIC_DATA] Phone:   [PH…" at bounding box center [287, 64] width 79 height 236
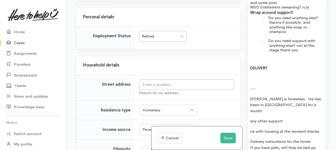
click at [290, 111] on p "[PERSON_NAME] is homeless. He has been in [GEOGRAPHIC_DATA] for a month." at bounding box center [286, 105] width 73 height 18
click at [271, 114] on p "[PERSON_NAME] is homeless. He is currently living in his car. has been in [GEOG…" at bounding box center [286, 105] width 73 height 18
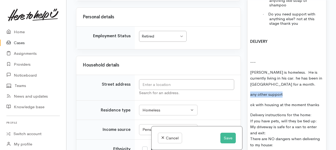
drag, startPoint x: 250, startPoint y: 107, endPoint x: 285, endPoint y: 107, distance: 34.6
click at [285, 98] on p "any other support" at bounding box center [286, 94] width 73 height 6
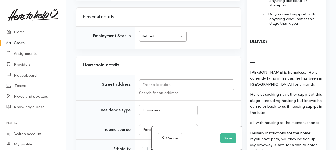
drag, startPoint x: 287, startPoint y: 117, endPoint x: 257, endPoint y: 111, distance: 30.3
click at [257, 111] on p "He is ot seeking nay other supprt at this stage - including houisng but knows h…" at bounding box center [286, 103] width 73 height 24
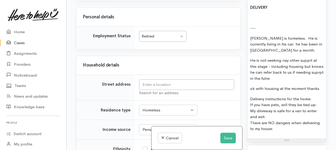
scroll to position [558, 0]
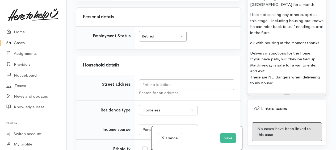
drag, startPoint x: 271, startPoint y: 47, endPoint x: 309, endPoint y: 40, distance: 38.3
click at [309, 36] on p "He is not seeking nay other supprt at this stage - including housing but knows …" at bounding box center [286, 24] width 73 height 24
click at [278, 36] on p "He is not seeking nay other supprt at this stage - including housing but knows …" at bounding box center [286, 24] width 73 height 24
drag, startPoint x: 250, startPoint y: 55, endPoint x: 319, endPoint y: 54, distance: 68.9
click at [319, 46] on p "ok with housing at the moment thanks" at bounding box center [286, 43] width 73 height 6
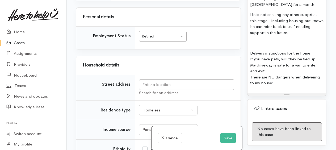
drag, startPoint x: 252, startPoint y: 69, endPoint x: 297, endPoint y: 102, distance: 55.9
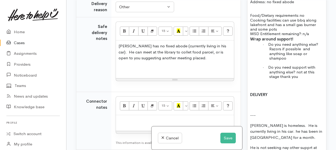
scroll to position [409, 0]
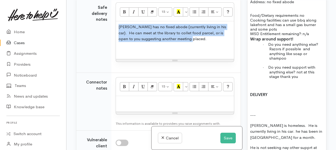
drag, startPoint x: 118, startPoint y: 24, endPoint x: 167, endPoint y: 35, distance: 50.4
click at [194, 38] on div "Chris has no fixed abode (currently living in his car). He can meet at the libr…" at bounding box center [175, 40] width 118 height 38
copy p "Chris has no fixed abode (currently living in his car). He can meet at the libr…"
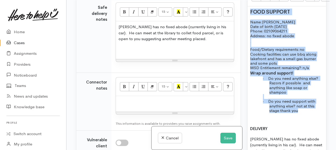
scroll to position [390, 0]
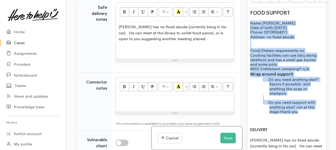
drag, startPoint x: 303, startPoint y: 93, endPoint x: 248, endPoint y: 31, distance: 83.2
click at [248, 31] on div "FOOD SUPPORT Name: Chris Lee Date of birth: 12/01/1958 Phone:   02109064211 Add…" at bounding box center [287, 125] width 79 height 237
copy div "Name: Chris Lee Date of birth: 12/01/1958 Phone:   02109064211 Address:   no fi…"
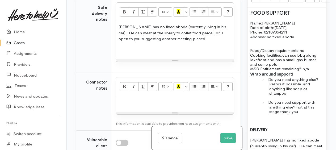
paste div
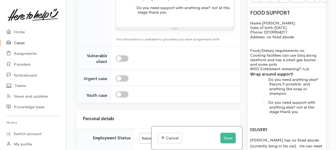
scroll to position [573, 0]
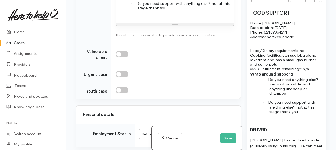
click at [120, 52] on input "checkbox" at bounding box center [122, 54] width 13 height 6
checkbox input "true"
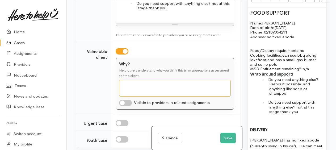
click at [126, 80] on textarea "Why?" at bounding box center [175, 88] width 112 height 17
type textarea "homeless pensioner"
click at [123, 101] on input "checkbox" at bounding box center [125, 103] width 13 height 6
checkbox input "true"
click at [140, 81] on textarea "homeless pensioner" at bounding box center [175, 88] width 112 height 16
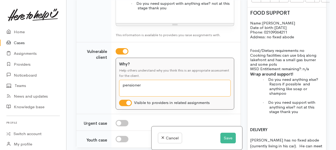
click at [148, 83] on textarea "pensioner" at bounding box center [175, 88] width 112 height 16
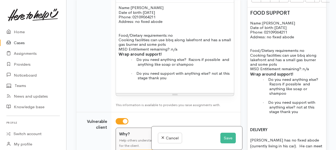
scroll to position [559, 0]
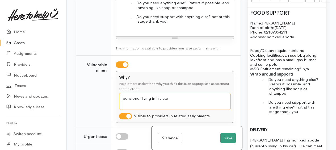
type textarea "pensioner living in his car"
click at [226, 139] on button "Save" at bounding box center [227, 138] width 15 height 11
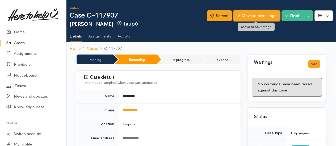
click at [247, 16] on link "Move to next stage" at bounding box center [256, 15] width 46 height 11
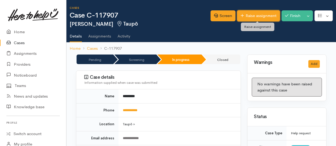
click at [247, 15] on link "Raise assignment" at bounding box center [258, 15] width 43 height 11
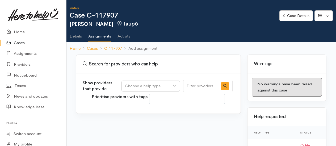
select select
click at [134, 83] on div "Choose a help type..." at bounding box center [148, 86] width 47 height 6
click at [136, 110] on span "Food support" at bounding box center [140, 111] width 25 height 6
select select "3"
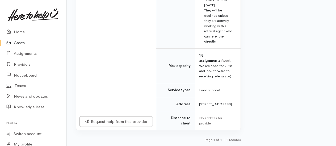
scroll to position [366, 0]
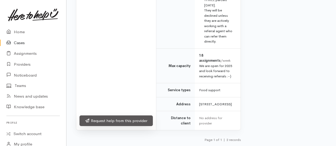
click at [111, 121] on link "Request help from this provider" at bounding box center [115, 120] width 73 height 11
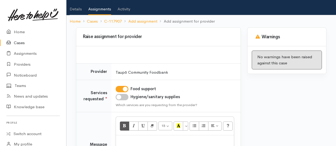
scroll to position [53, 0]
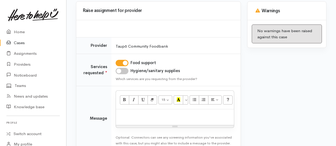
click at [120, 73] on input "Hygiene/sanitary supplies" at bounding box center [122, 71] width 13 height 6
checkbox input "true"
click at [131, 108] on div "15 8 9 10 11 12 14 18 24 36 Background Color Transparent Select #ffff00 Text Co…" at bounding box center [175, 108] width 119 height 37
click at [153, 117] on p at bounding box center [175, 115] width 113 height 6
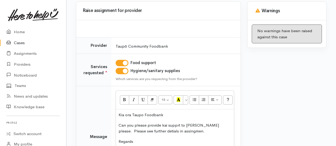
scroll to position [61, 0]
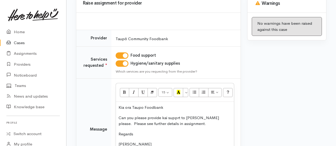
click at [177, 116] on p "Can you please provide kai supprt to [PERSON_NAME] please. Please see further d…" at bounding box center [175, 121] width 113 height 12
click at [211, 116] on p "Can you please provide kai support to [PERSON_NAME] please. Please see further …" at bounding box center [175, 121] width 113 height 12
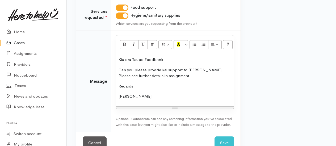
scroll to position [121, 0]
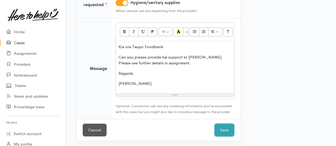
click at [230, 128] on button "Save" at bounding box center [225, 130] width 20 height 13
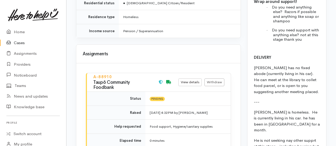
scroll to position [704, 0]
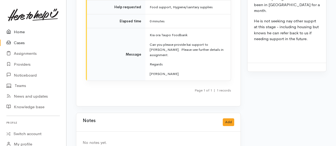
click at [19, 31] on link "Home" at bounding box center [33, 32] width 66 height 11
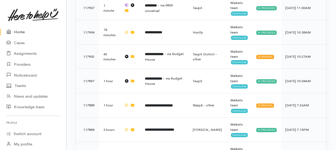
scroll to position [452, 0]
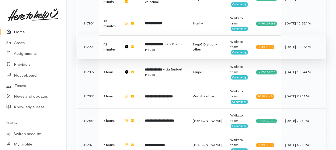
click at [159, 43] on b "**********" at bounding box center [154, 44] width 19 height 3
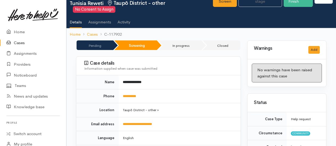
scroll to position [80, 0]
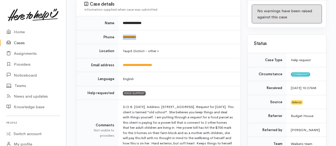
drag, startPoint x: 146, startPoint y: 33, endPoint x: 123, endPoint y: 36, distance: 23.0
click at [123, 36] on td "**********" at bounding box center [180, 37] width 122 height 14
copy link "**********"
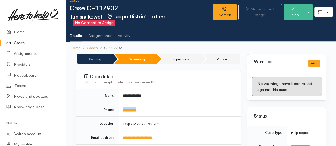
scroll to position [0, 0]
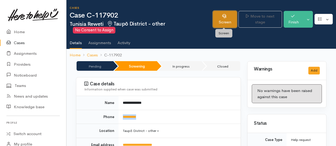
click at [224, 22] on link "Screen" at bounding box center [225, 19] width 24 height 17
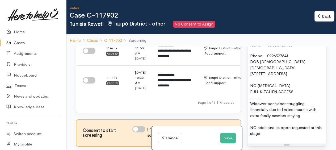
scroll to position [585, 0]
click at [225, 140] on button "Save" at bounding box center [227, 138] width 15 height 11
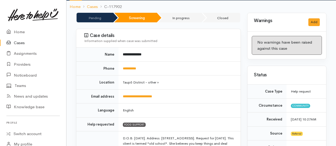
scroll to position [53, 0]
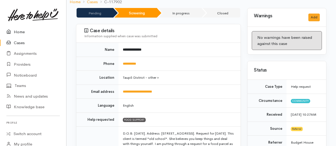
drag, startPoint x: 19, startPoint y: 34, endPoint x: 14, endPoint y: 34, distance: 4.3
click at [18, 34] on link "Home" at bounding box center [33, 32] width 66 height 11
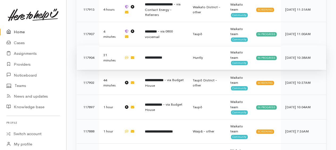
scroll to position [425, 0]
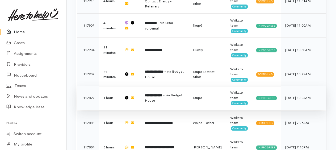
click at [160, 94] on b "**********" at bounding box center [153, 95] width 17 height 3
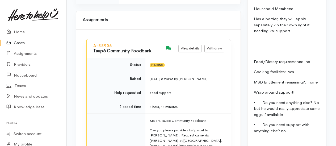
scroll to position [744, 0]
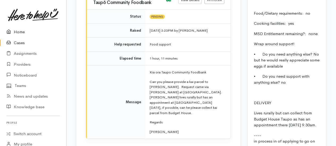
click at [22, 32] on link "Home" at bounding box center [33, 32] width 66 height 11
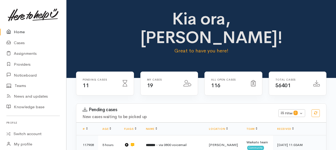
drag, startPoint x: 21, startPoint y: 32, endPoint x: 16, endPoint y: 33, distance: 5.0
click at [21, 31] on link "Home" at bounding box center [33, 32] width 66 height 11
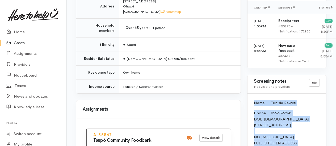
scroll to position [479, 0]
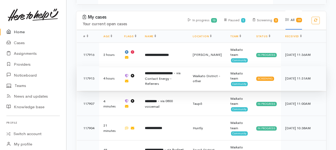
scroll to position [399, 0]
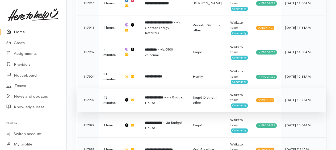
click at [161, 95] on span "- via Budget House" at bounding box center [164, 100] width 39 height 10
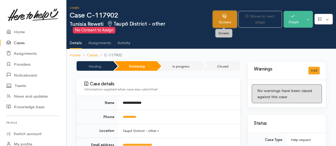
click at [227, 18] on link "Screen" at bounding box center [225, 19] width 24 height 17
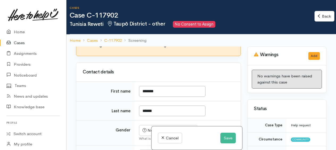
scroll to position [160, 0]
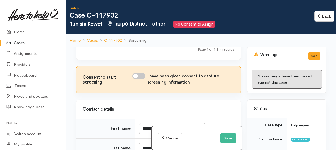
click at [139, 79] on input "I have been given consent to capture screening information" at bounding box center [138, 76] width 13 height 6
checkbox input "true"
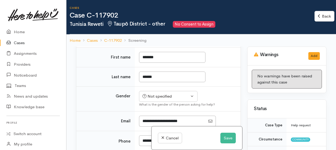
scroll to position [239, 0]
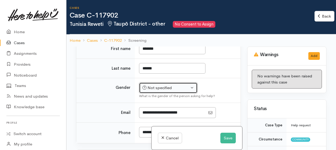
click at [171, 91] on div "Not specified" at bounding box center [166, 88] width 47 height 6
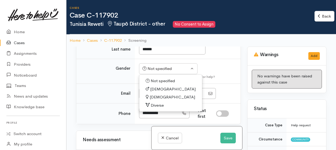
scroll to position [292, 0]
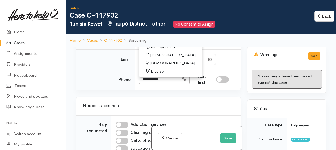
click at [156, 66] on span "[DEMOGRAPHIC_DATA]" at bounding box center [172, 63] width 45 height 6
select select "Female"
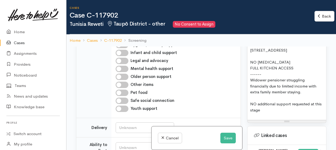
scroll to position [611, 0]
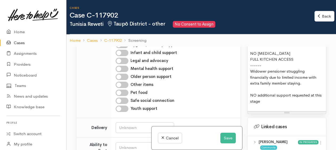
click at [303, 75] on p "Phone 0226527641 DOB 4/04/1943 1146 Te Toke Road Ohaaki NO FOOD ALLERGIES FULL …" at bounding box center [286, 66] width 73 height 78
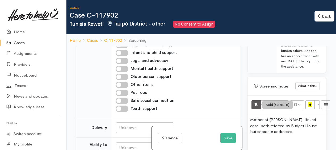
scroll to position [532, 0]
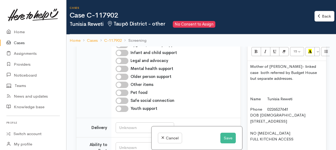
click at [253, 92] on p at bounding box center [286, 89] width 73 height 6
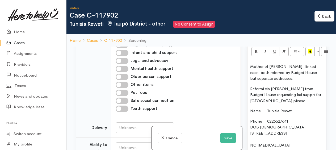
click at [276, 118] on div "Mother of Robert Rewiti- linked case both referred by Budget House but separate…" at bounding box center [287, 137] width 79 height 152
drag, startPoint x: 269, startPoint y: 113, endPoint x: 269, endPoint y: 107, distance: 5.6
click at [269, 104] on p "Referral via Tania Toma from Budget House requesting kai supprt for Tunisia ple…" at bounding box center [286, 95] width 73 height 18
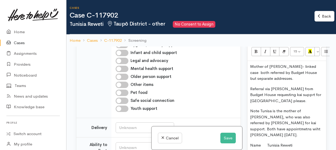
scroll to position [558, 0]
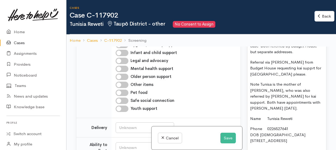
click at [286, 111] on p "Note Tunisa is the mother of Robert Rewiti, who was also referred by tania for …" at bounding box center [286, 96] width 73 height 30
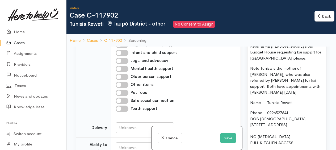
scroll to position [585, 0]
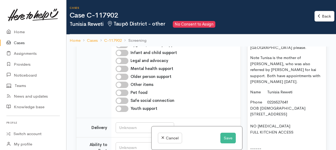
click at [316, 85] on p "Note Tunisa is the mother of Robert Rewiti, who was also referred by tania for …" at bounding box center [286, 70] width 73 height 30
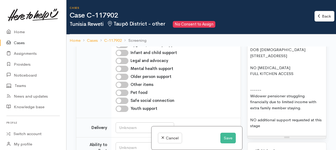
scroll to position [665, 0]
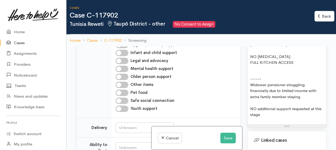
click at [253, 77] on div "Mother of Robert Rewiti- linked case both referred by Budget House but separate…" at bounding box center [287, 26] width 79 height 197
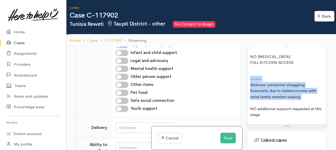
drag, startPoint x: 249, startPoint y: 86, endPoint x: 307, endPoint y: 104, distance: 61.1
click at [307, 104] on div "Mother of Robert Rewiti- linked case both referred by Budget House but separate…" at bounding box center [287, 26] width 79 height 197
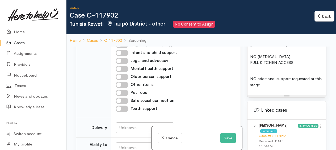
click at [252, 77] on div "Mother of Robert Rewiti- linked case both referred by Budget House but separate…" at bounding box center [287, 11] width 79 height 167
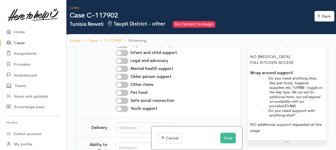
click at [317, 86] on span "Do you need anything else, like pet food, hygiene supplies etc.?" at bounding box center [292, 83] width 49 height 14
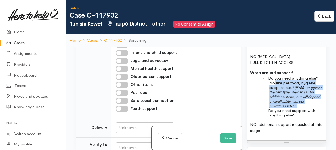
drag, startPoint x: 275, startPoint y: 89, endPoint x: 301, endPoint y: 112, distance: 34.8
click at [301, 108] on p "· Do you need anything else? No like pet food, hygiene supplies etc.? (If YES –…" at bounding box center [296, 92] width 54 height 32
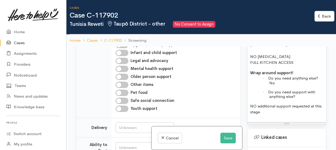
click at [300, 99] on p "· Do you need support with anything else?" at bounding box center [296, 94] width 54 height 9
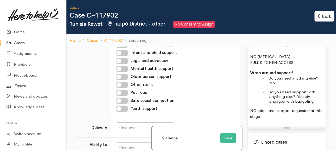
drag, startPoint x: 249, startPoint y: 115, endPoint x: 282, endPoint y: 127, distance: 34.8
click at [282, 125] on div "Mother of Robert Rewiti- linked case both referred by Budget House but separate…" at bounding box center [287, 27] width 79 height 199
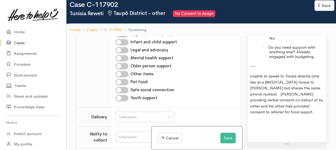
scroll to position [718, 0]
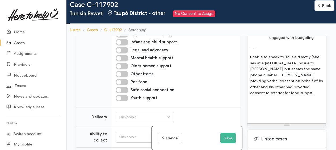
click at [253, 64] on p "unable to speak to Tnusia directly (she lies at a serpate hosue to Robert but s…" at bounding box center [286, 75] width 73 height 42
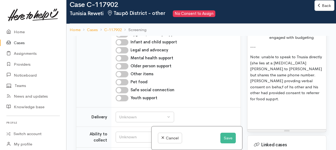
drag, startPoint x: 297, startPoint y: 63, endPoint x: 283, endPoint y: 53, distance: 17.1
click at [307, 64] on p "Note: unable to speak to Tnusia directly (she lies at a serpate hosue to Robert…" at bounding box center [286, 78] width 73 height 48
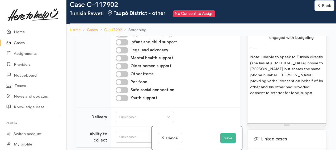
click at [275, 70] on p "Note: unable to speak to Tunisia directly (she lies at a serpate hosue to Rober…" at bounding box center [286, 75] width 73 height 42
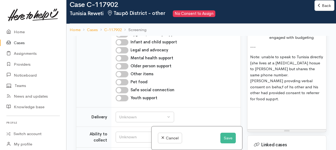
drag, startPoint x: 293, startPoint y: 68, endPoint x: 307, endPoint y: 61, distance: 15.5
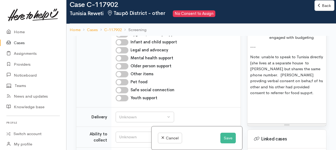
click at [264, 82] on p "Note: unable to speak to Tunisia directly (she lives at a separate house to Rob…" at bounding box center [286, 75] width 73 height 42
click at [294, 88] on p "Note: unable to speak to Tunisia directly (she lives at a separate house to Rob…" at bounding box center [286, 75] width 73 height 42
click at [260, 95] on p "Note: unable to speak to Tunisia directly (she lives at a separate house to Rob…" at bounding box center [286, 75] width 73 height 42
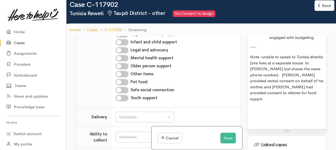
drag, startPoint x: 322, startPoint y: 120, endPoint x: 319, endPoint y: 118, distance: 4.4
click at [274, 99] on p "Note: unable to speak to Tunisia directly (she lives at a separate house to Rob…" at bounding box center [286, 78] width 73 height 48
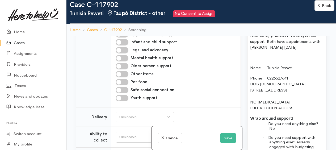
scroll to position [606, 0]
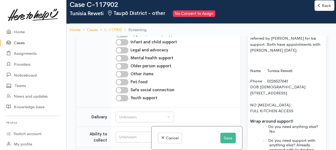
drag, startPoint x: 314, startPoint y: 98, endPoint x: 251, endPoint y: 69, distance: 70.2
click at [251, 69] on div "Mother of Robert Rewiti- linked case both referred by Budget House but separate…" at bounding box center [287, 108] width 79 height 265
copy div "Name Tunisia Reweti Phone 0226527641 DOB 4/04/1943 1146 Te Toke Road Ohaaki NO …"
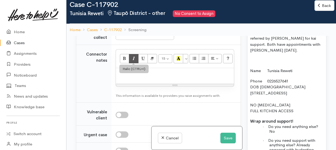
scroll to position [558, 0]
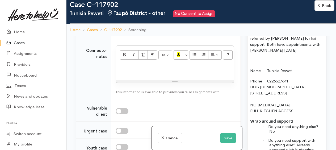
paste div
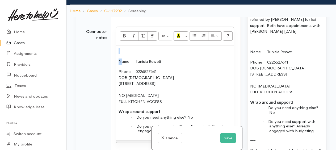
click at [121, 70] on div "Name Tunisia Reweti Phone 0226527641 DOB 4/04/1943 1146 Te Toke Road Ohaaki NO …" at bounding box center [175, 92] width 118 height 95
click at [121, 54] on p at bounding box center [175, 51] width 113 height 6
click at [126, 15] on div "Unknown" at bounding box center [142, 12] width 47 height 6
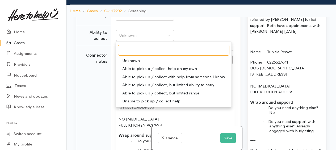
scroll to position [505, 0]
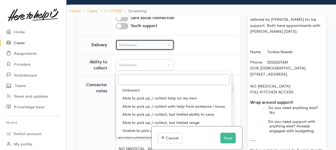
click at [130, 48] on div "Unknown" at bounding box center [142, 45] width 47 height 6
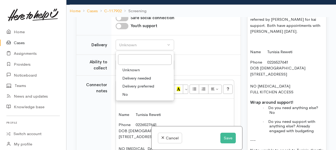
click at [126, 98] on span "No" at bounding box center [125, 94] width 6 height 6
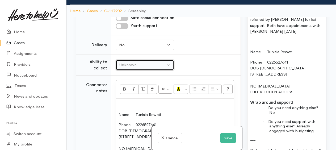
click at [124, 68] on div "Unknown" at bounding box center [142, 65] width 47 height 6
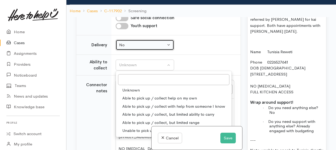
click at [124, 48] on div "No" at bounding box center [142, 45] width 47 height 6
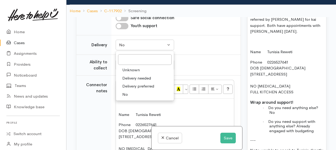
click at [131, 89] on span "Delivery preferred" at bounding box center [138, 86] width 32 height 6
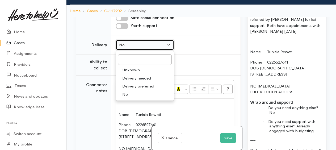
select select "2"
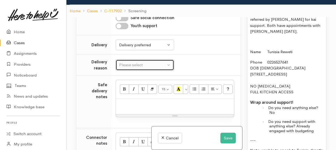
click at [123, 68] on div "Please select" at bounding box center [142, 65] width 47 height 6
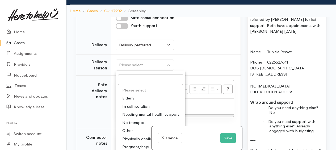
drag, startPoint x: 129, startPoint y: 147, endPoint x: 127, endPoint y: 144, distance: 4.1
click at [128, 134] on span "Other" at bounding box center [127, 131] width 10 height 6
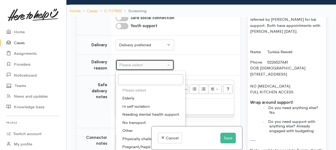
select select "7"
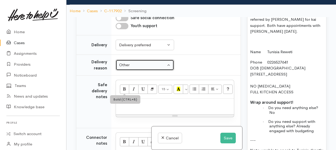
scroll to position [558, 0]
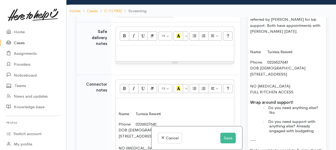
drag, startPoint x: 131, startPoint y: 68, endPoint x: 135, endPoint y: 67, distance: 3.8
click at [132, 54] on p at bounding box center [175, 51] width 113 height 6
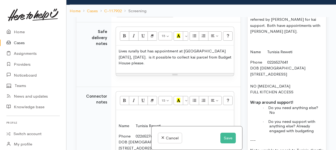
click at [158, 66] on p "Lives rurally but has appointment at Budget House tomorrow, 18/9/25. is it poss…" at bounding box center [175, 57] width 113 height 18
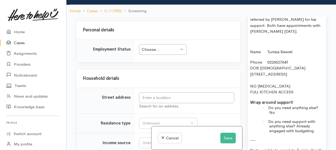
scroll to position [851, 0]
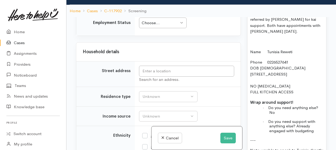
click at [151, 26] on div "Choose..." at bounding box center [160, 23] width 37 height 6
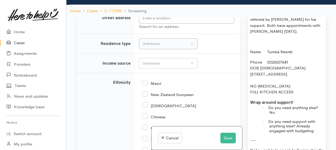
scroll to position [904, 0]
click at [150, 23] on input "text" at bounding box center [186, 17] width 95 height 11
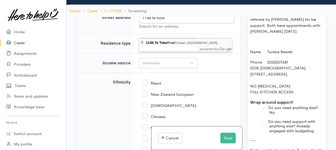
type input "1146 Te Toke Road, Ohaaki, New Zealand"
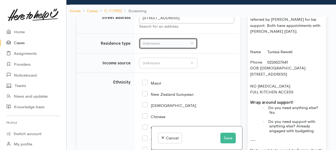
click at [157, 47] on div "Unknown" at bounding box center [166, 43] width 47 height 6
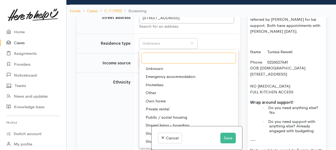
scroll to position [931, 0]
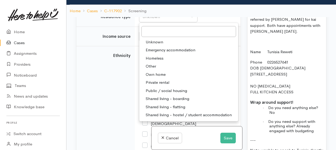
click at [158, 78] on span "Own home" at bounding box center [156, 75] width 20 height 6
select select "1"
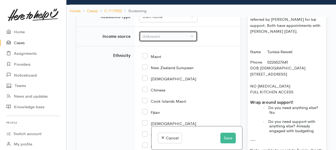
click at [145, 40] on div "Unknown" at bounding box center [166, 36] width 47 height 6
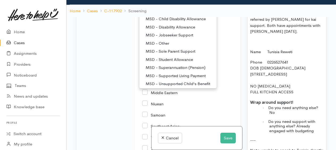
scroll to position [27, 0]
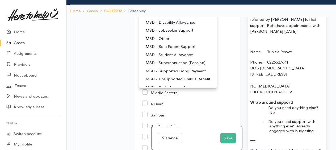
click at [170, 66] on span "MSD - Superannuation (Pension)" at bounding box center [176, 63] width 60 height 6
select select "2"
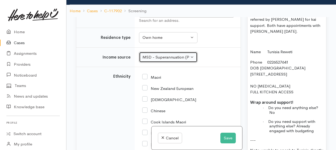
scroll to position [943, 0]
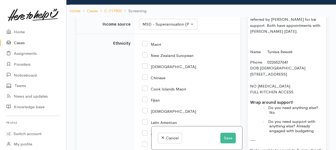
click at [146, 46] on input "Maori" at bounding box center [151, 43] width 19 height 5
checkbox input "true"
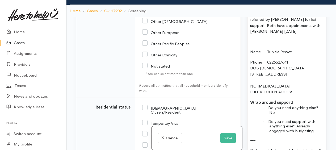
scroll to position [1182, 0]
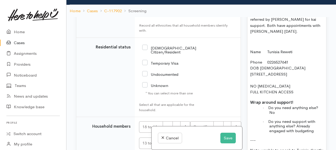
click at [147, 54] on input "NZ Citizen/Resident" at bounding box center [169, 49] width 54 height 9
checkbox input "true"
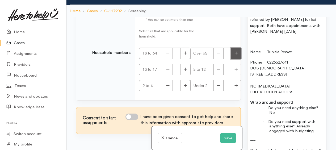
click at [235, 55] on icon "button" at bounding box center [236, 53] width 3 height 3
type input "1"
click at [128, 117] on input "I have been given consent to get help and share this information with appropria…" at bounding box center [131, 117] width 13 height 6
checkbox input "true"
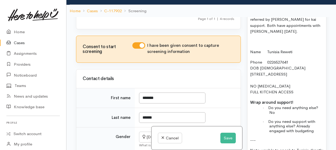
scroll to position [148, 0]
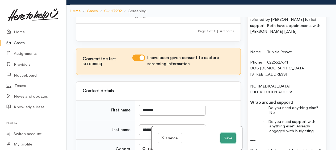
click at [228, 135] on button "Save" at bounding box center [227, 138] width 15 height 11
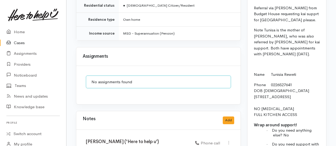
scroll to position [585, 0]
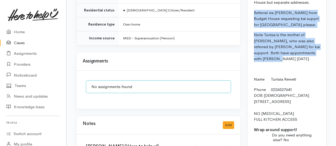
drag, startPoint x: 265, startPoint y: 52, endPoint x: 319, endPoint y: 89, distance: 66.1
click at [319, 89] on div "Mother of [PERSON_NAME]- linked case both referred by Budget House but separate…" at bounding box center [287, 117] width 79 height 273
copy div "Referral via Tania Toma from Budget House requesting kai supprt for Tunisia ple…"
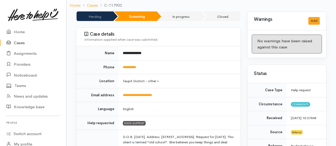
scroll to position [0, 0]
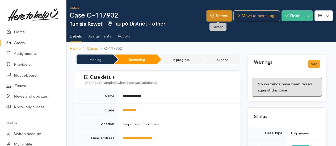
click at [224, 14] on link "Screen" at bounding box center [219, 15] width 25 height 11
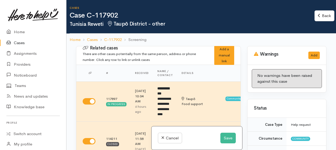
select select "7"
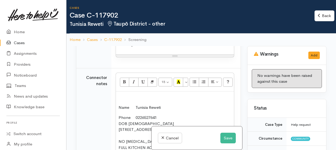
scroll to position [611, 0]
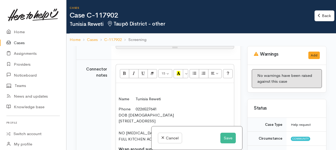
paste div
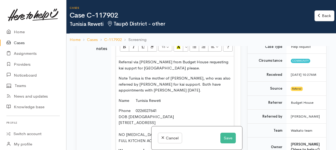
scroll to position [80, 0]
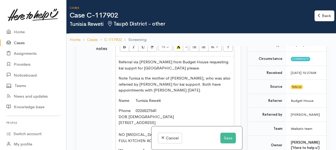
click at [141, 93] on p "Note Tunisa is the mother of Robert Rewiti, who was also referred by tania for …" at bounding box center [175, 84] width 113 height 18
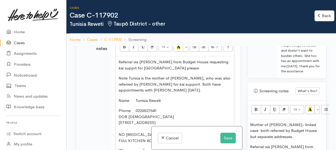
scroll to position [558, 0]
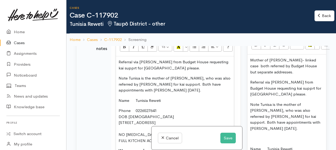
drag, startPoint x: 249, startPoint y: 104, endPoint x: 298, endPoint y: 114, distance: 49.3
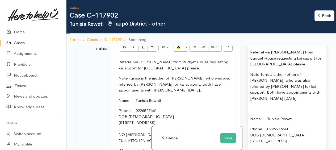
scroll to position [585, 0]
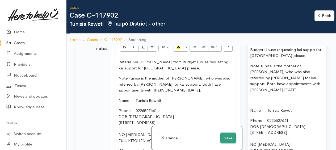
click at [226, 137] on button "Save" at bounding box center [227, 138] width 15 height 11
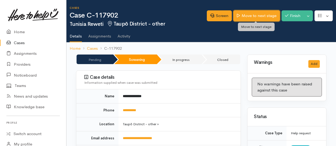
click at [263, 15] on link "Move to next stage" at bounding box center [256, 15] width 46 height 11
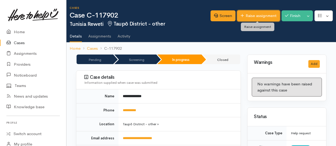
click at [251, 13] on link "Raise assignment" at bounding box center [258, 15] width 43 height 11
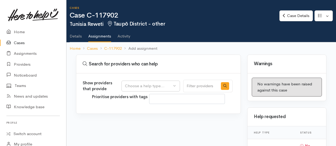
select select
click at [160, 82] on button "Choose a help type..." at bounding box center [151, 86] width 58 height 11
click at [143, 110] on span "Food support" at bounding box center [140, 111] width 25 height 6
select select "3"
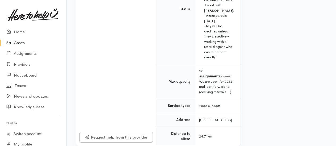
scroll to position [346, 0]
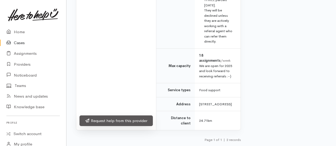
click at [129, 126] on link "Request help from this provider" at bounding box center [115, 120] width 73 height 11
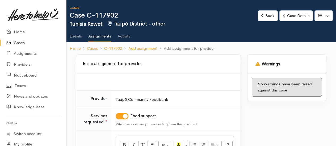
scroll to position [77, 0]
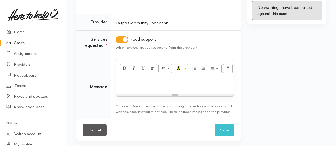
drag, startPoint x: 146, startPoint y: 83, endPoint x: 149, endPoint y: 83, distance: 3.2
click at [146, 83] on p at bounding box center [175, 84] width 113 height 6
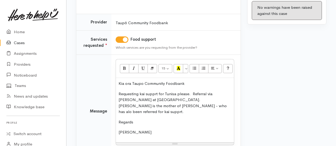
click at [156, 91] on p "Requesting kai supprt for Tunisa please. Referral via [PERSON_NAME] at [GEOGRAP…" at bounding box center [175, 103] width 113 height 24
click at [203, 99] on p "Requesting kai support for Tunisa please. Referral via [PERSON_NAME] at [GEOGRA…" at bounding box center [175, 103] width 113 height 24
click at [166, 105] on p "Requesting kai support for Tunisa please. Referral via [PERSON_NAME] at [GEOGRA…" at bounding box center [175, 103] width 113 height 24
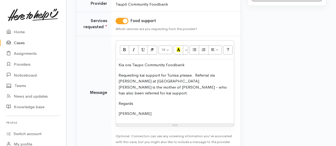
scroll to position [119, 0]
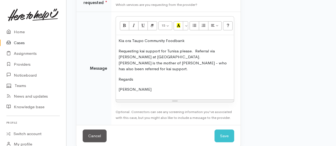
click at [142, 76] on p "Regards" at bounding box center [175, 79] width 113 height 6
click at [224, 129] on button "Save" at bounding box center [225, 135] width 20 height 13
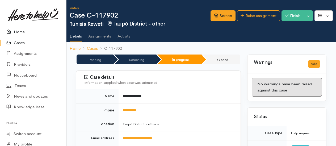
click at [19, 31] on link "Home" at bounding box center [33, 32] width 66 height 11
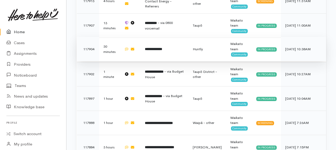
scroll to position [452, 0]
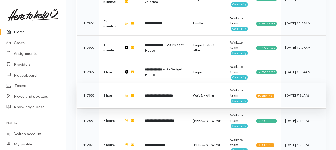
click at [160, 94] on b "**********" at bounding box center [159, 95] width 28 height 3
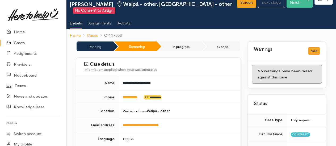
scroll to position [53, 0]
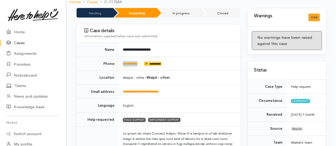
drag, startPoint x: 143, startPoint y: 60, endPoint x: 123, endPoint y: 60, distance: 20.7
click at [123, 60] on td "**********" at bounding box center [180, 64] width 122 height 14
copy td "**********"
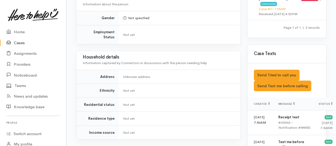
scroll to position [399, 0]
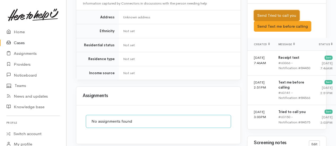
click at [272, 21] on button "Send Tried to call you" at bounding box center [277, 15] width 46 height 11
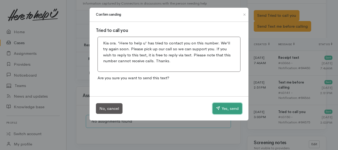
click at [231, 109] on button "Yes, send" at bounding box center [228, 108] width 30 height 11
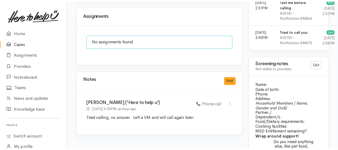
scroll to position [532, 0]
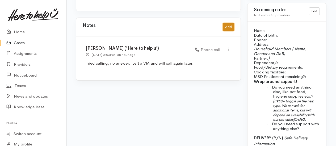
click at [232, 23] on button "Add" at bounding box center [228, 27] width 11 height 8
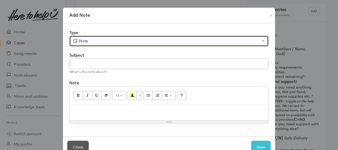
click at [124, 40] on div "Note" at bounding box center [167, 41] width 188 height 6
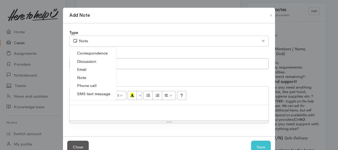
click at [96, 83] on link "Phone call" at bounding box center [93, 86] width 47 height 8
select select "3"
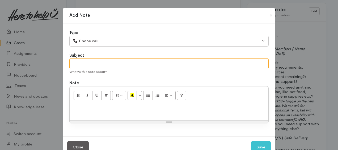
click at [90, 60] on input "text" at bounding box center [168, 63] width 199 height 11
type input "2nd attempt"
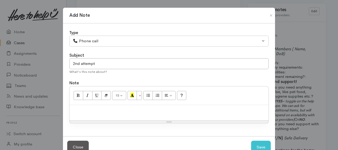
click at [103, 108] on p at bounding box center [169, 111] width 194 height 6
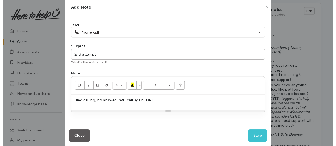
scroll to position [14, 0]
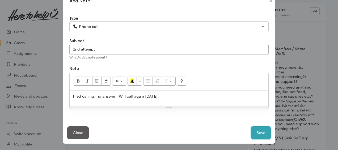
click at [263, 135] on button "Save" at bounding box center [261, 132] width 20 height 13
select select "1"
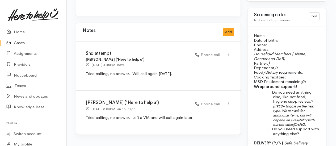
scroll to position [480, 0]
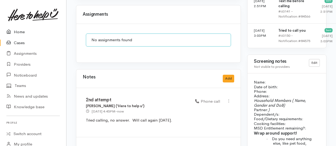
click at [23, 32] on link "Home" at bounding box center [33, 32] width 66 height 11
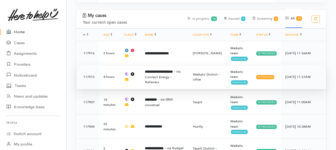
scroll to position [293, 0]
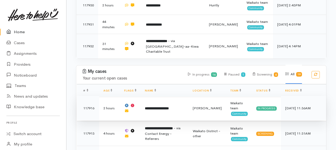
click at [164, 107] on b "**********" at bounding box center [157, 108] width 24 height 3
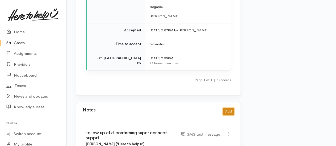
click at [226, 108] on button "Add" at bounding box center [228, 112] width 11 height 8
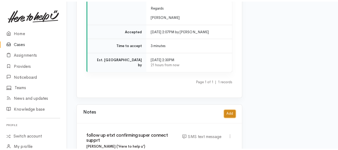
scroll to position [952, 0]
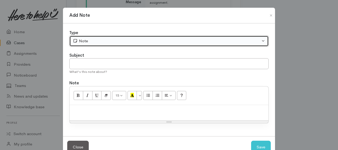
click at [119, 39] on div "Note" at bounding box center [167, 41] width 188 height 6
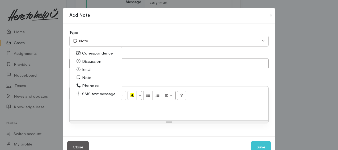
drag, startPoint x: 96, startPoint y: 53, endPoint x: 102, endPoint y: 56, distance: 6.7
click at [96, 53] on span "Correspondence" at bounding box center [97, 53] width 31 height 6
select select "6"
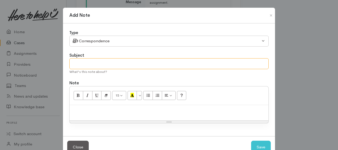
click at [104, 60] on input "text" at bounding box center [168, 63] width 199 height 11
type input "text reply from Janira"
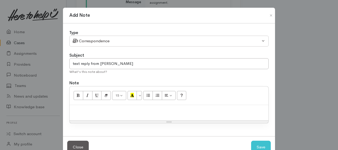
paste div
click at [72, 108] on p "Thank you so much 🙂" at bounding box center [169, 111] width 194 height 6
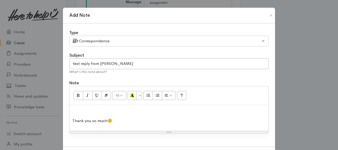
drag, startPoint x: 72, startPoint y: 108, endPoint x: 76, endPoint y: 107, distance: 3.6
click at [73, 108] on p at bounding box center [169, 111] width 194 height 6
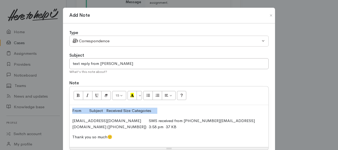
drag, startPoint x: 70, startPoint y: 107, endPoint x: 166, endPoint y: 109, distance: 95.5
click at [166, 109] on div "From Subject Received Size Categories 2040852009@etxt.co.nz SMS received from 2…" at bounding box center [169, 126] width 199 height 42
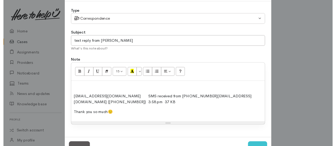
scroll to position [41, 0]
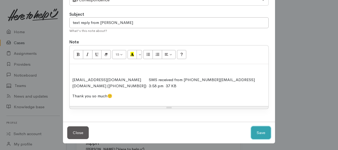
click at [268, 134] on button "Save" at bounding box center [261, 132] width 20 height 13
select select "1"
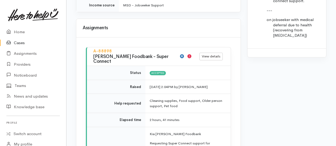
scroll to position [792, 0]
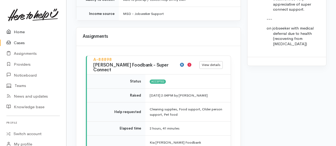
click at [24, 31] on link "Home" at bounding box center [33, 32] width 66 height 11
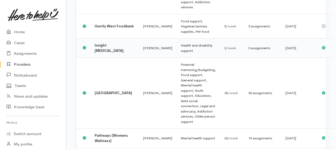
scroll to position [319, 0]
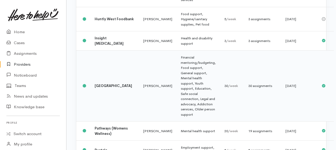
click at [177, 94] on td "Financial mentoring/budgeting, Food support, General support, Mental health sup…" at bounding box center [199, 86] width 44 height 71
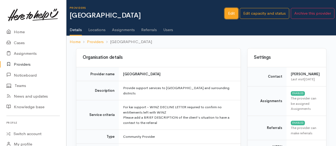
click at [232, 15] on link "Edit" at bounding box center [232, 13] width 14 height 11
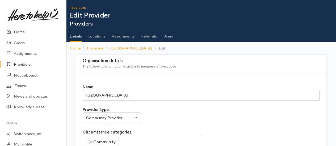
select select
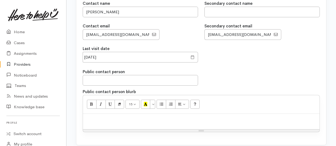
scroll to position [479, 0]
click at [191, 56] on span at bounding box center [193, 57] width 4 height 6
click at [194, 55] on span at bounding box center [193, 57] width 4 height 6
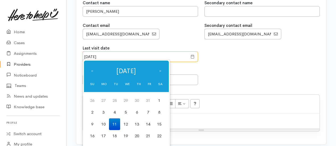
click at [162, 53] on input "11 Feb 2025" at bounding box center [135, 56] width 105 height 11
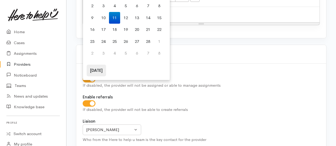
click at [98, 71] on th "Today" at bounding box center [96, 71] width 19 height 12
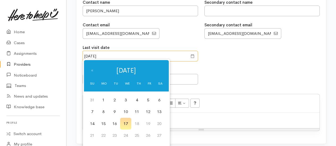
scroll to position [513, 0]
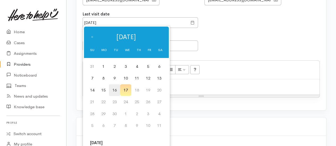
click at [117, 89] on td "16" at bounding box center [114, 90] width 11 height 12
type input "16 Sep 2025"
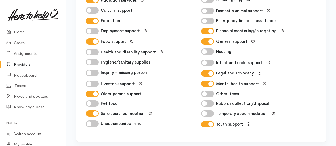
scroll to position [778, 0]
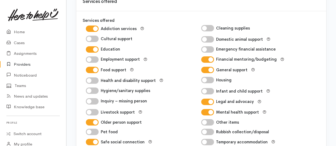
click at [210, 109] on input "Mental health support" at bounding box center [207, 112] width 13 height 6
checkbox input "false"
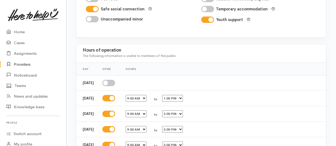
scroll to position [982, 0]
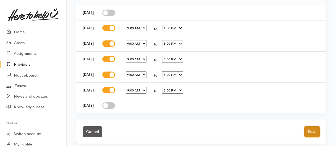
click at [315, 127] on button "Save" at bounding box center [311, 131] width 15 height 11
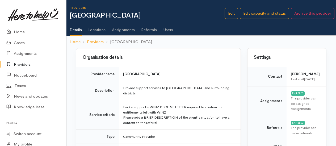
click at [101, 30] on link "Locations" at bounding box center [96, 27] width 17 height 15
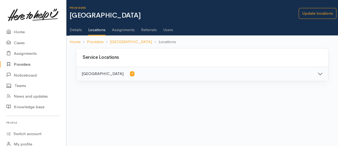
click at [323, 74] on button "Waikato District 4" at bounding box center [202, 74] width 252 height 14
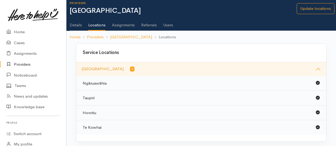
scroll to position [6, 0]
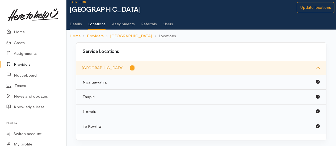
click at [317, 66] on button "Waikato District 4" at bounding box center [201, 68] width 250 height 14
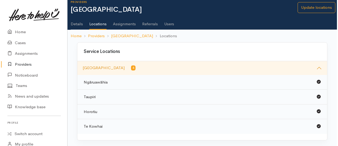
scroll to position [0, 0]
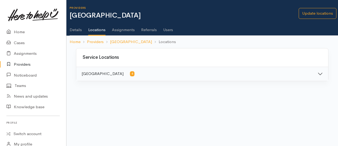
click at [266, 100] on body "Support Feedback I've got something to say" at bounding box center [169, 73] width 338 height 146
click at [101, 29] on link "Locations" at bounding box center [96, 27] width 17 height 15
click at [310, 13] on link "Update locations" at bounding box center [318, 13] width 38 height 11
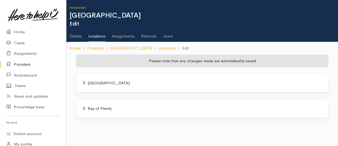
click at [86, 84] on div "[GEOGRAPHIC_DATA]" at bounding box center [202, 83] width 239 height 6
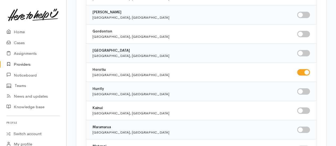
scroll to position [558, 0]
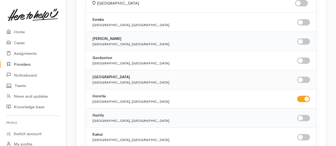
click at [304, 38] on input "checkbox" at bounding box center [303, 41] width 13 height 6
checkbox input "true"
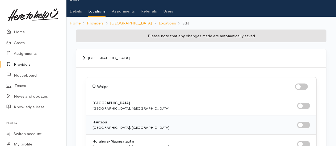
scroll to position [0, 0]
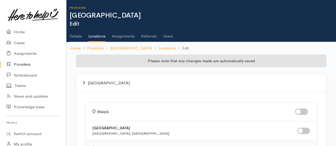
click at [76, 35] on link "Details" at bounding box center [76, 34] width 12 height 15
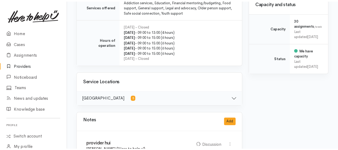
scroll to position [292, 0]
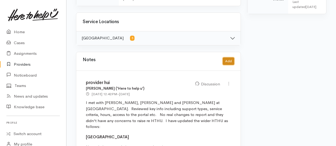
click at [228, 57] on button "Add" at bounding box center [228, 61] width 11 height 8
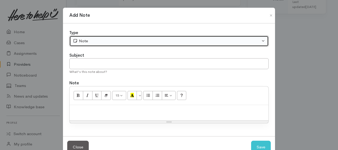
click at [120, 41] on div "Note" at bounding box center [167, 41] width 188 height 6
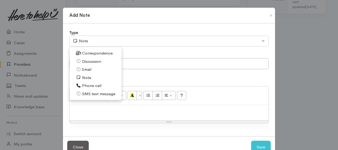
click at [87, 60] on span "Discussion" at bounding box center [91, 61] width 19 height 6
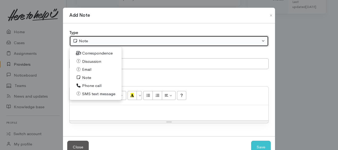
select select "4"
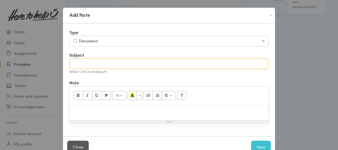
click at [88, 61] on input "text" at bounding box center [168, 63] width 199 height 11
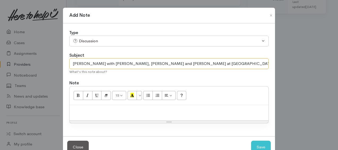
type input "Hui with Anne, Stephanie and Venessa at Ngāruawāhia Community House"
click at [96, 108] on p at bounding box center [169, 111] width 194 height 6
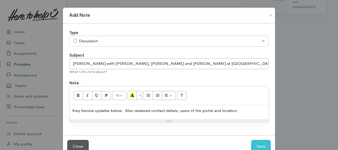
drag, startPoint x: 74, startPoint y: 111, endPoint x: 80, endPoint y: 116, distance: 7.7
click at [80, 120] on div "Resize" at bounding box center [169, 121] width 199 height 2
click at [96, 111] on p "Kwy Servcie updates below. Also reviewed contact detials, users of the portal a…" at bounding box center [169, 111] width 194 height 6
click at [108, 110] on p "pdates below. Also reviewed contact detials, users of the portal and location." at bounding box center [169, 111] width 194 height 6
click at [90, 110] on p "Reviewed contact detials, users of the portal and location." at bounding box center [169, 111] width 194 height 6
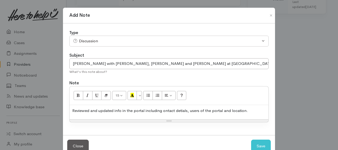
click at [250, 109] on p "Reviewed and updated info in the portal including ontact detials, users of the …" at bounding box center [169, 111] width 194 height 6
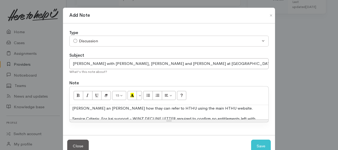
scroll to position [0, 0]
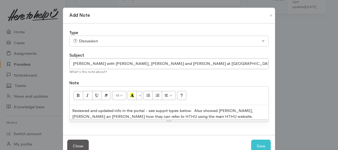
click at [163, 108] on p "Reviewed and updated info in the portal - see supprt types below. Also showed A…" at bounding box center [169, 114] width 194 height 12
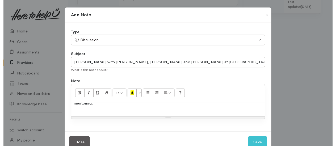
scroll to position [152, 0]
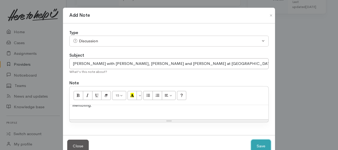
click at [258, 146] on button "Save" at bounding box center [261, 146] width 20 height 13
select select "1"
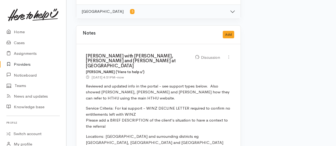
scroll to position [346, 0]
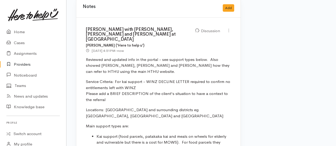
drag, startPoint x: 228, startPoint y: 24, endPoint x: 225, endPoint y: 30, distance: 6.1
click at [228, 28] on icon at bounding box center [229, 30] width 5 height 5
click at [199, 37] on link "Edit" at bounding box center [210, 41] width 42 height 8
type input "Hui with Anne, Stephanie and Venessa at Ngāruawāhia Community House"
select select "4"
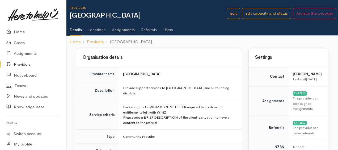
select select "4"
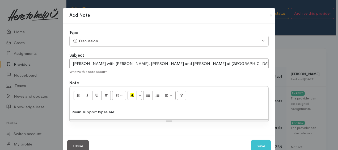
scroll to position [27, 0]
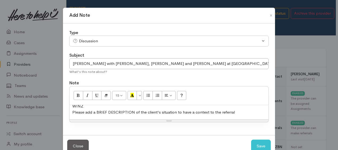
click at [234, 110] on p "Service Criteria: For kai support - WINZ DECLINE LETTER required to confirm no …" at bounding box center [169, 106] width 194 height 18
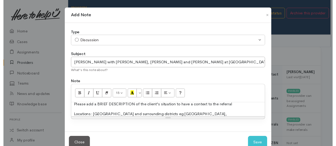
scroll to position [38, 0]
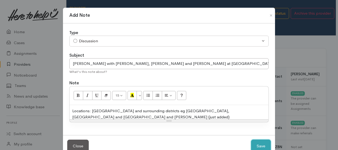
click at [258, 142] on button "Save" at bounding box center [261, 146] width 20 height 13
select select "1"
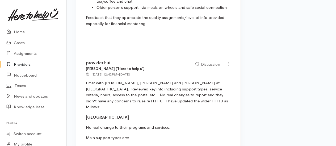
scroll to position [585, 0]
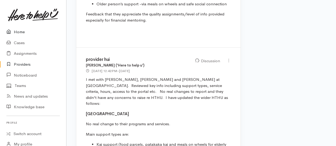
click at [21, 31] on link "Home" at bounding box center [33, 32] width 66 height 11
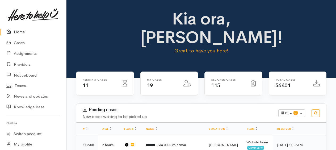
click at [20, 32] on link "Home" at bounding box center [33, 32] width 66 height 11
click at [22, 65] on link "Providers" at bounding box center [33, 64] width 66 height 11
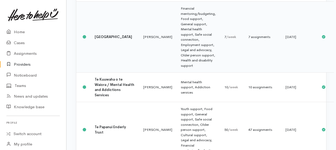
scroll to position [771, 0]
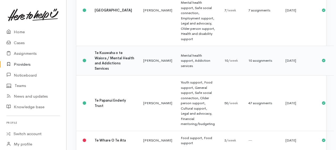
click at [108, 71] on b "Te Kuuwaha o te Waiora / Mental Health and Addictions Services" at bounding box center [115, 61] width 40 height 20
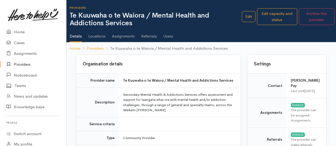
click at [128, 36] on link "Assignments" at bounding box center [123, 34] width 23 height 15
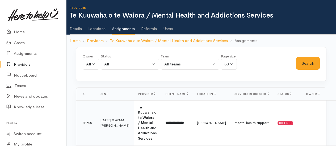
click at [78, 29] on link "Details" at bounding box center [76, 26] width 12 height 15
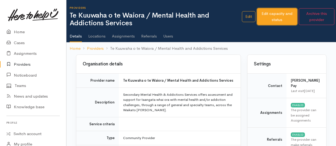
click at [266, 18] on link "Edit capacity and status" at bounding box center [277, 16] width 40 height 17
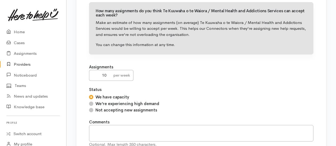
scroll to position [80, 0]
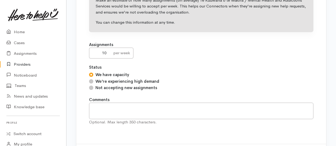
click at [91, 88] on input "Not accepting new assignments" at bounding box center [91, 88] width 4 height 4
radio input "true"
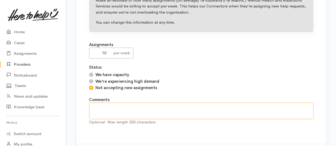
click at [97, 104] on textarea at bounding box center [201, 111] width 224 height 16
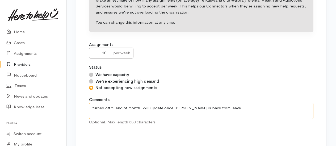
click at [95, 106] on textarea "turned off til end of month. Will update once [PERSON_NAME] is back from leave." at bounding box center [201, 111] width 224 height 16
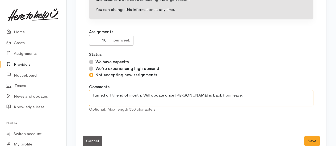
scroll to position [103, 0]
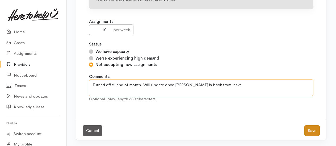
type textarea "Turned off til end of month. Will update once [PERSON_NAME] is back from leave."
click at [309, 128] on button "Save" at bounding box center [311, 130] width 15 height 11
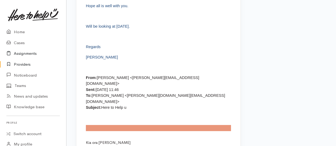
scroll to position [718, 0]
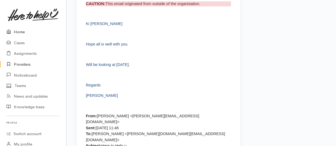
drag, startPoint x: 21, startPoint y: 32, endPoint x: 107, endPoint y: 77, distance: 96.3
click at [21, 33] on link "Home" at bounding box center [33, 32] width 66 height 11
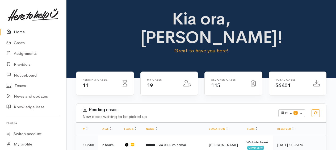
click at [18, 33] on link "Home" at bounding box center [33, 32] width 66 height 11
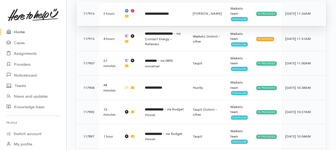
scroll to position [399, 0]
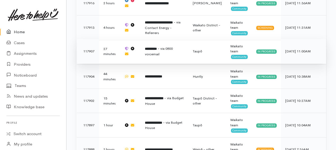
click at [151, 46] on span "- via 0800 voicemail" at bounding box center [159, 51] width 28 height 10
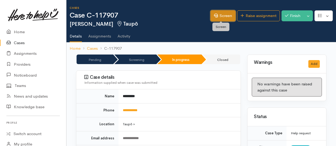
click at [218, 19] on link "Screen" at bounding box center [223, 15] width 25 height 11
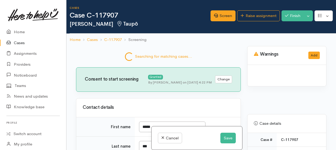
select select "7"
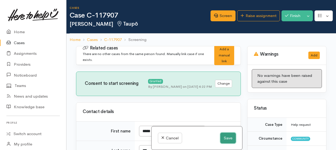
click at [225, 139] on button "Save" at bounding box center [227, 138] width 15 height 11
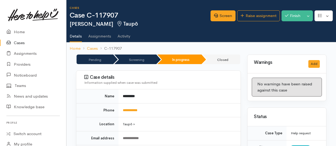
click at [20, 43] on link "Cases" at bounding box center [33, 42] width 66 height 11
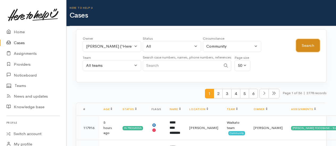
click at [309, 48] on button "Search" at bounding box center [308, 45] width 24 height 13
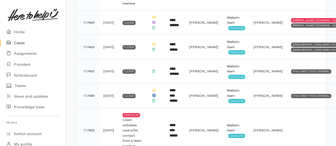
scroll to position [1063, 0]
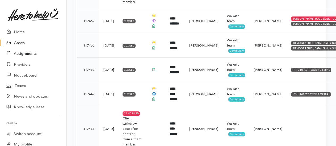
drag, startPoint x: 28, startPoint y: 53, endPoint x: 24, endPoint y: 53, distance: 4.3
click at [28, 53] on link "Assignments" at bounding box center [33, 53] width 66 height 11
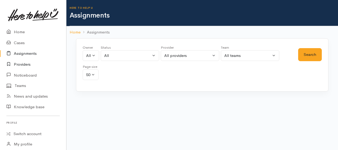
click at [25, 62] on link "Providers" at bounding box center [33, 64] width 66 height 11
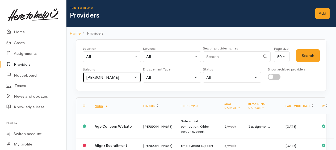
click at [95, 74] on div "[PERSON_NAME]" at bounding box center [109, 77] width 47 height 6
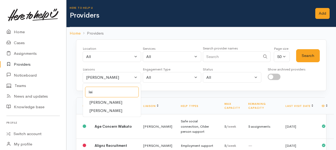
type input "lei"
click at [107, 111] on span "Leinati Lima" at bounding box center [105, 111] width 33 height 6
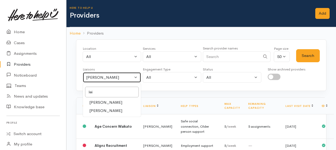
select select "953"
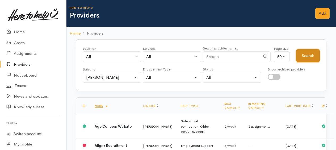
click at [316, 57] on button "Search" at bounding box center [308, 55] width 24 height 13
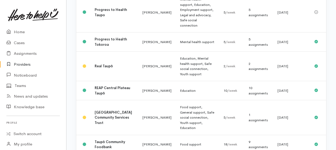
scroll to position [558, 0]
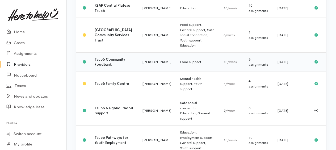
click at [176, 72] on td "Food support" at bounding box center [198, 61] width 44 height 19
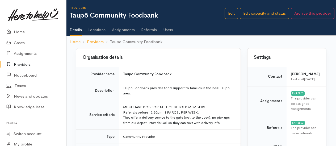
click at [124, 28] on link "Assignments" at bounding box center [123, 27] width 23 height 15
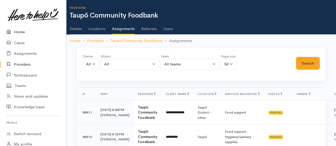
click at [19, 33] on link "Home" at bounding box center [33, 32] width 66 height 11
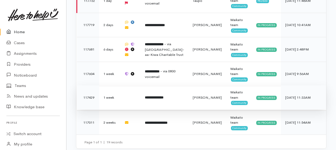
scroll to position [738, 0]
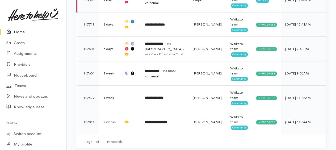
click at [20, 33] on link "Home" at bounding box center [33, 32] width 66 height 11
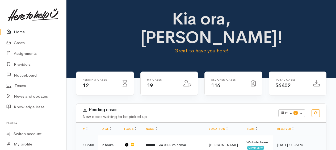
click at [20, 30] on link "Home" at bounding box center [33, 32] width 66 height 11
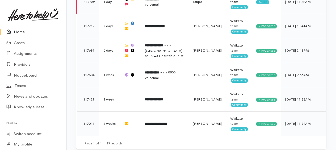
scroll to position [738, 0]
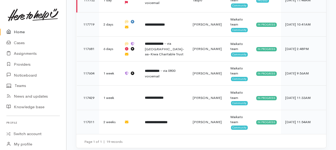
click at [21, 30] on link "Home" at bounding box center [33, 32] width 66 height 11
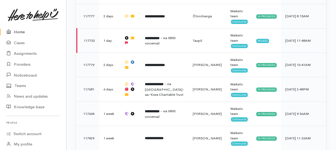
scroll to position [738, 0]
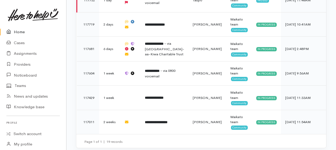
click at [14, 30] on link "Home" at bounding box center [33, 32] width 66 height 11
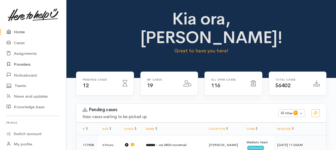
click at [27, 62] on link "Providers" at bounding box center [33, 64] width 66 height 11
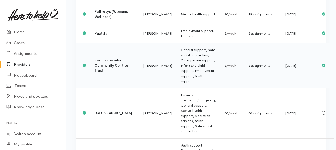
scroll to position [452, 0]
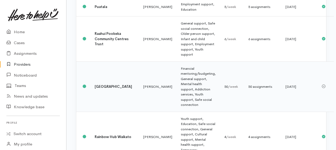
click at [103, 89] on b "[GEOGRAPHIC_DATA]" at bounding box center [113, 86] width 37 height 5
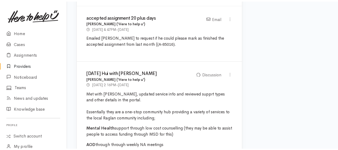
scroll to position [292, 0]
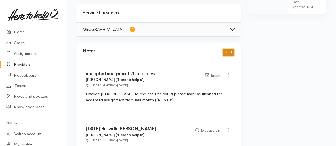
click at [229, 51] on button "Add" at bounding box center [228, 53] width 11 height 8
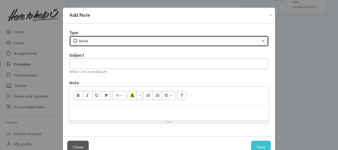
click at [87, 40] on div "Note" at bounding box center [167, 41] width 188 height 6
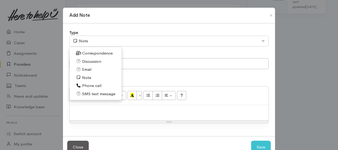
click at [90, 69] on span "Email" at bounding box center [86, 69] width 9 height 6
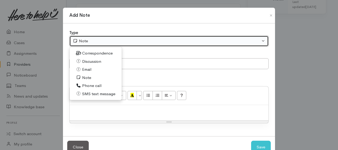
select select "2"
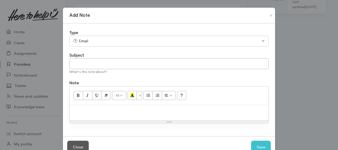
click at [92, 106] on div at bounding box center [169, 113] width 199 height 16
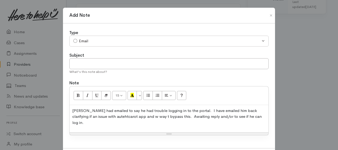
click at [251, 110] on p "[PERSON_NAME] had emailed to say he had trouble logging in to the portal. I hav…" at bounding box center [169, 117] width 194 height 18
click at [139, 115] on p "[PERSON_NAME] had emailed to say he had trouble logging in to the portal. I hav…" at bounding box center [169, 117] width 194 height 18
click at [97, 123] on p "[PERSON_NAME] had emailed to say he had trouble logging in to the portal. I hav…" at bounding box center [169, 117] width 194 height 18
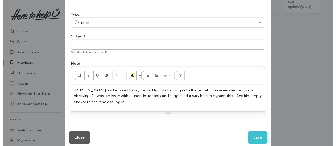
scroll to position [26, 0]
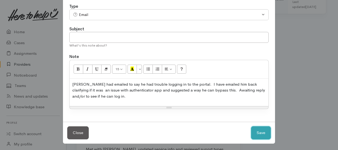
click at [257, 130] on button "Save" at bounding box center [261, 132] width 20 height 13
select select "1"
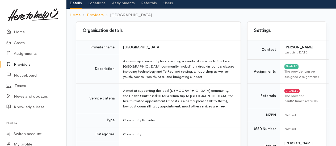
scroll to position [0, 0]
